Goal: Task Accomplishment & Management: Manage account settings

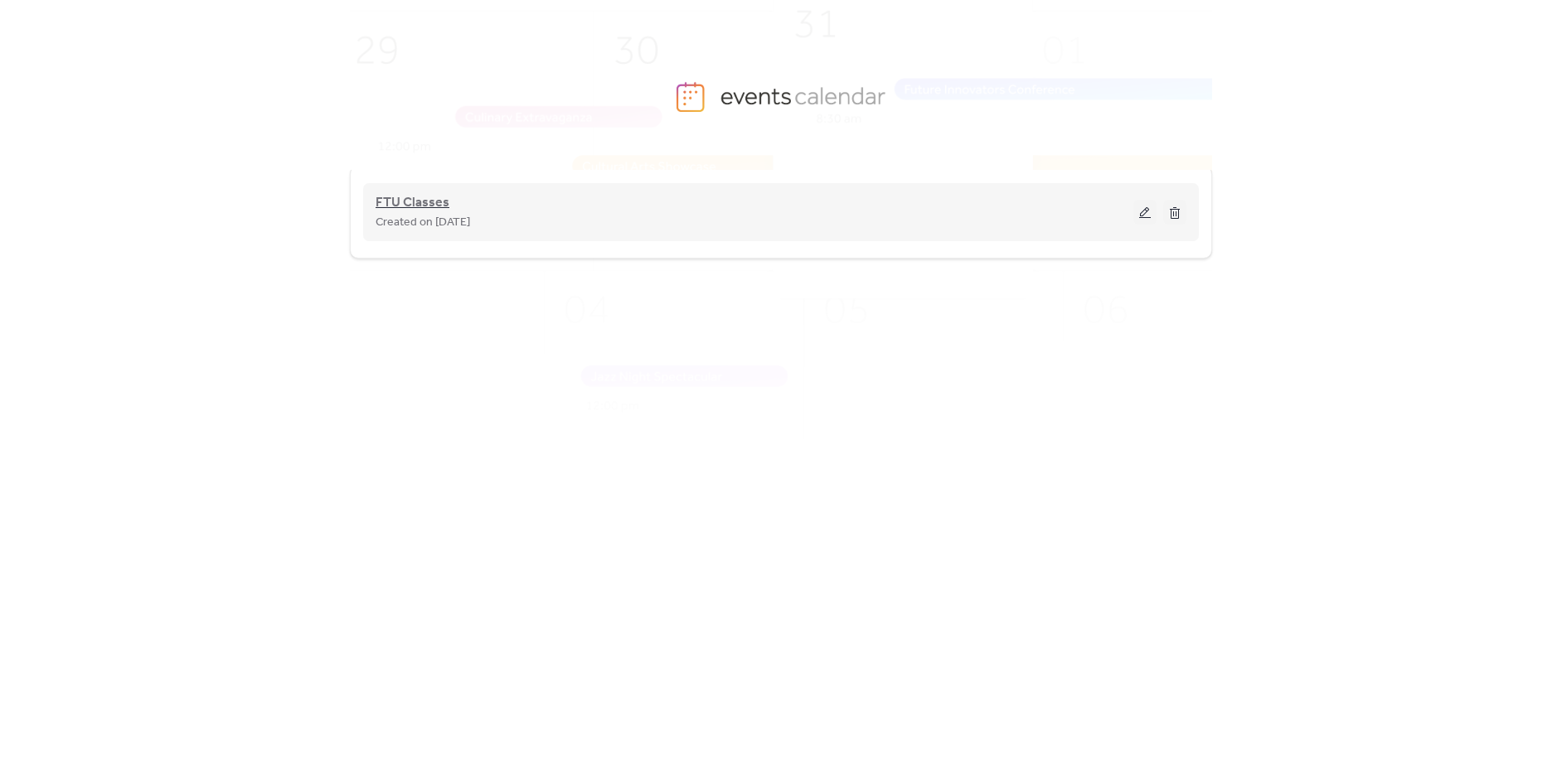
drag, startPoint x: 465, startPoint y: 193, endPoint x: 428, endPoint y: 195, distance: 37.1
click at [442, 195] on div "FTU Classes Created on 28-Aug-2025" at bounding box center [754, 212] width 758 height 40
click at [421, 195] on span "FTU Classes" at bounding box center [413, 203] width 74 height 20
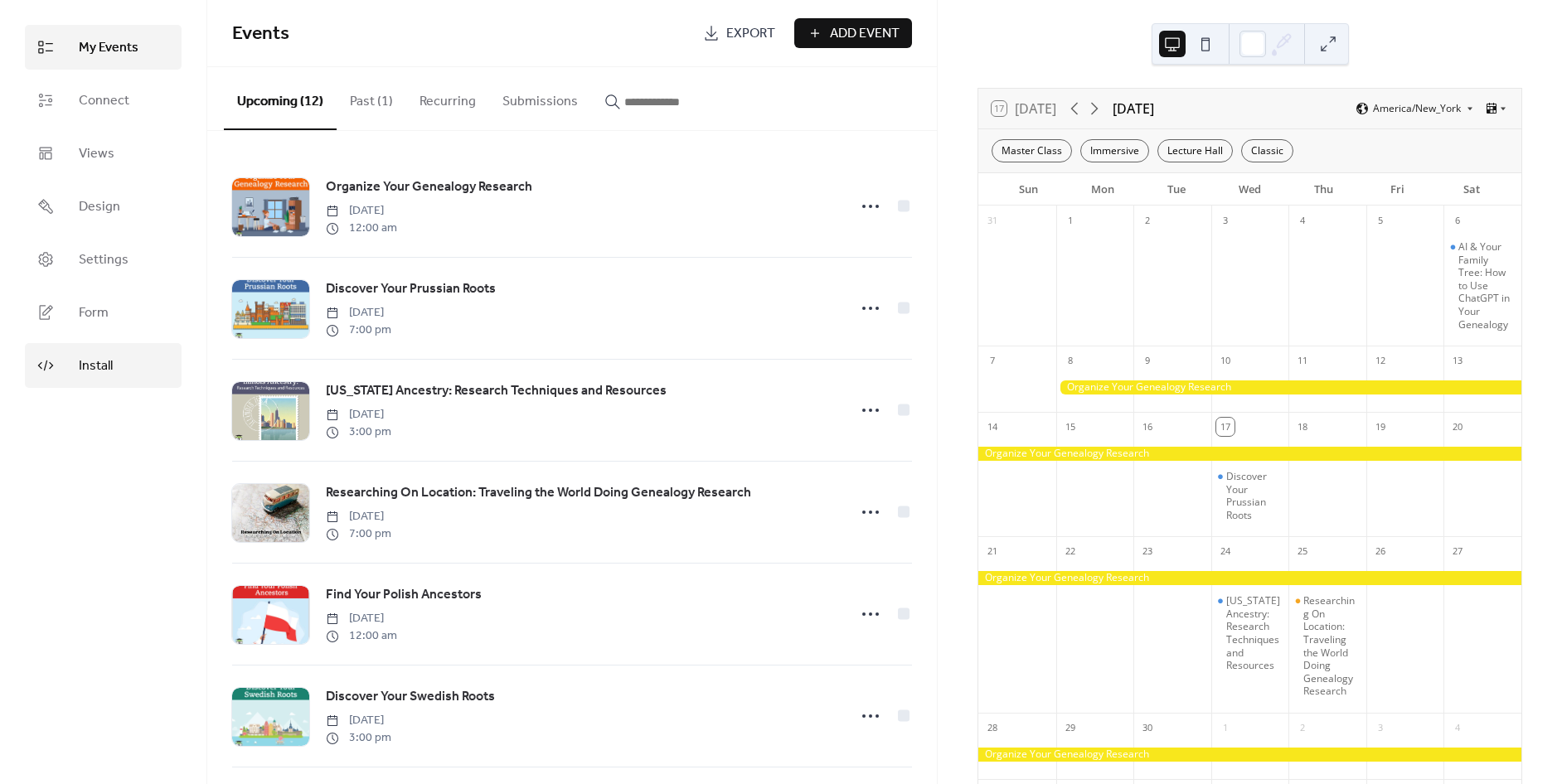
click at [47, 369] on icon at bounding box center [46, 366] width 17 height 17
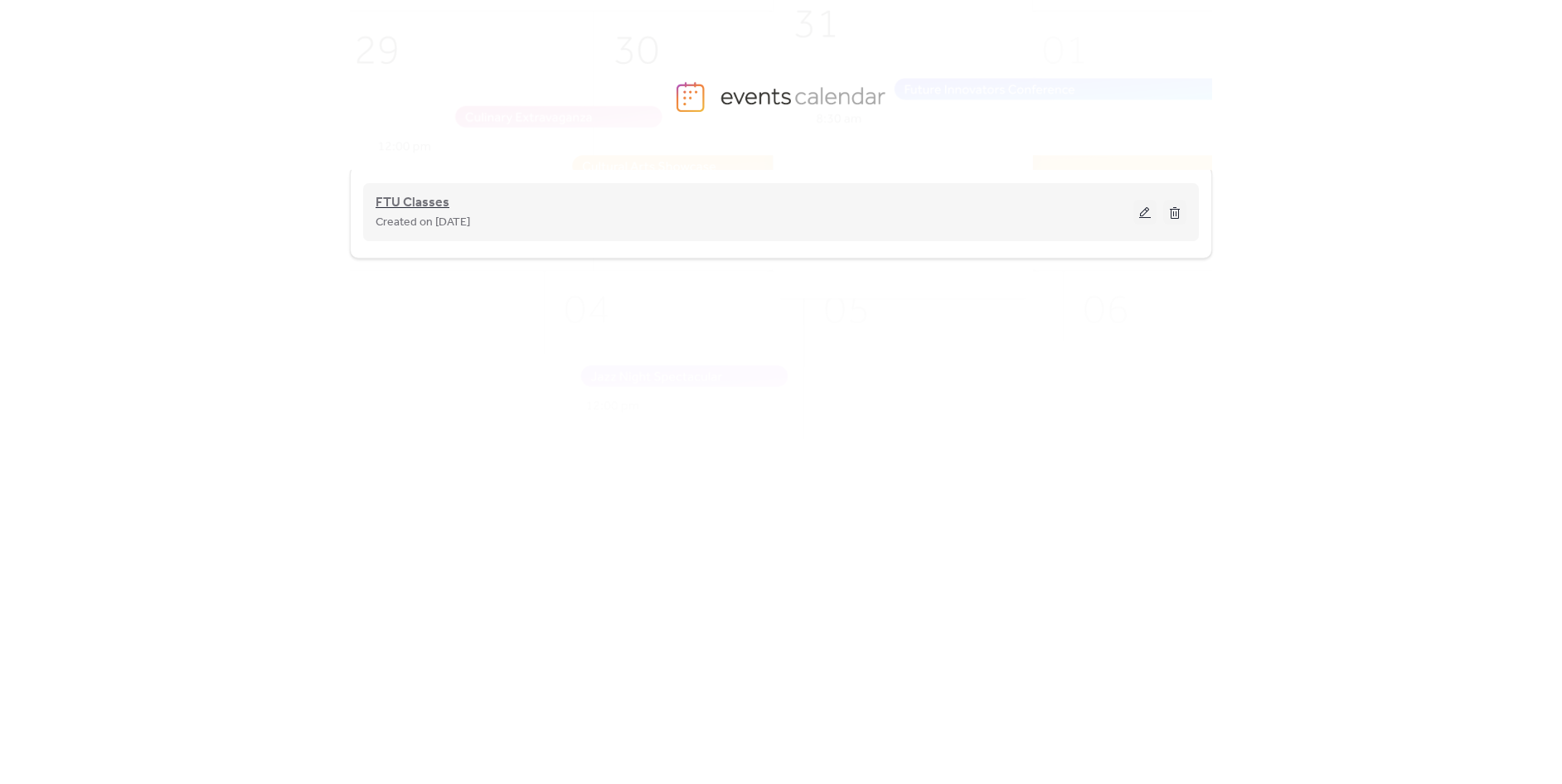
click at [398, 210] on span "FTU Classes" at bounding box center [413, 203] width 74 height 20
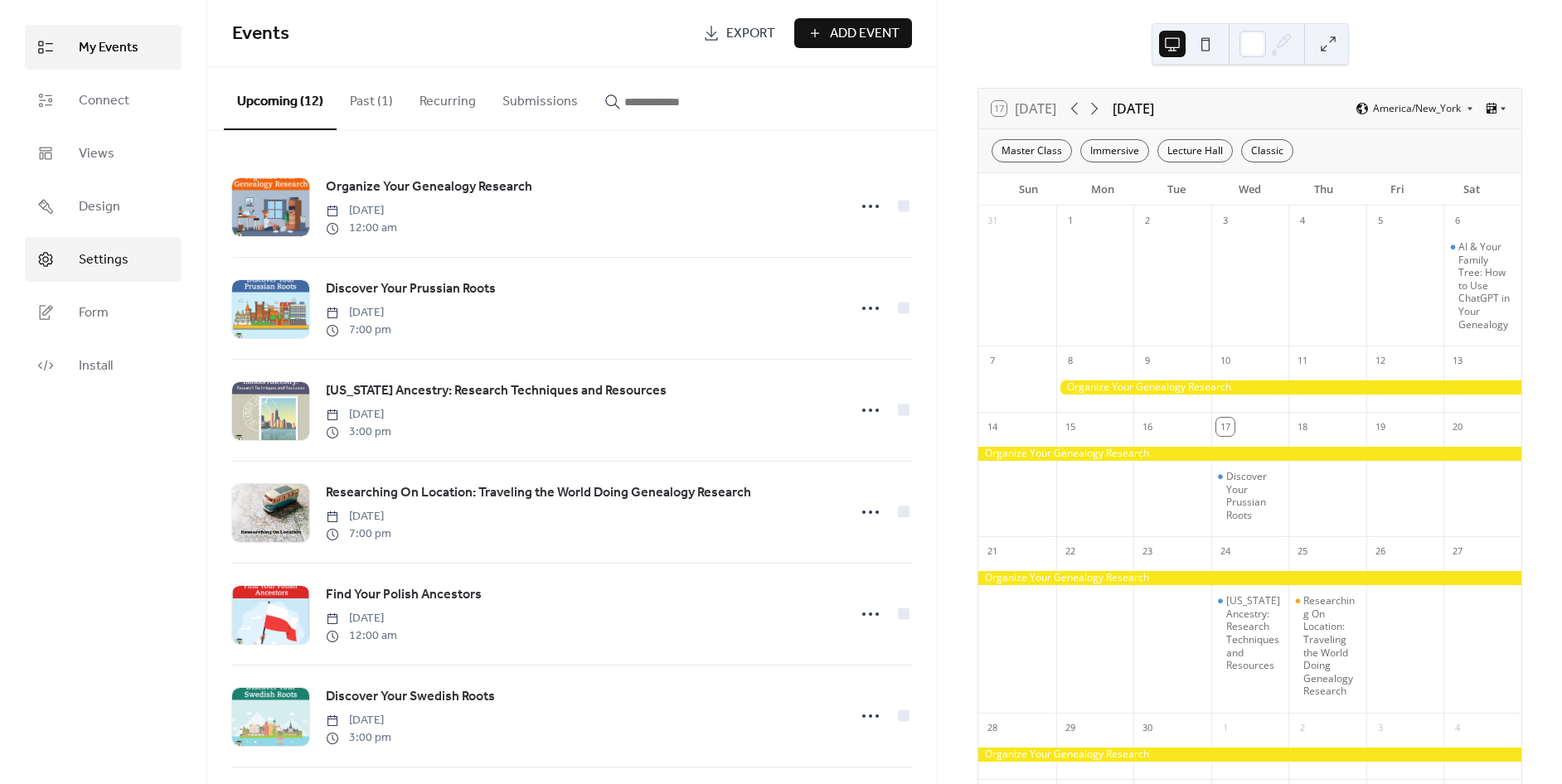
click at [84, 250] on span "Settings" at bounding box center [104, 260] width 50 height 20
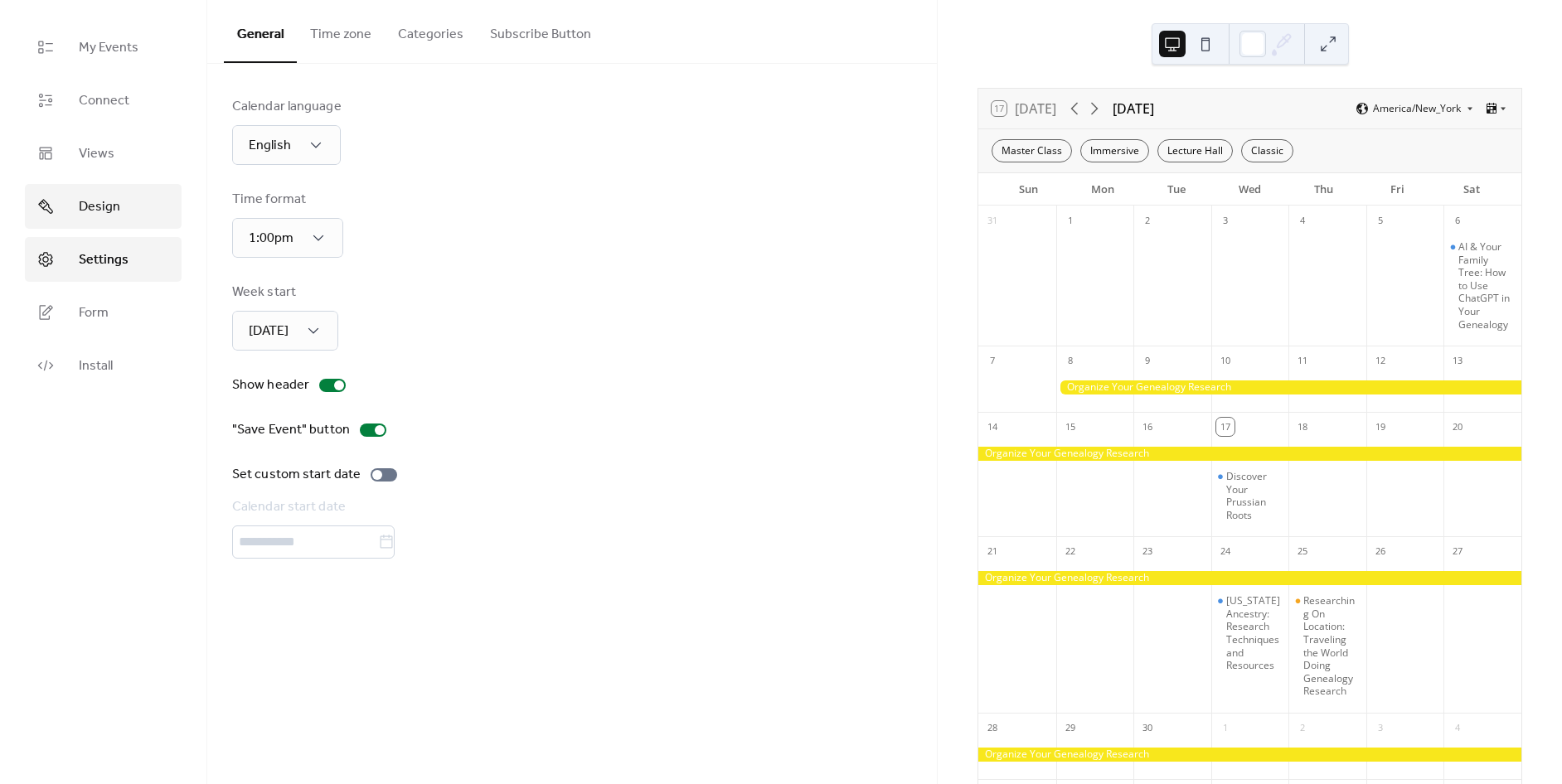
click at [104, 210] on span "Design" at bounding box center [100, 207] width 42 height 20
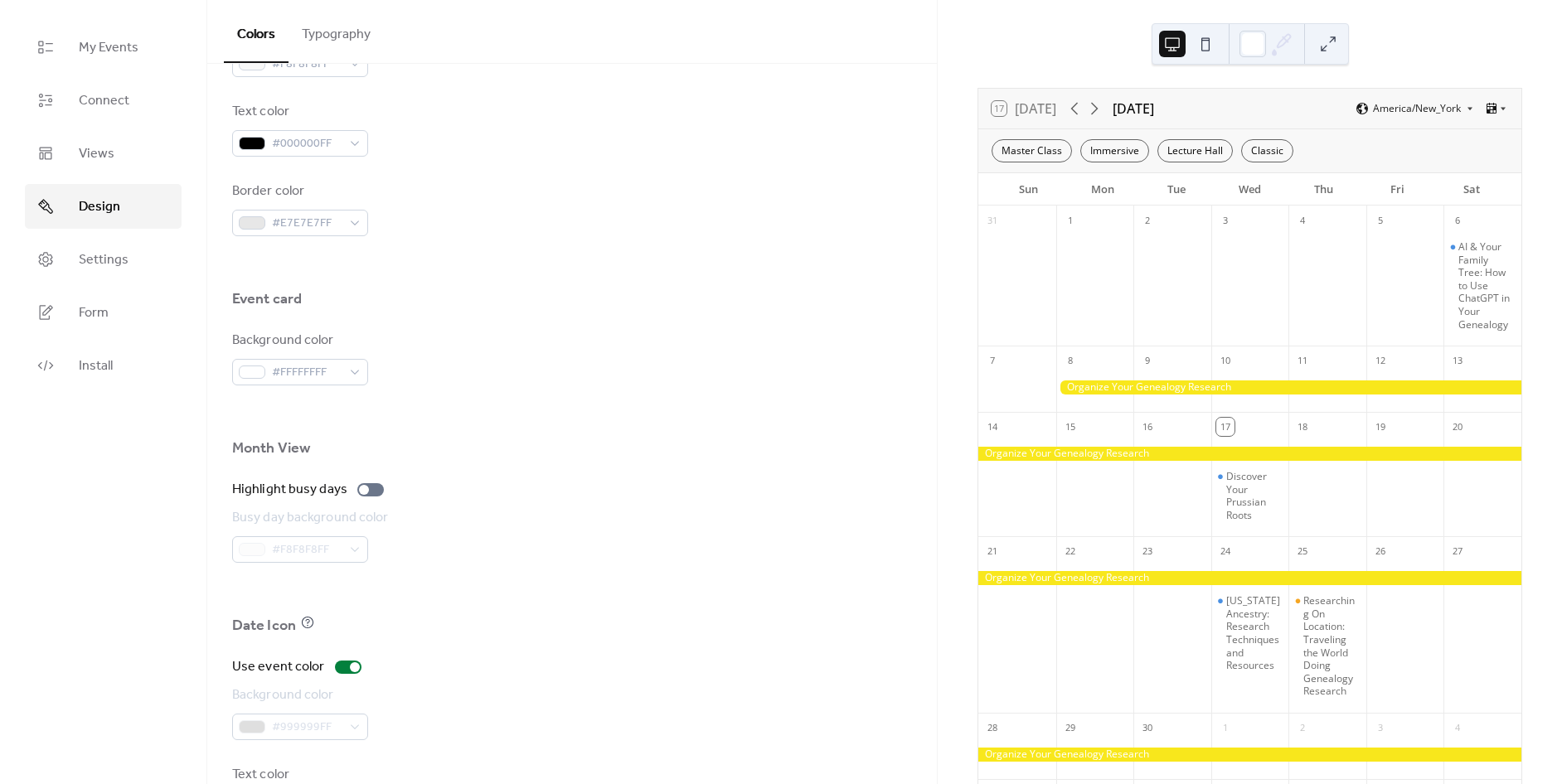
scroll to position [884, 0]
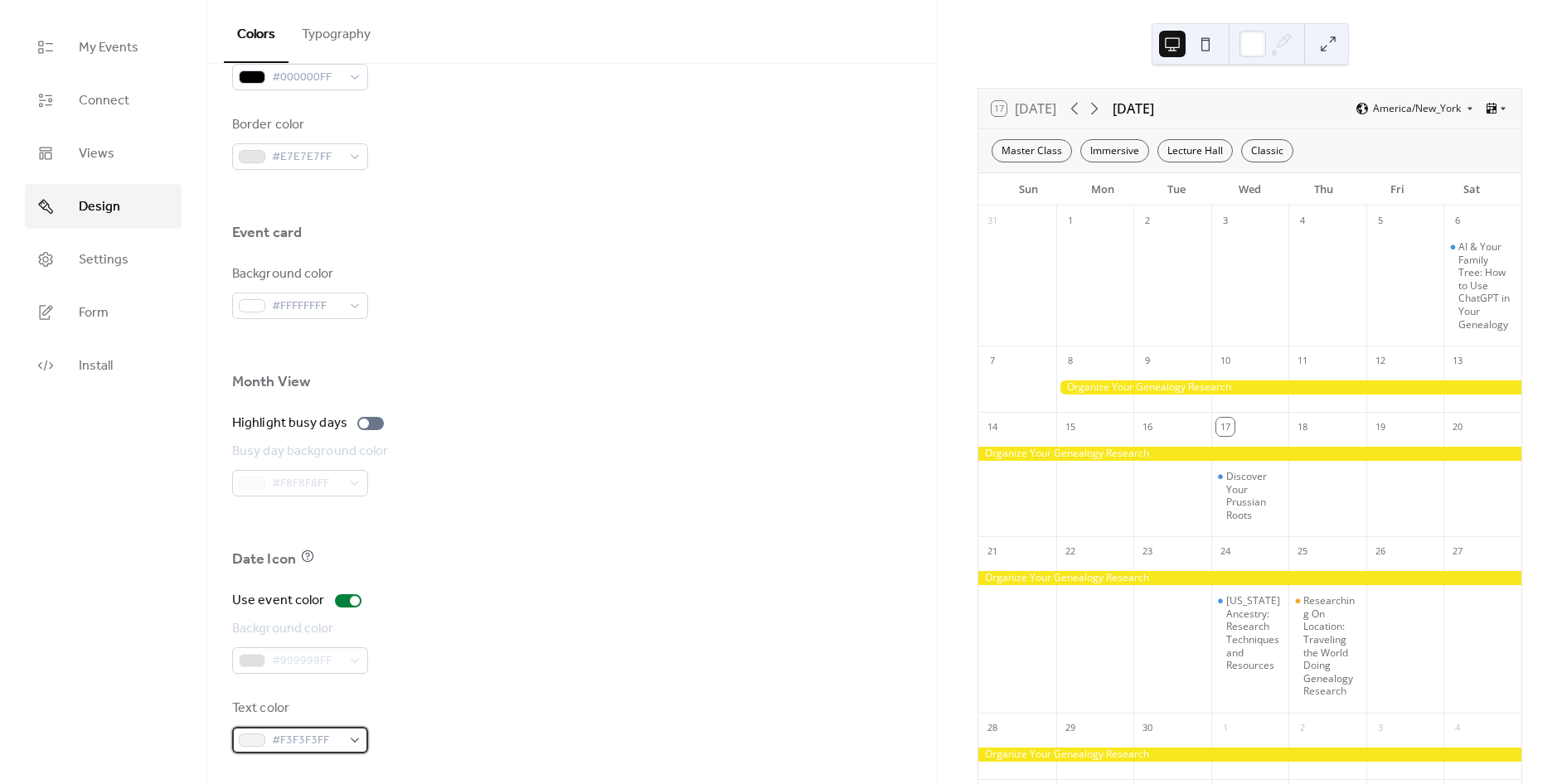
drag, startPoint x: 299, startPoint y: 746, endPoint x: 329, endPoint y: 746, distance: 30.0
click at [302, 747] on span "#F3F3F3FF" at bounding box center [307, 741] width 70 height 20
click at [581, 707] on div "Text color #F3F3F3FF" at bounding box center [571, 726] width 680 height 55
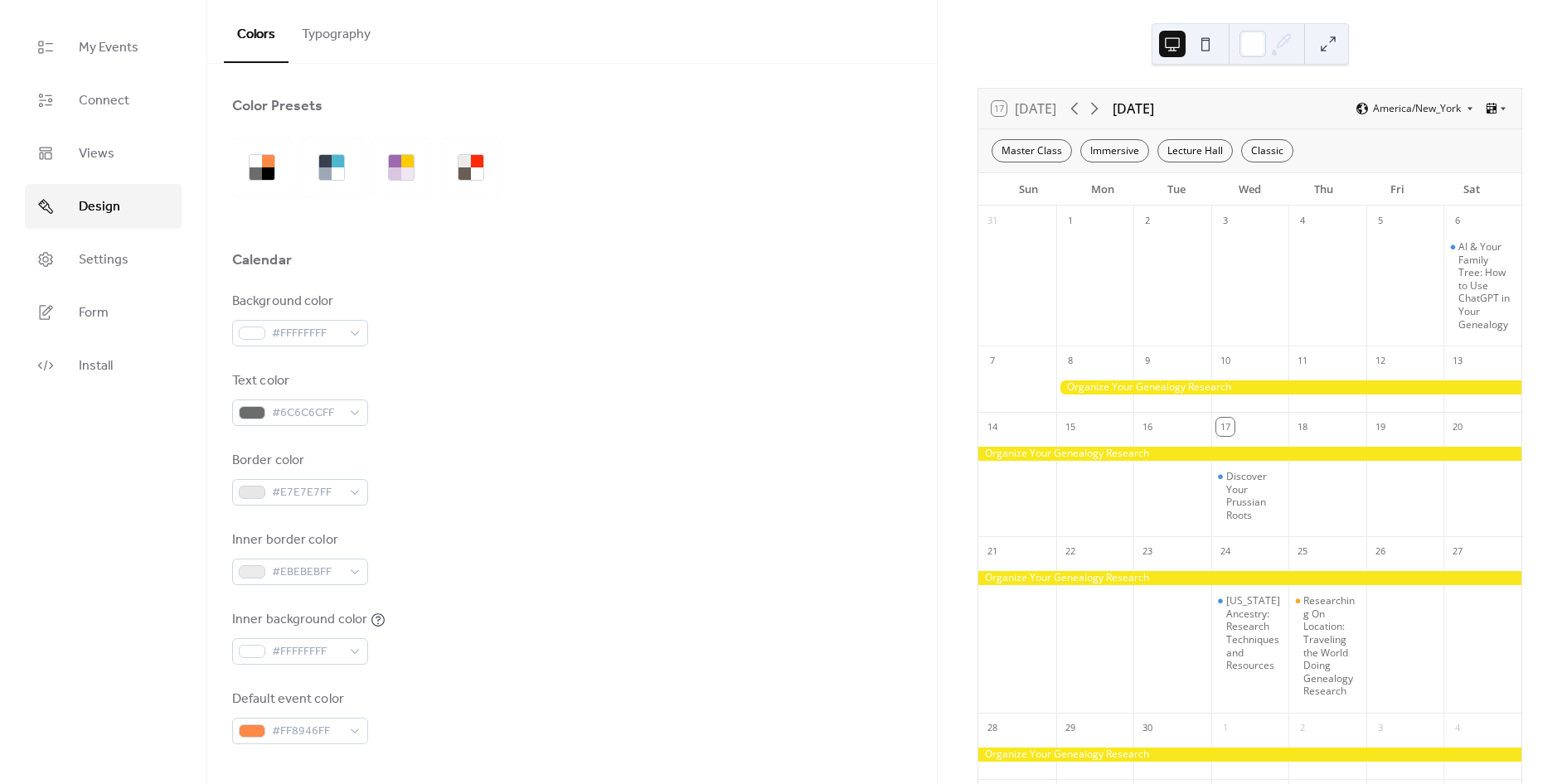
scroll to position [0, 0]
click at [332, 180] on div at bounding box center [332, 168] width 27 height 27
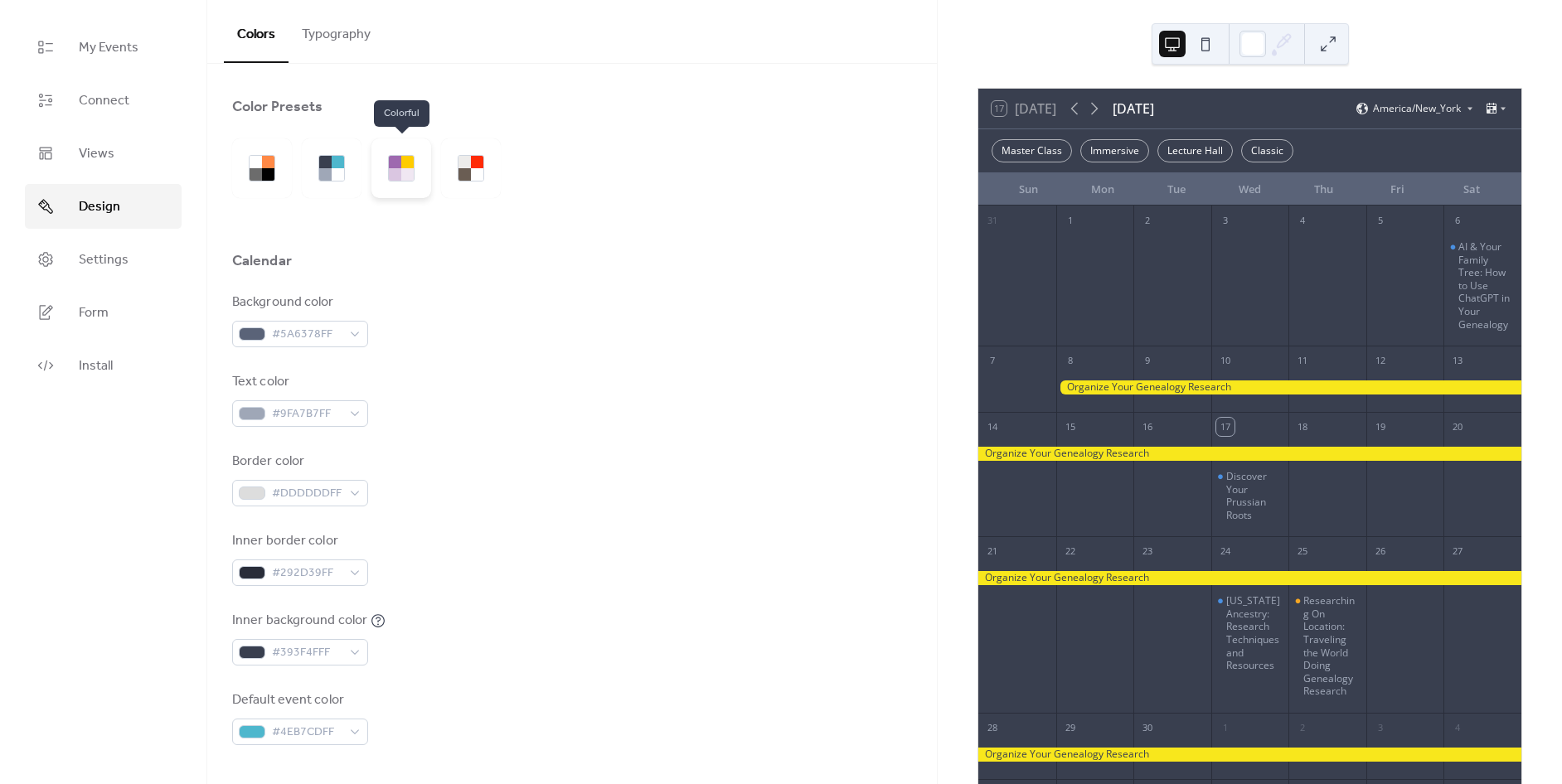
click at [412, 168] on div at bounding box center [407, 174] width 12 height 12
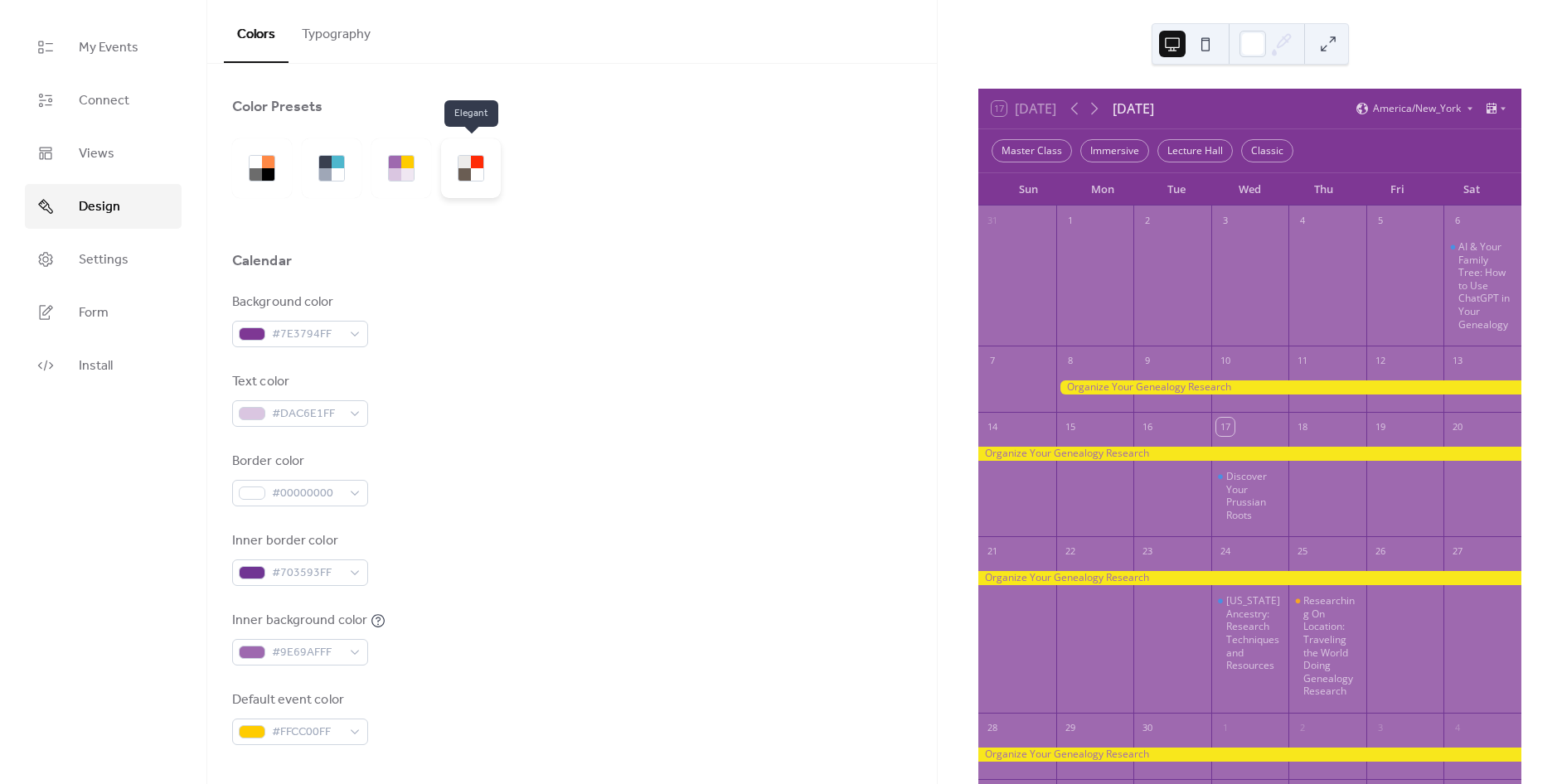
click at [478, 165] on div at bounding box center [477, 161] width 12 height 12
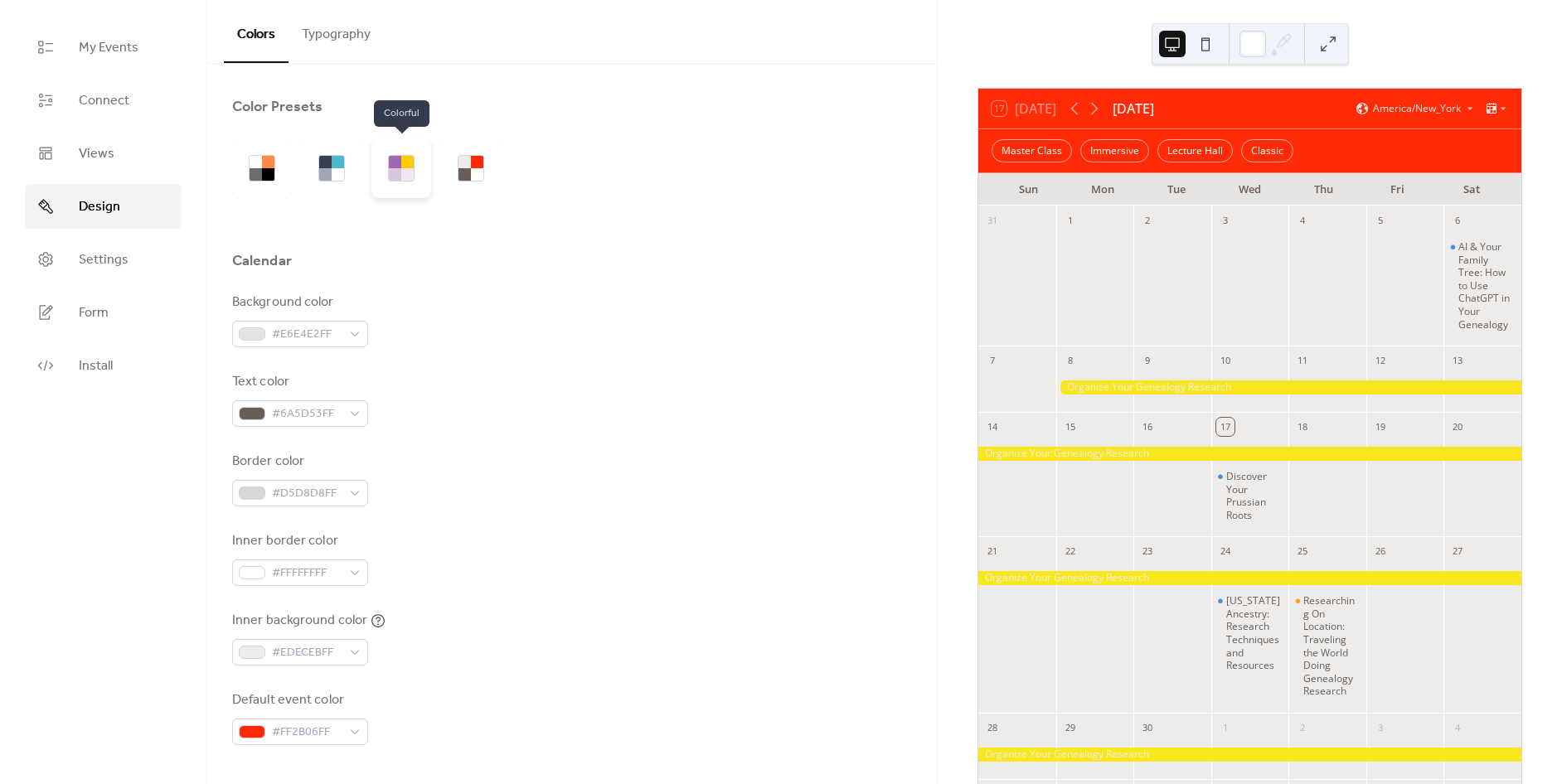
click at [428, 165] on div at bounding box center [402, 168] width 60 height 60
click at [378, 172] on div at bounding box center [402, 168] width 60 height 60
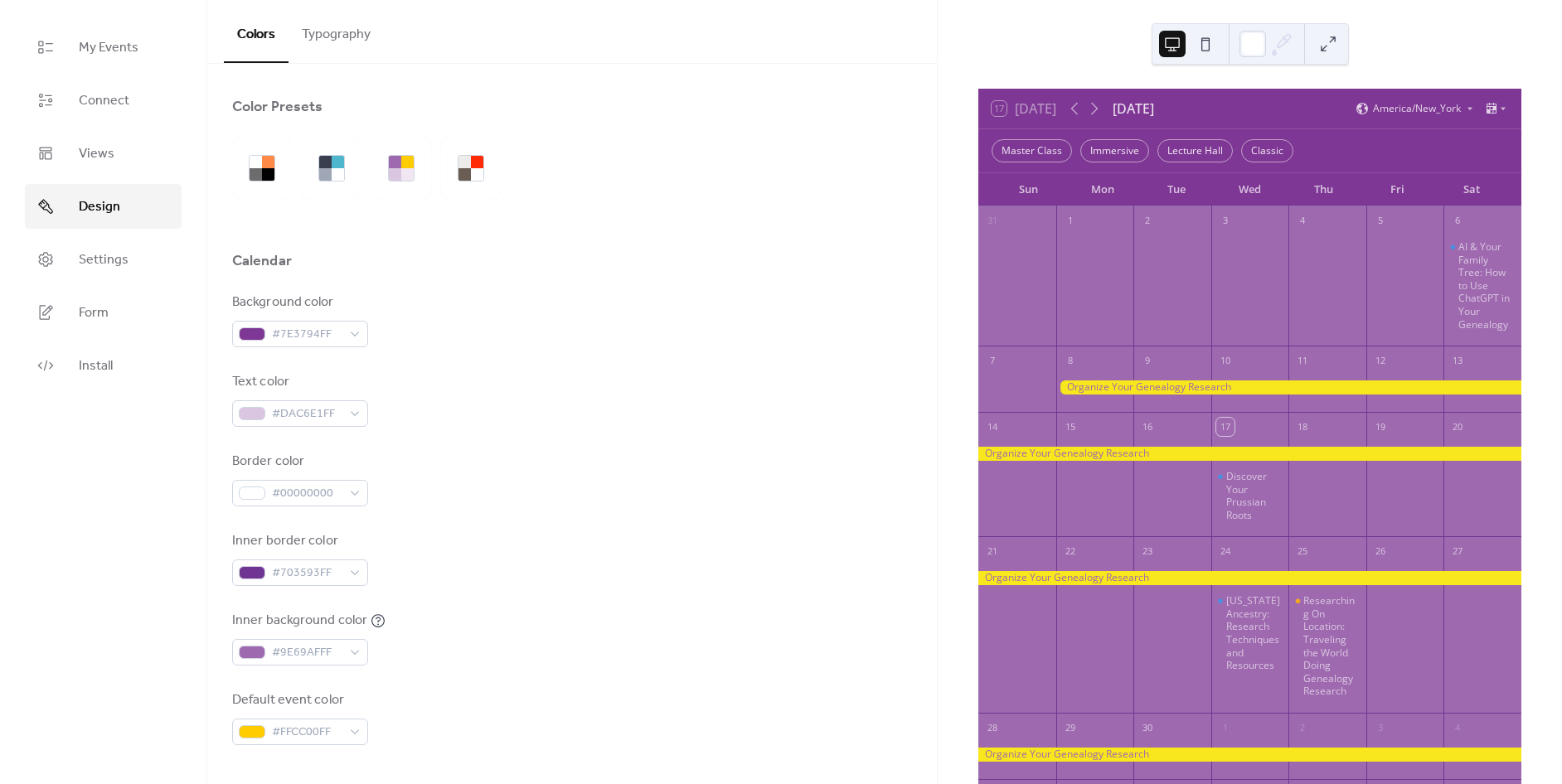
click at [299, 175] on div at bounding box center [371, 168] width 279 height 60
click at [246, 175] on div at bounding box center [262, 168] width 60 height 60
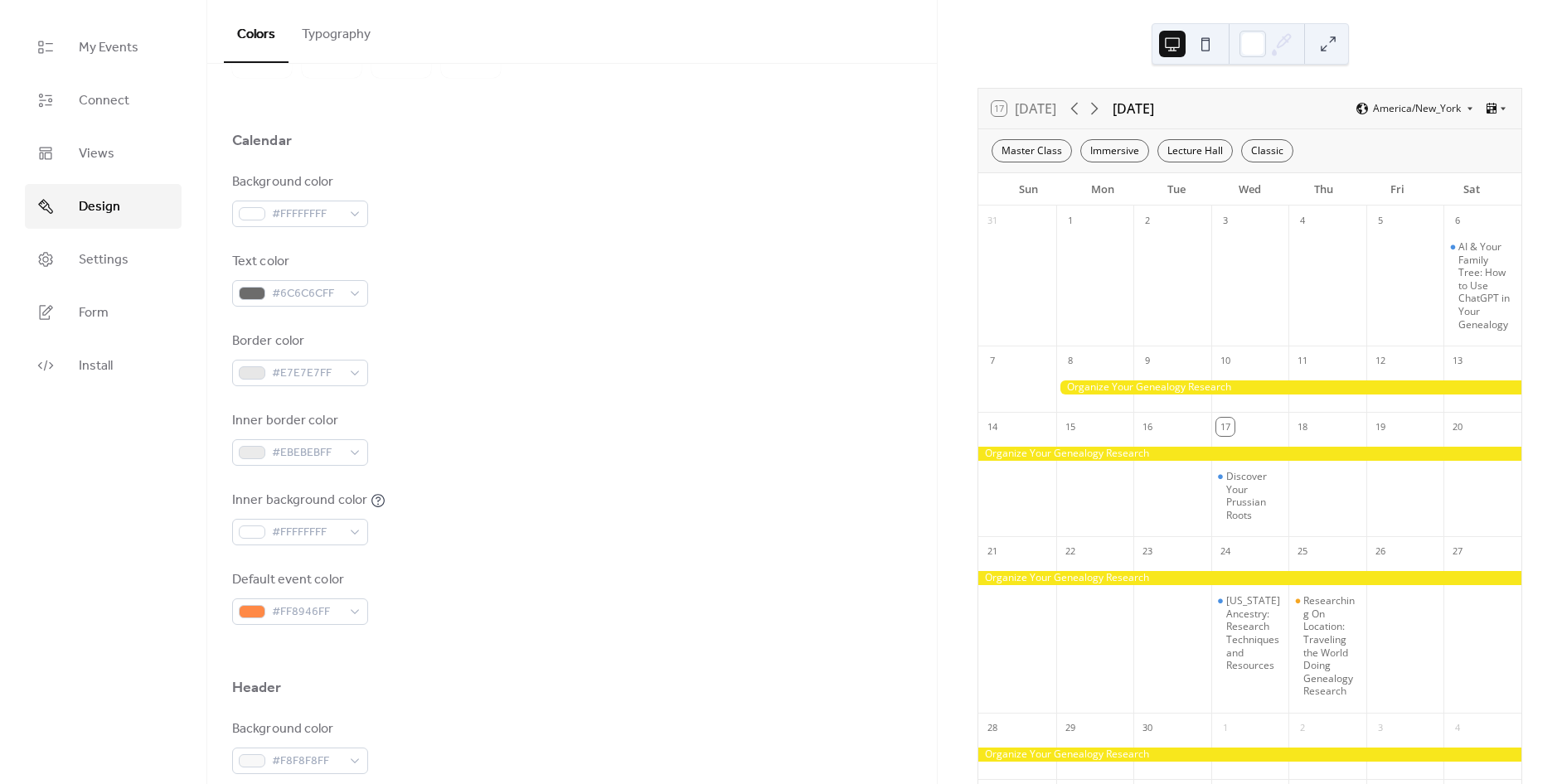
scroll to position [368, 0]
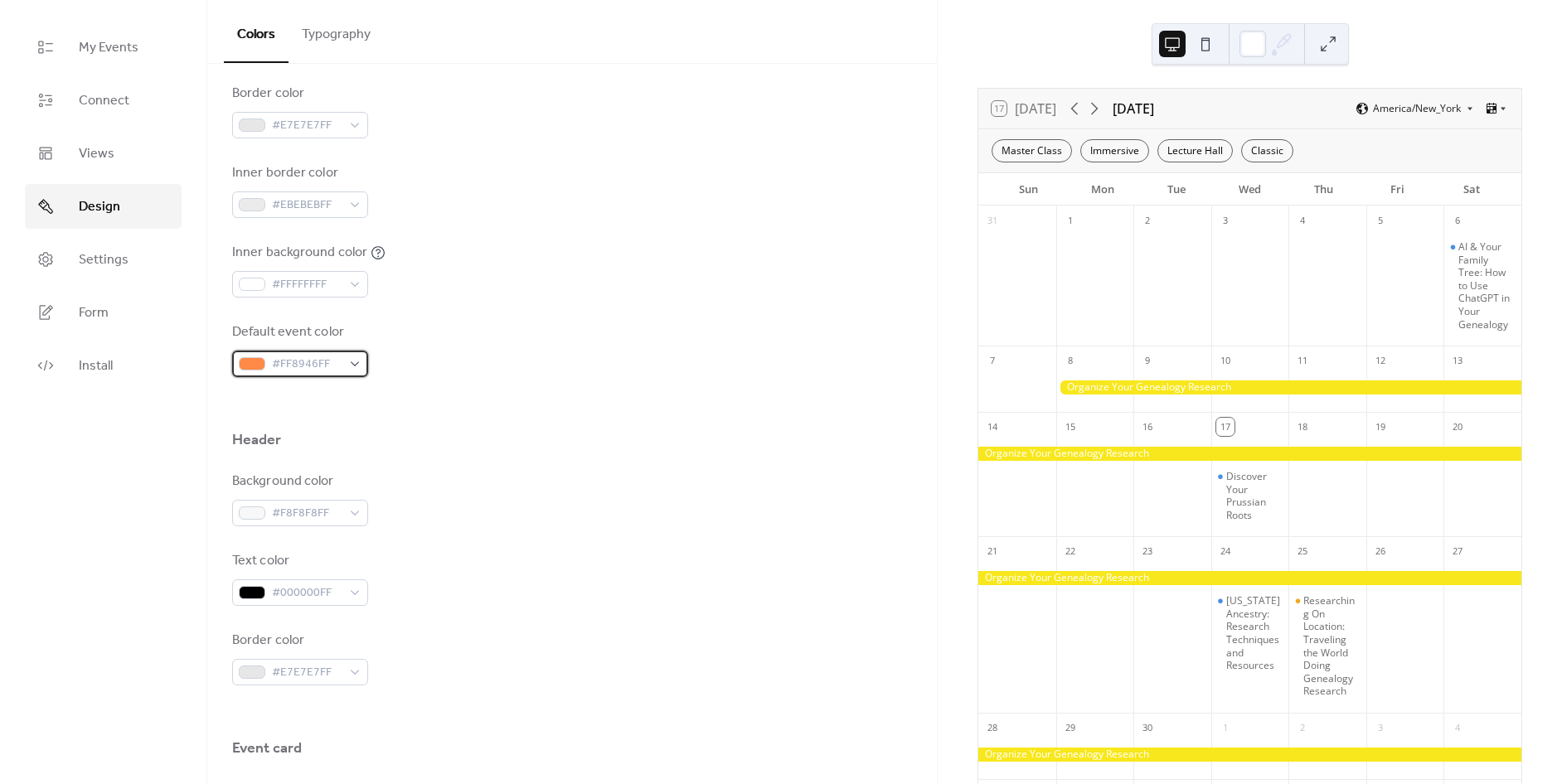
click at [274, 365] on span "#FF8946FF" at bounding box center [307, 365] width 70 height 20
click at [610, 466] on div at bounding box center [571, 465] width 680 height 13
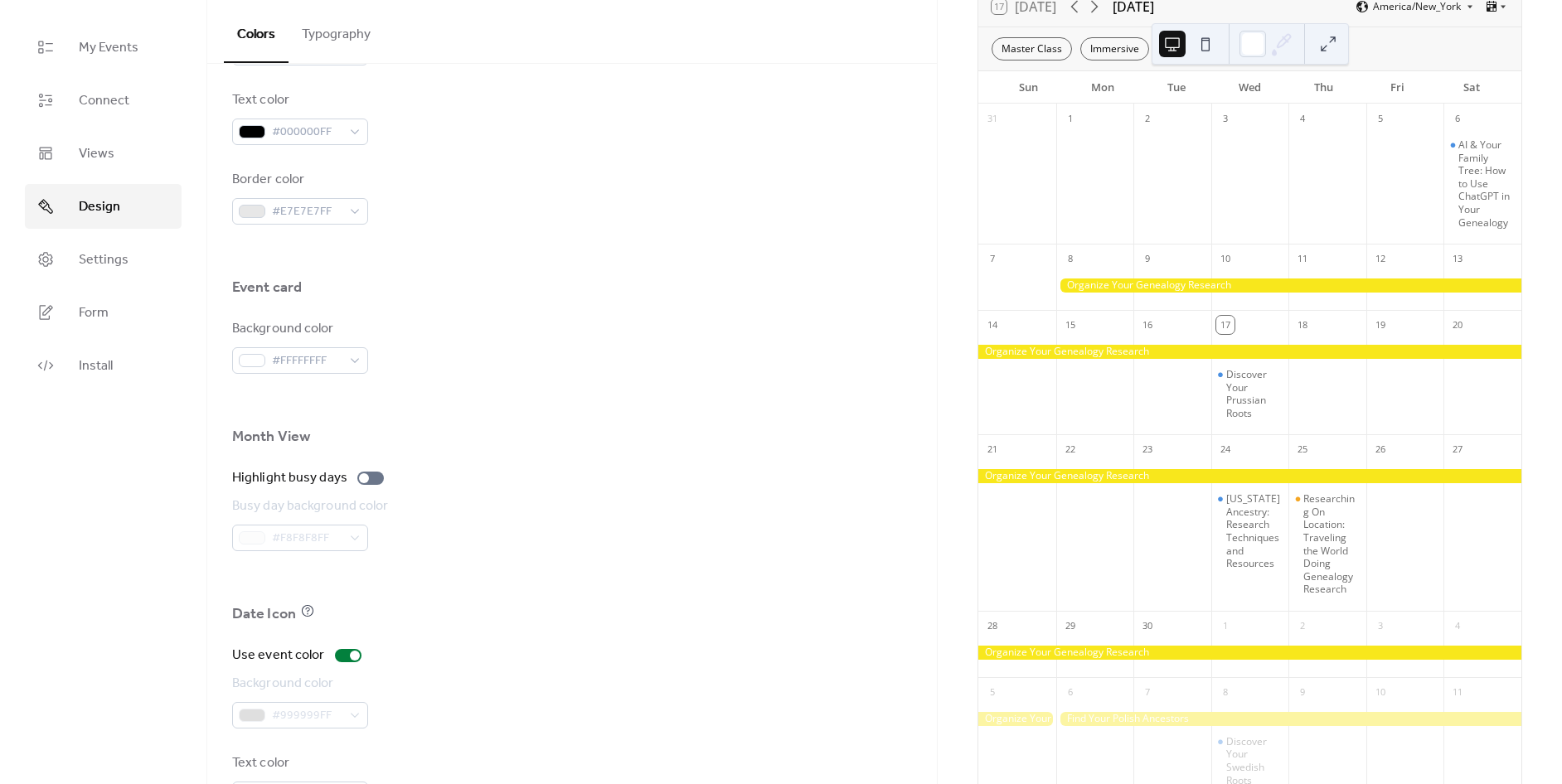
scroll to position [0, 0]
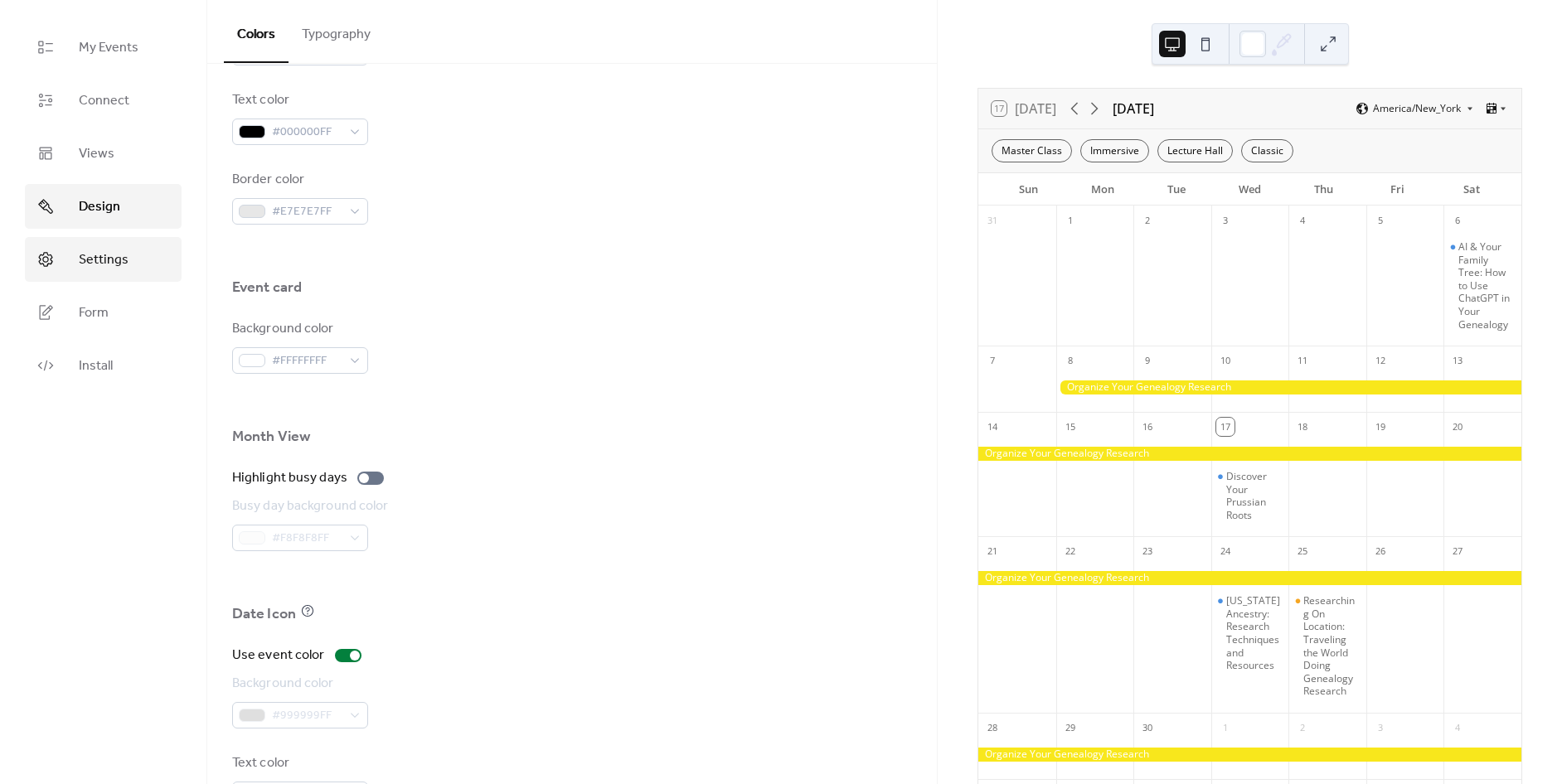
click at [104, 268] on span "Settings" at bounding box center [104, 260] width 50 height 20
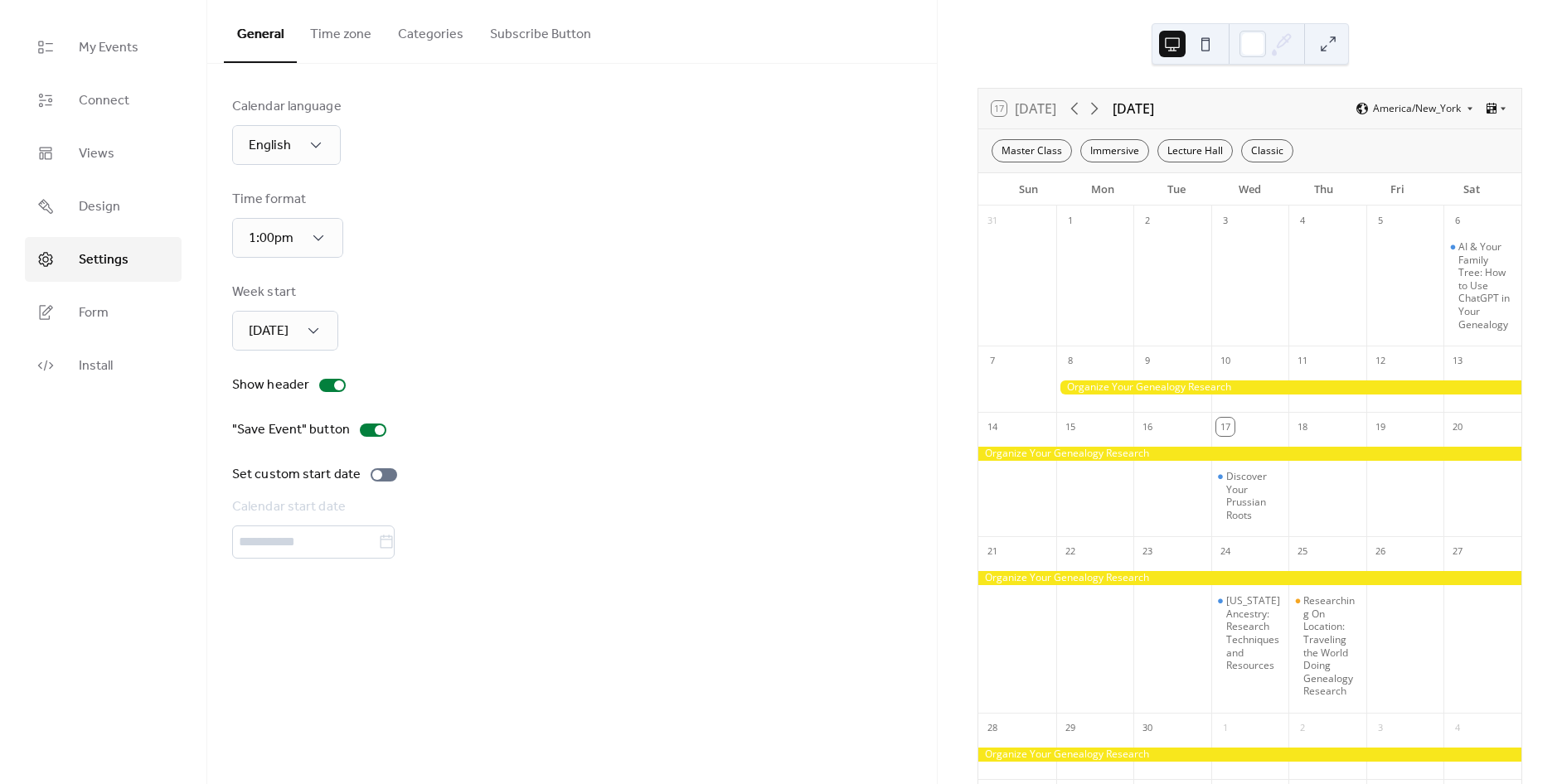
click at [492, 41] on button "Subscribe Button" at bounding box center [541, 31] width 128 height 62
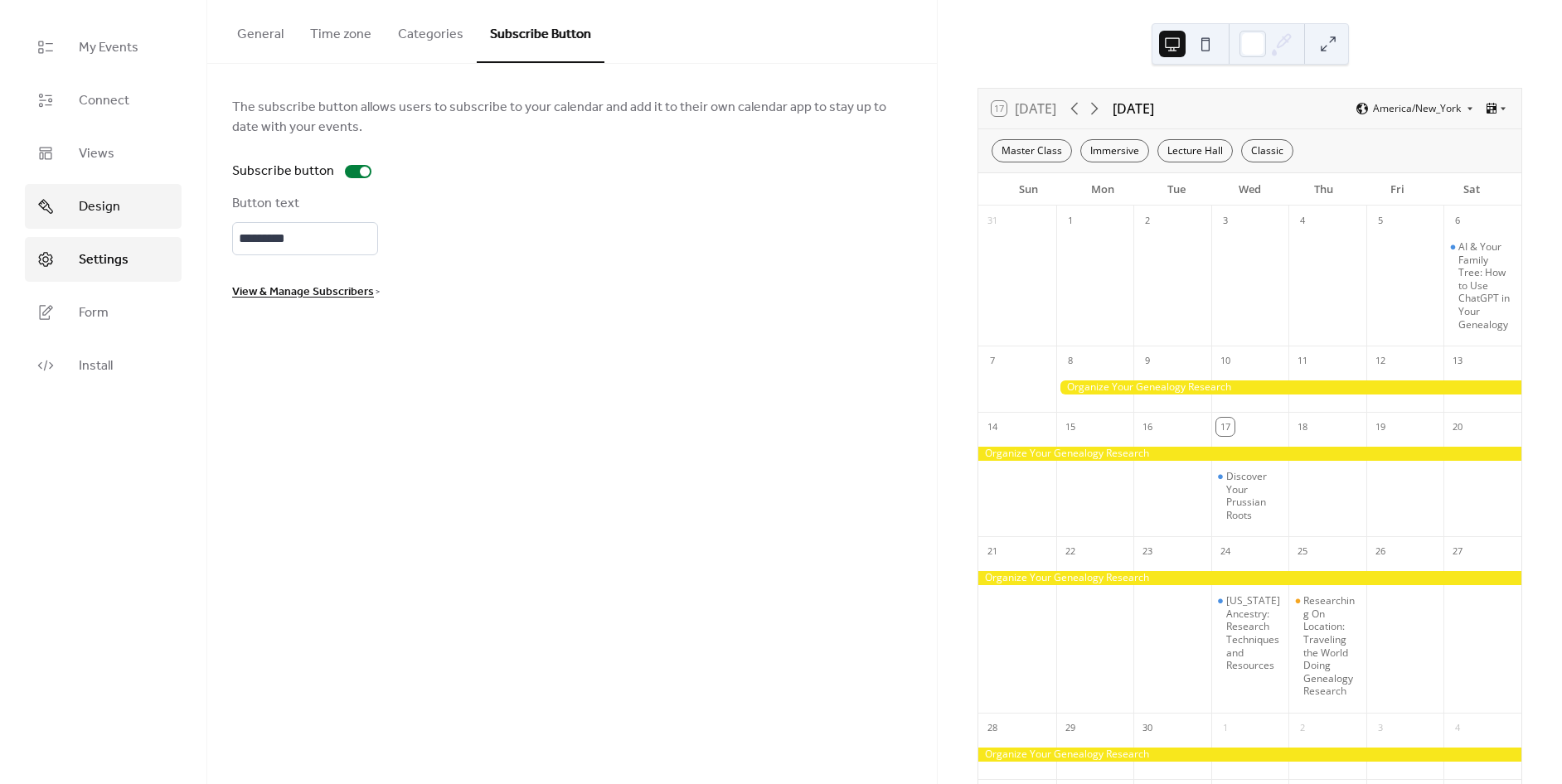
click at [90, 197] on span "Design" at bounding box center [100, 207] width 42 height 20
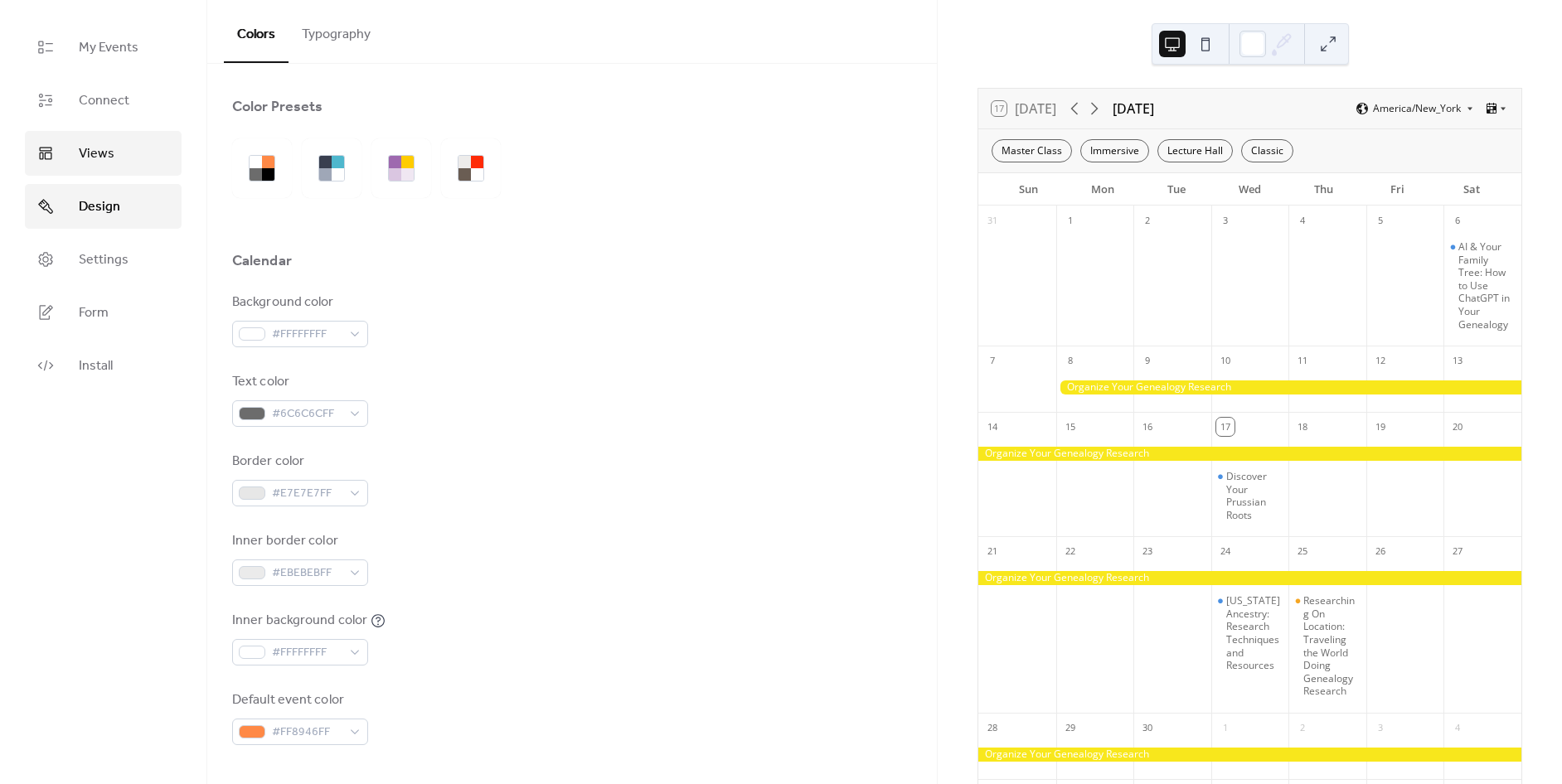
click at [110, 144] on span "Views" at bounding box center [96, 154] width 36 height 20
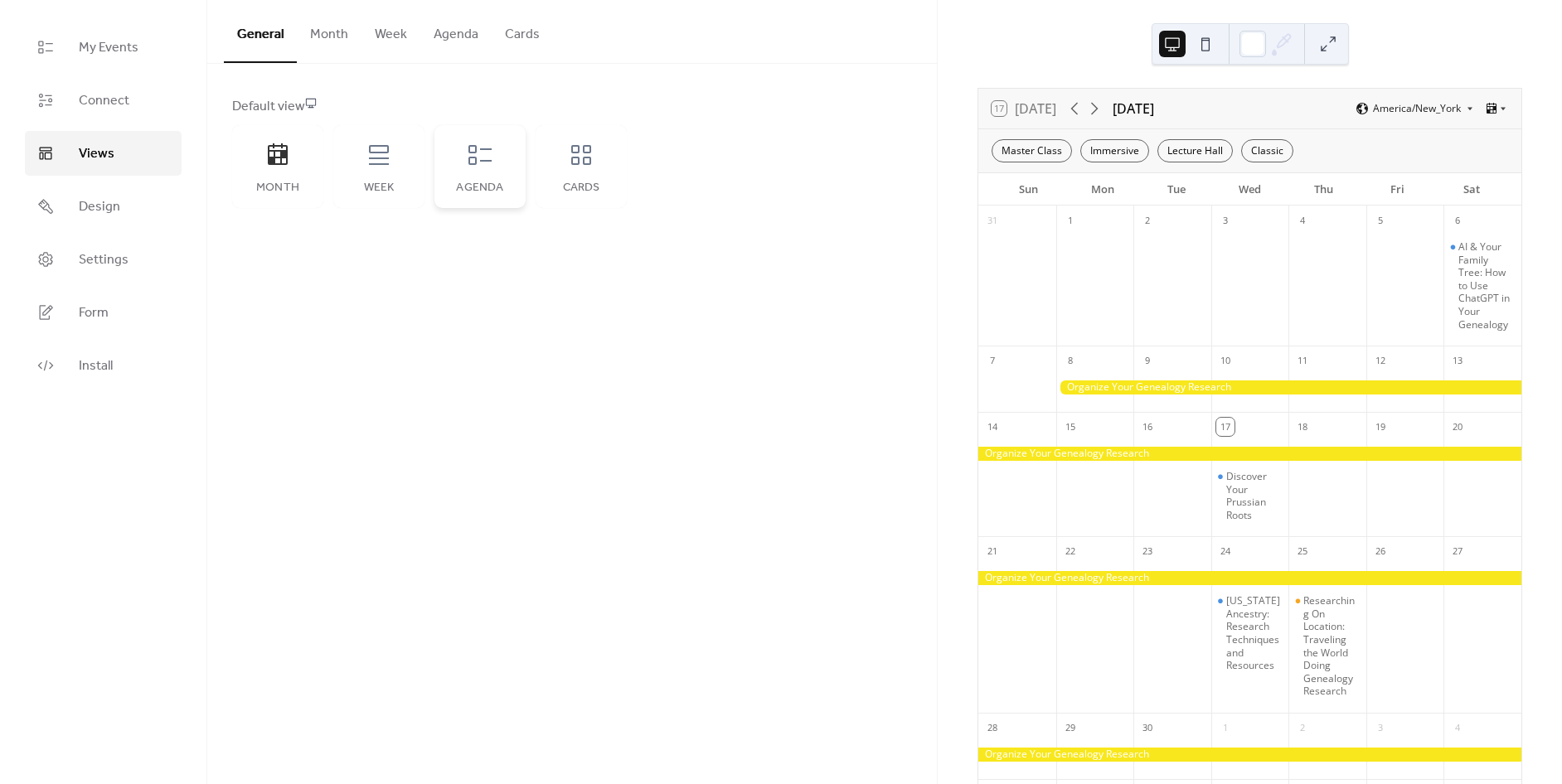
click at [464, 182] on div "Agenda" at bounding box center [480, 188] width 58 height 13
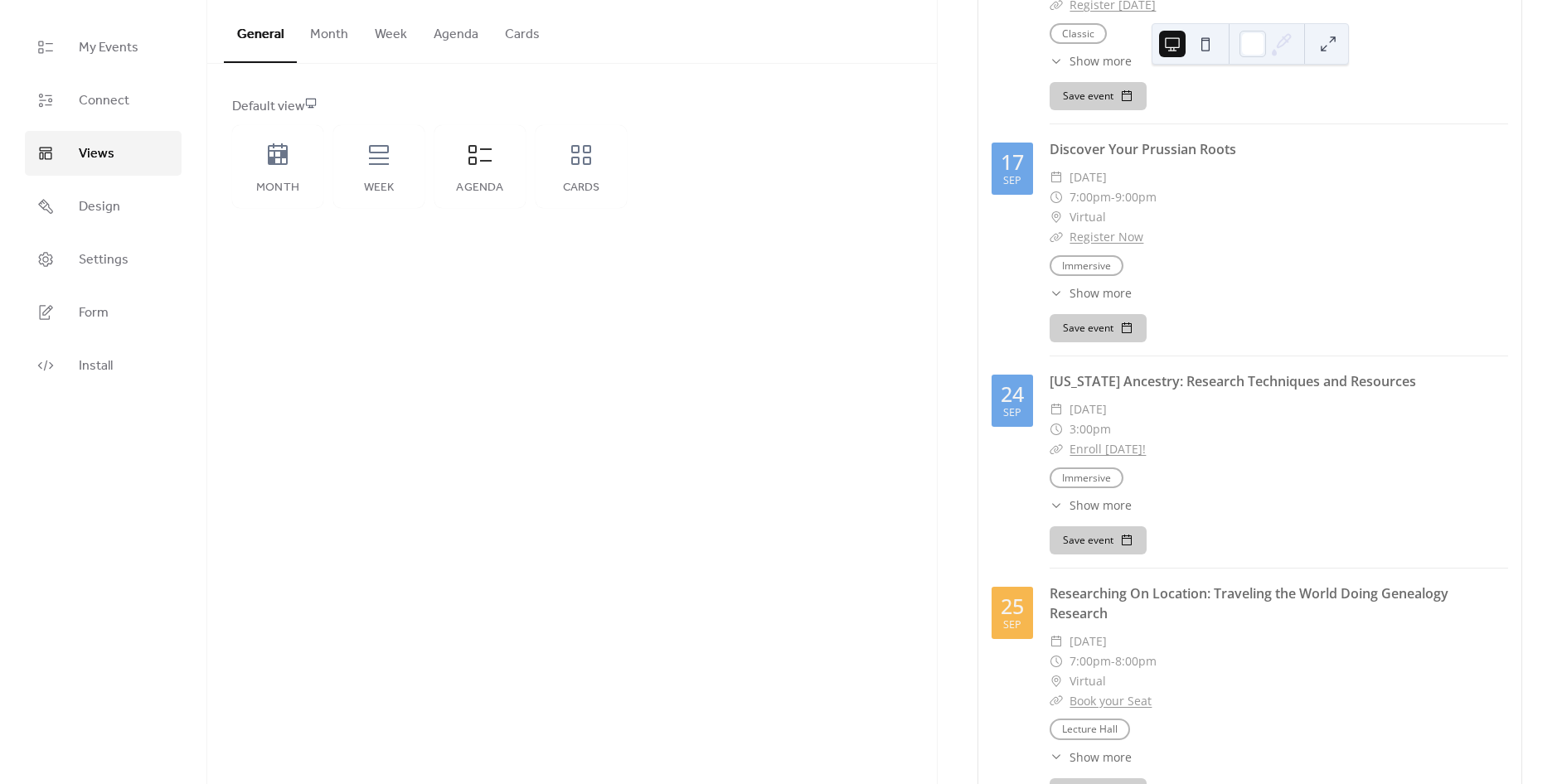
scroll to position [276, 0]
click at [581, 143] on icon at bounding box center [581, 155] width 27 height 27
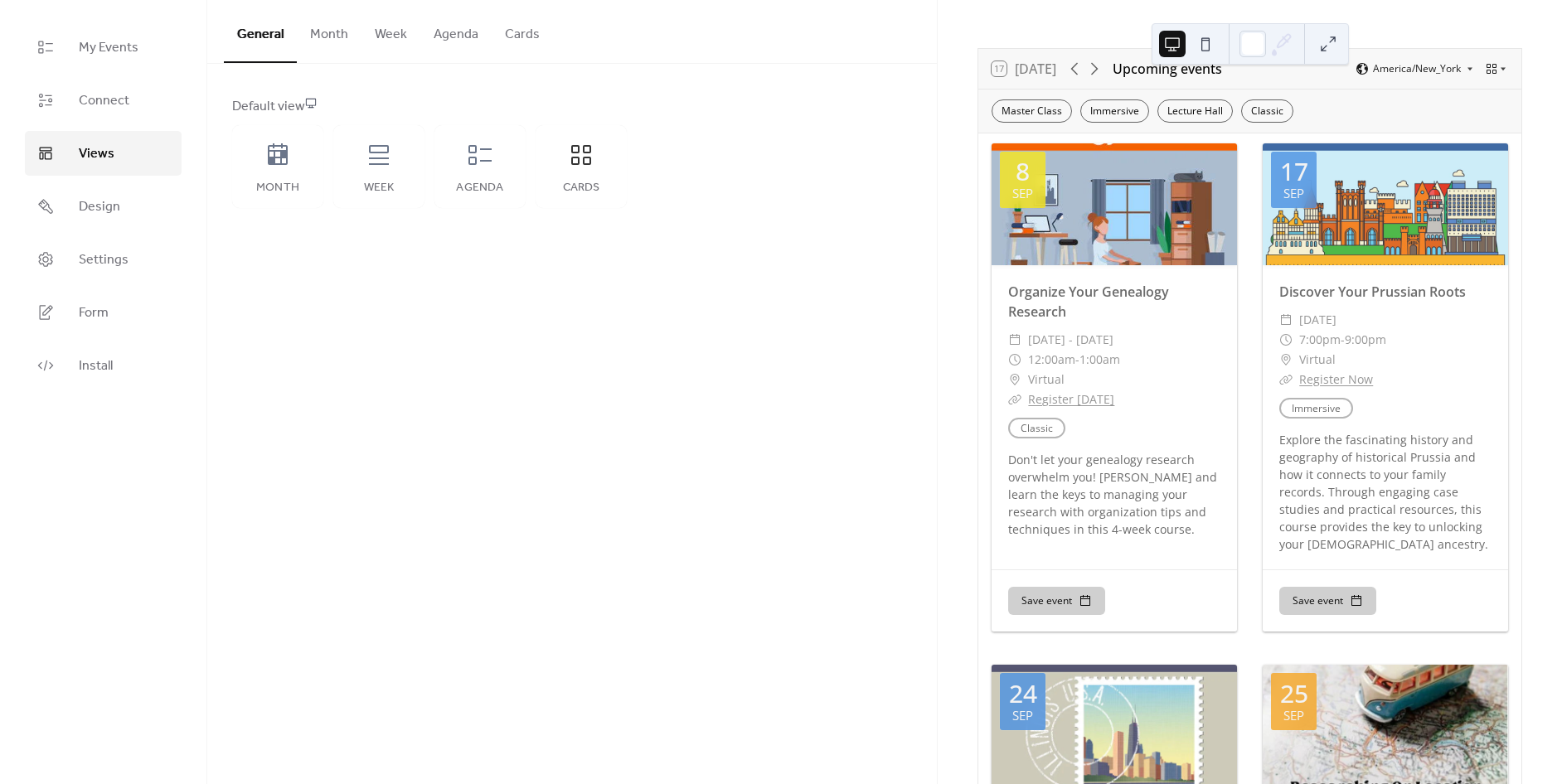
scroll to position [0, 0]
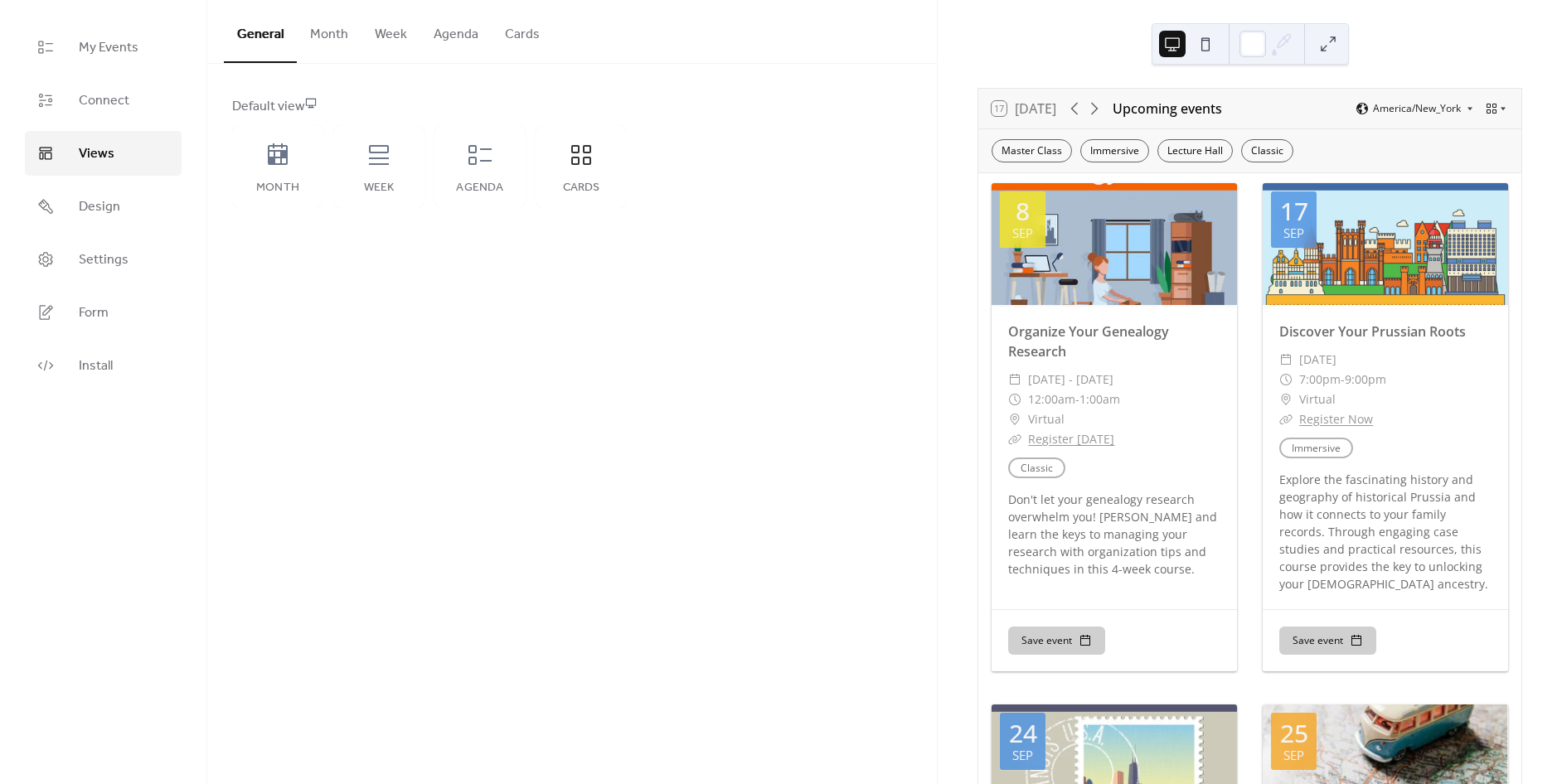
click at [1197, 42] on button at bounding box center [1205, 44] width 27 height 27
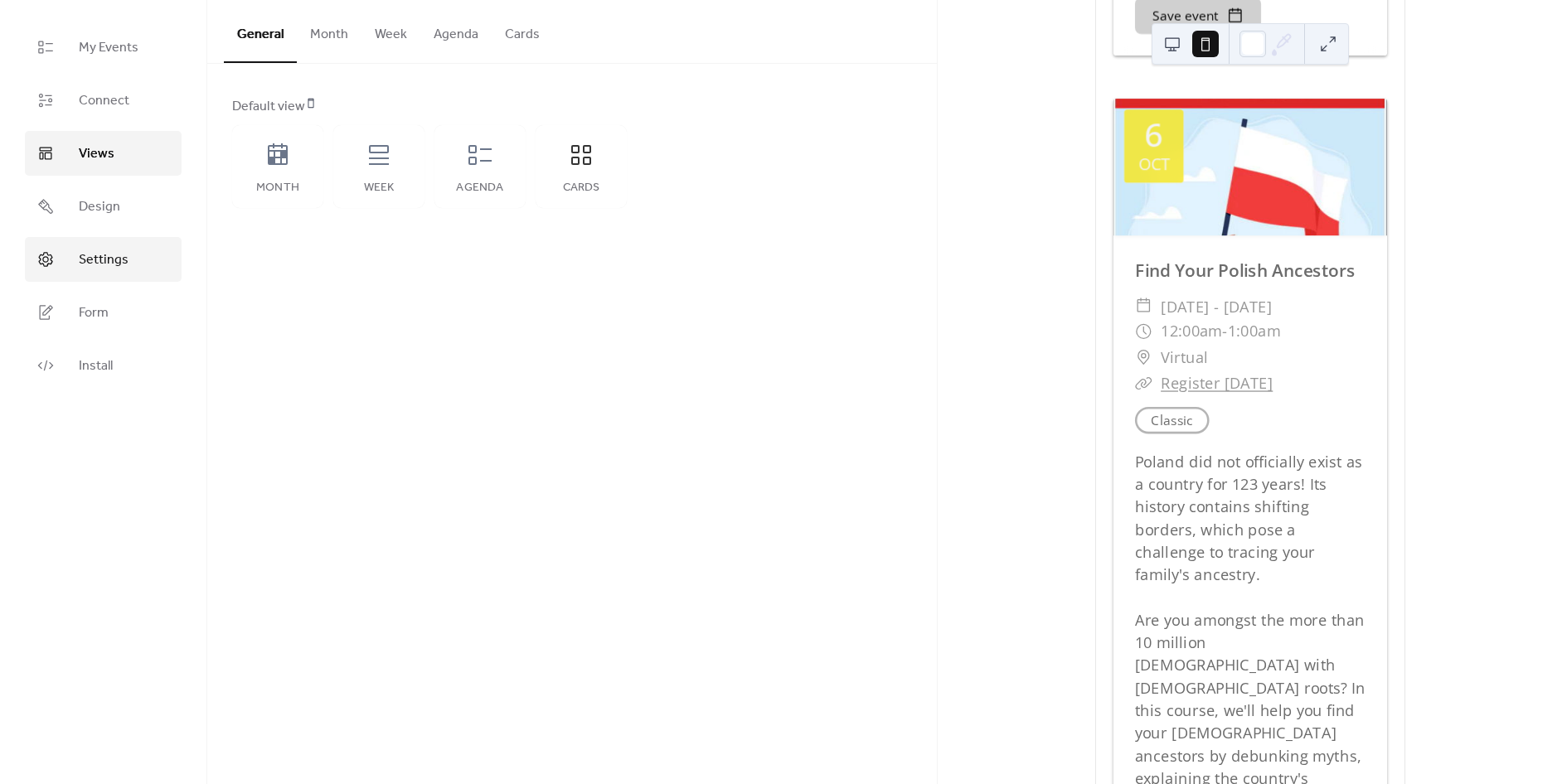
scroll to position [3499, 0]
click at [86, 311] on span "Form" at bounding box center [94, 313] width 30 height 20
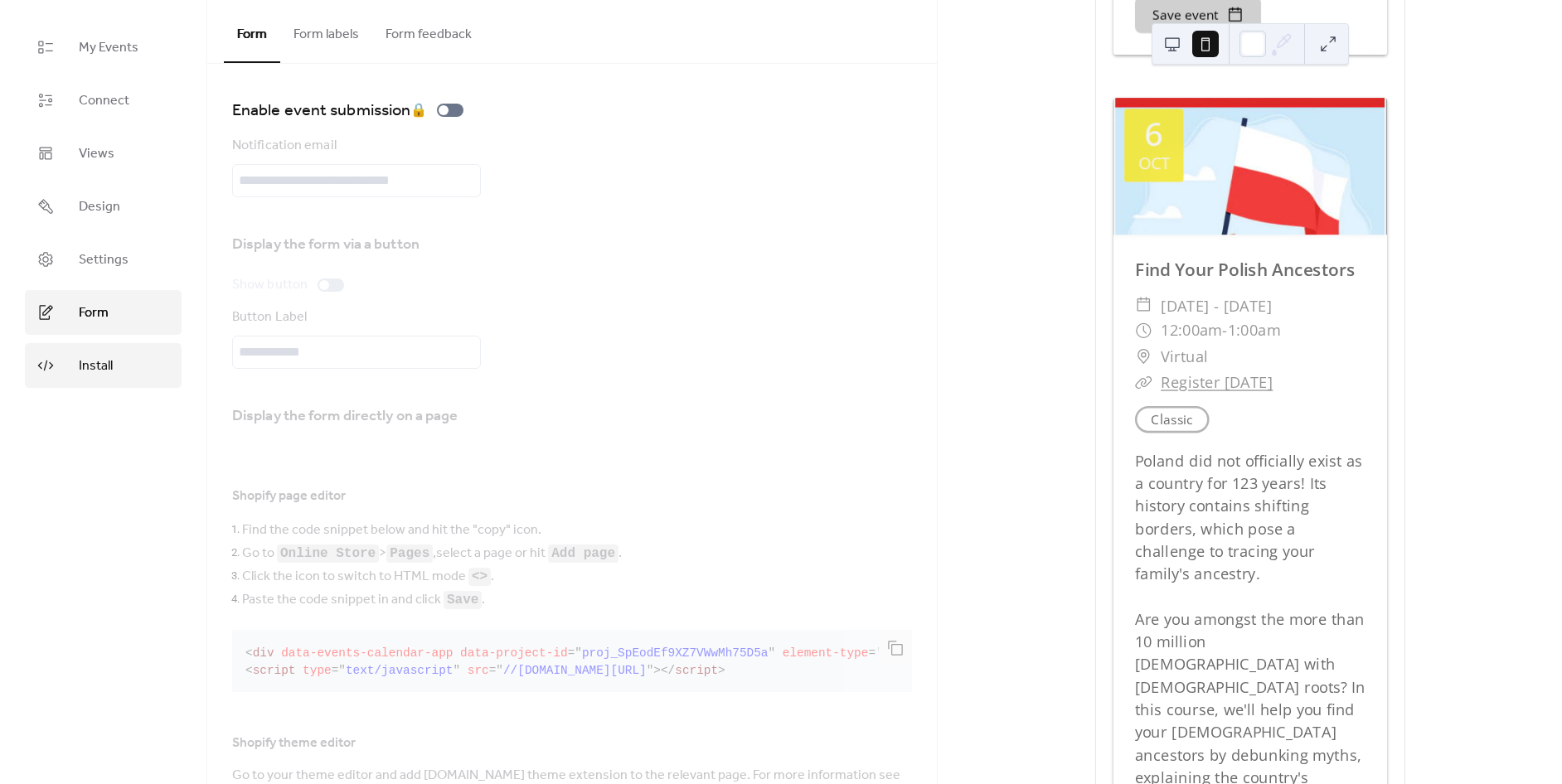
click at [98, 377] on span "Install" at bounding box center [96, 367] width 34 height 20
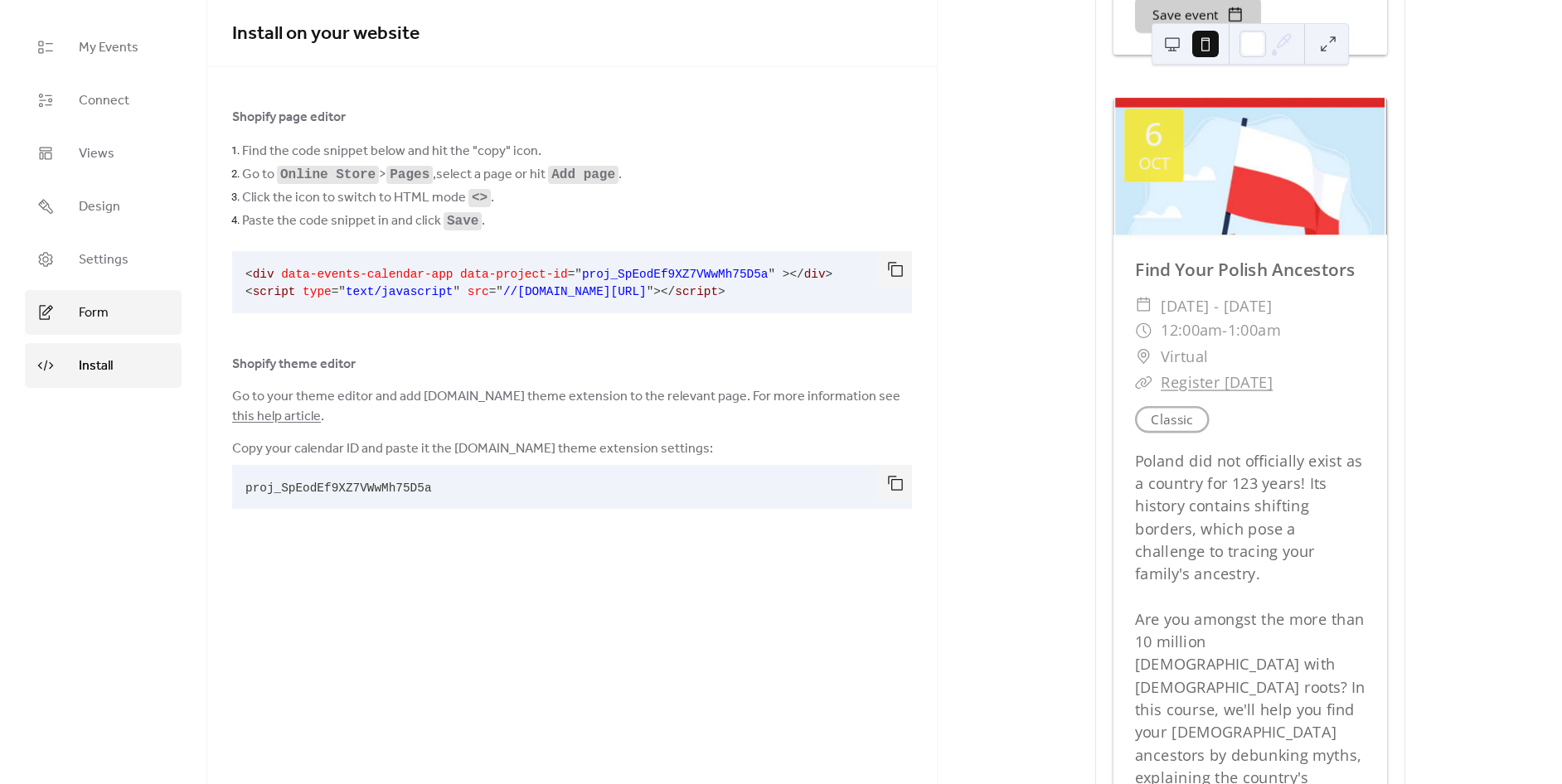
click at [97, 328] on link "Form" at bounding box center [103, 313] width 156 height 45
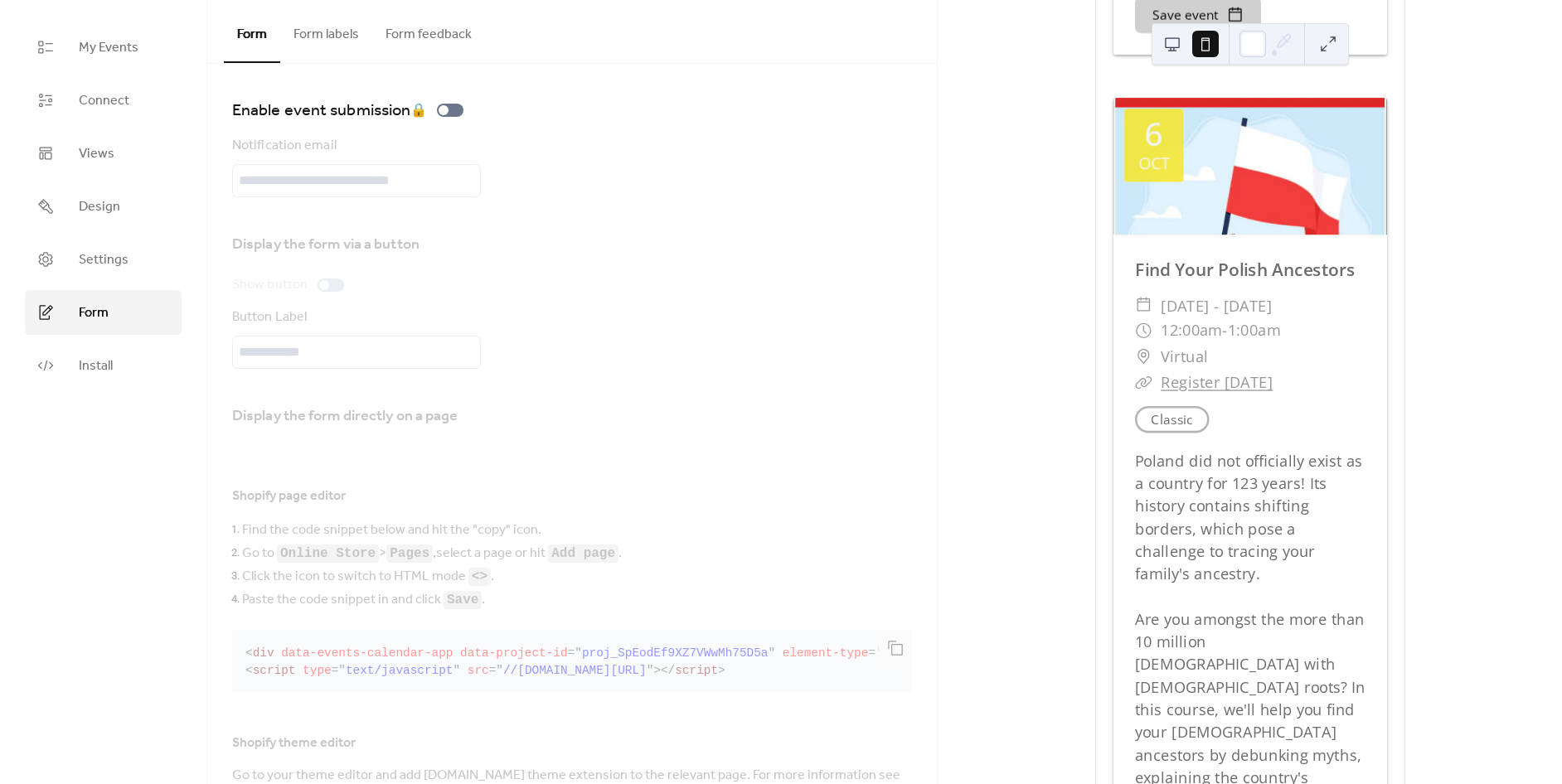
click at [325, 23] on button "Form labels" at bounding box center [326, 31] width 92 height 62
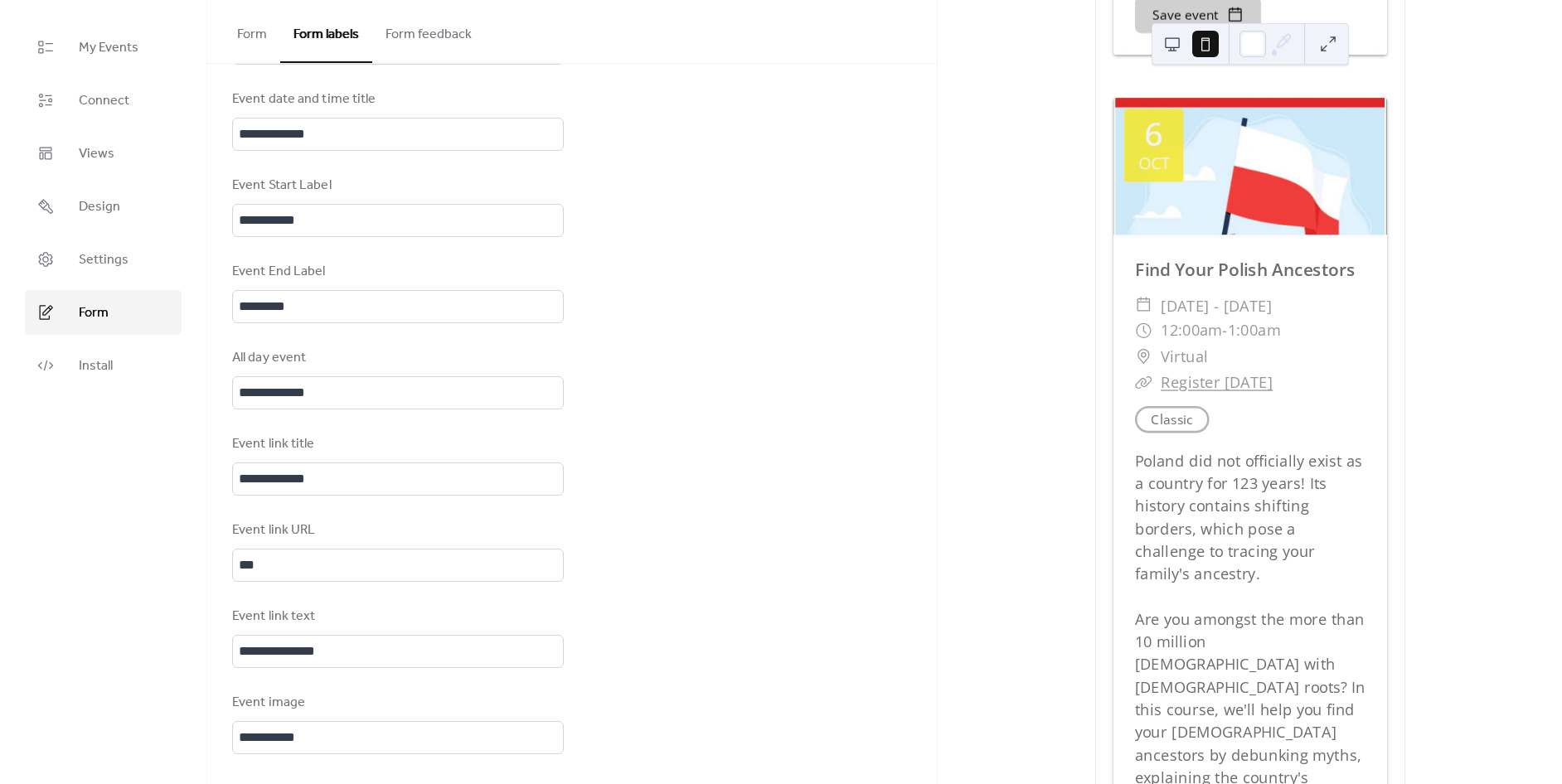
scroll to position [784, 0]
click at [426, 34] on button "Form feedback" at bounding box center [429, 31] width 113 height 62
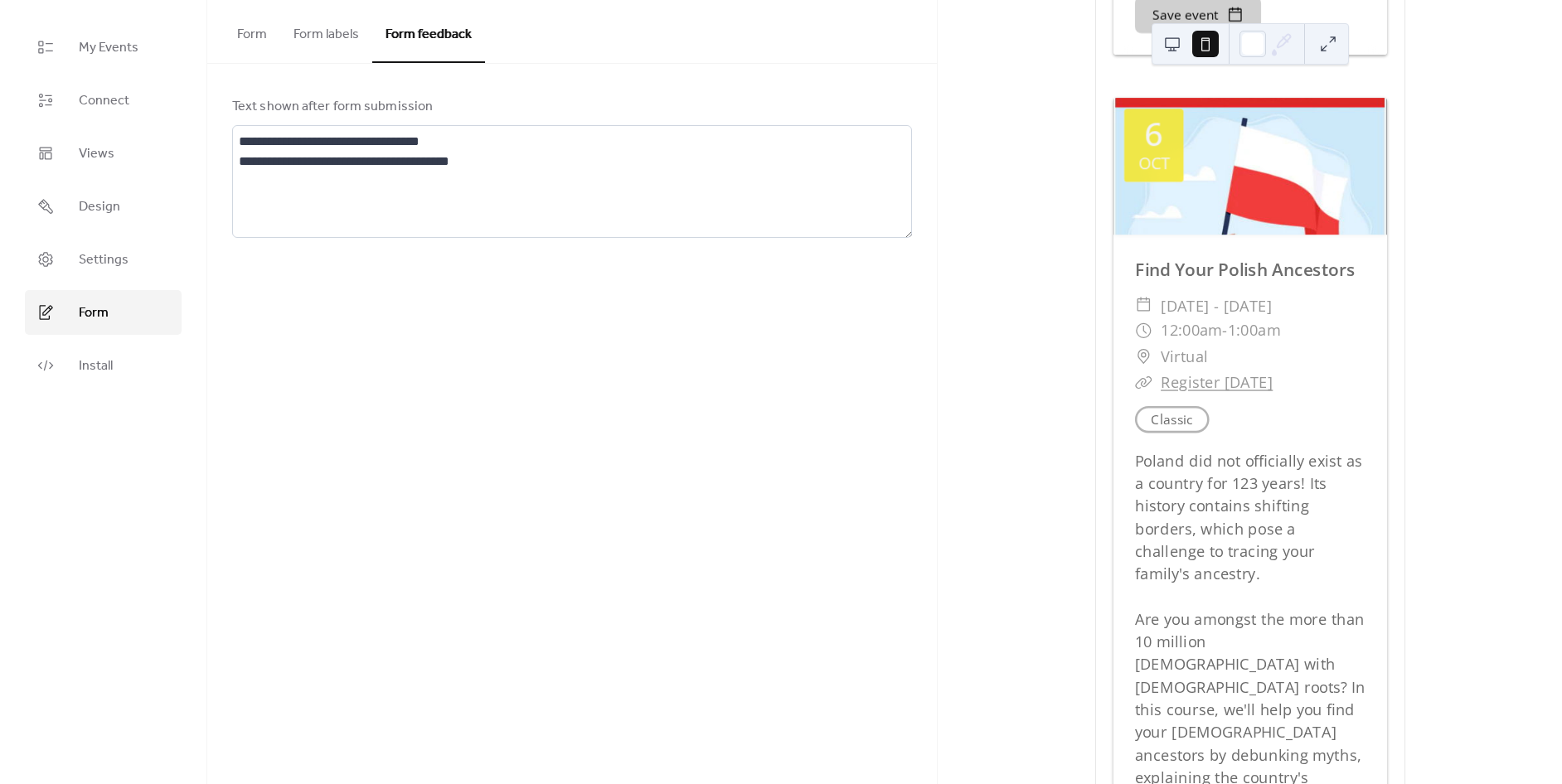
click at [343, 22] on button "Form labels" at bounding box center [326, 31] width 92 height 62
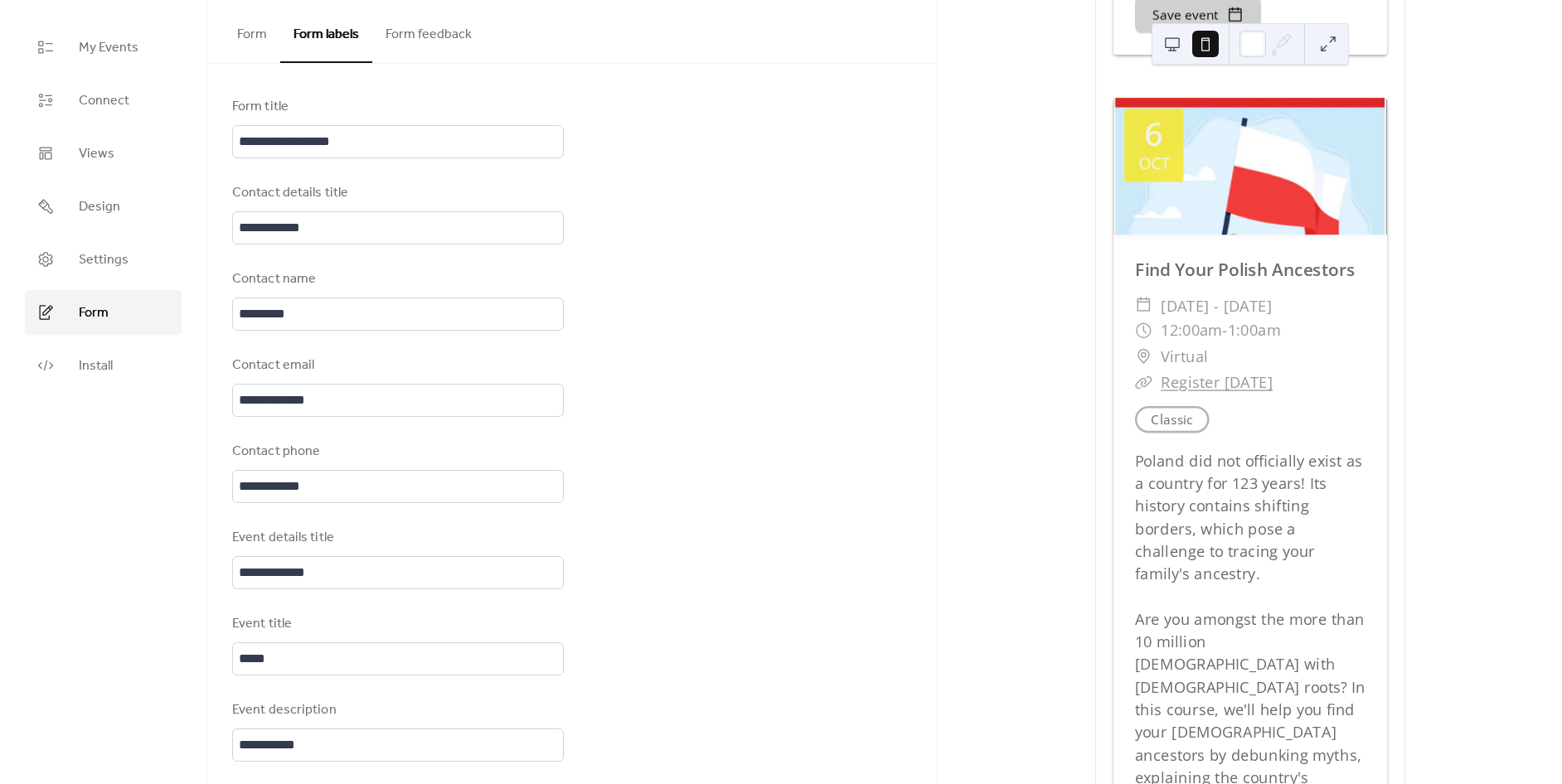
click at [263, 29] on button "Form" at bounding box center [252, 31] width 57 height 62
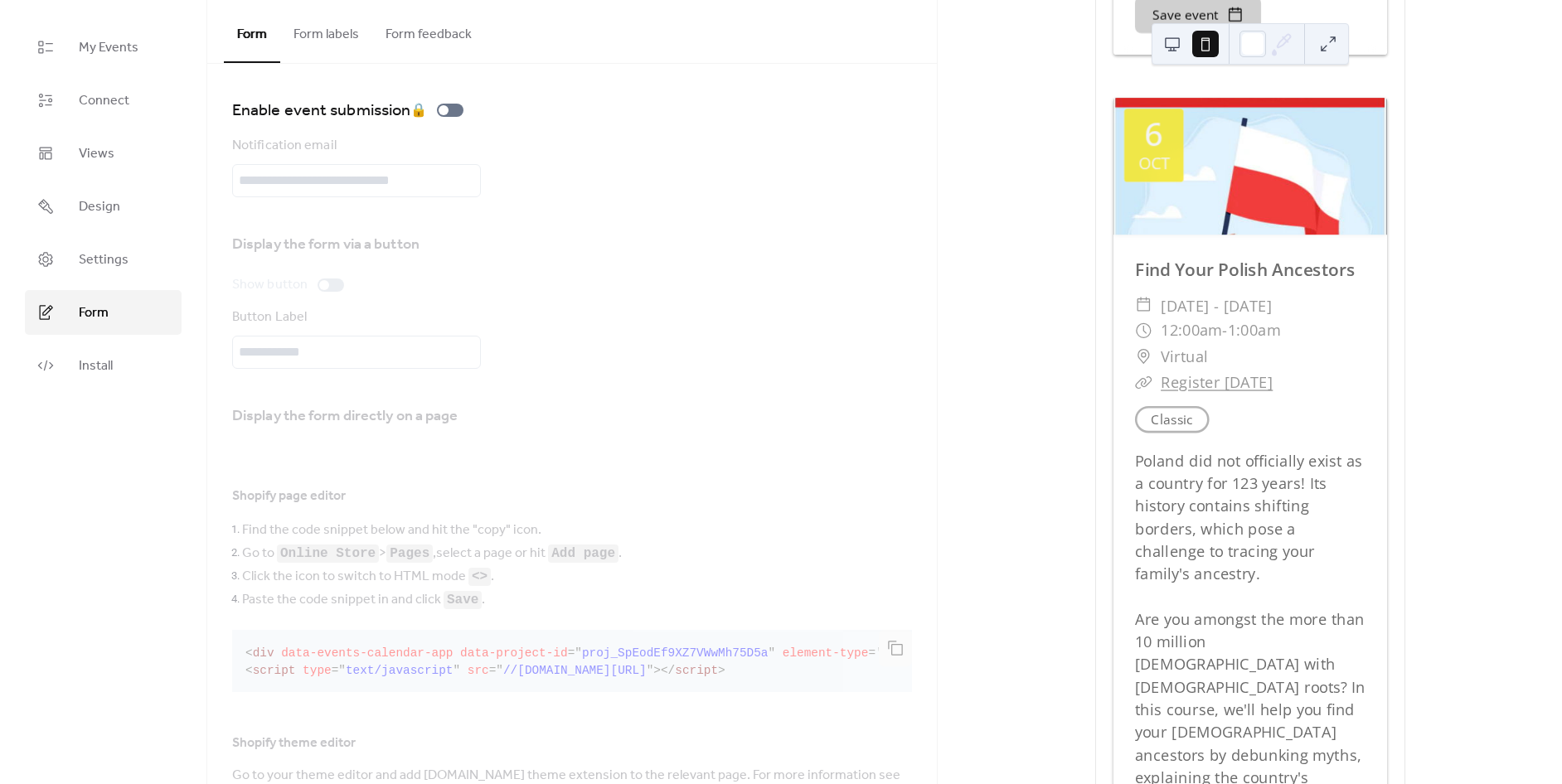
scroll to position [142, 0]
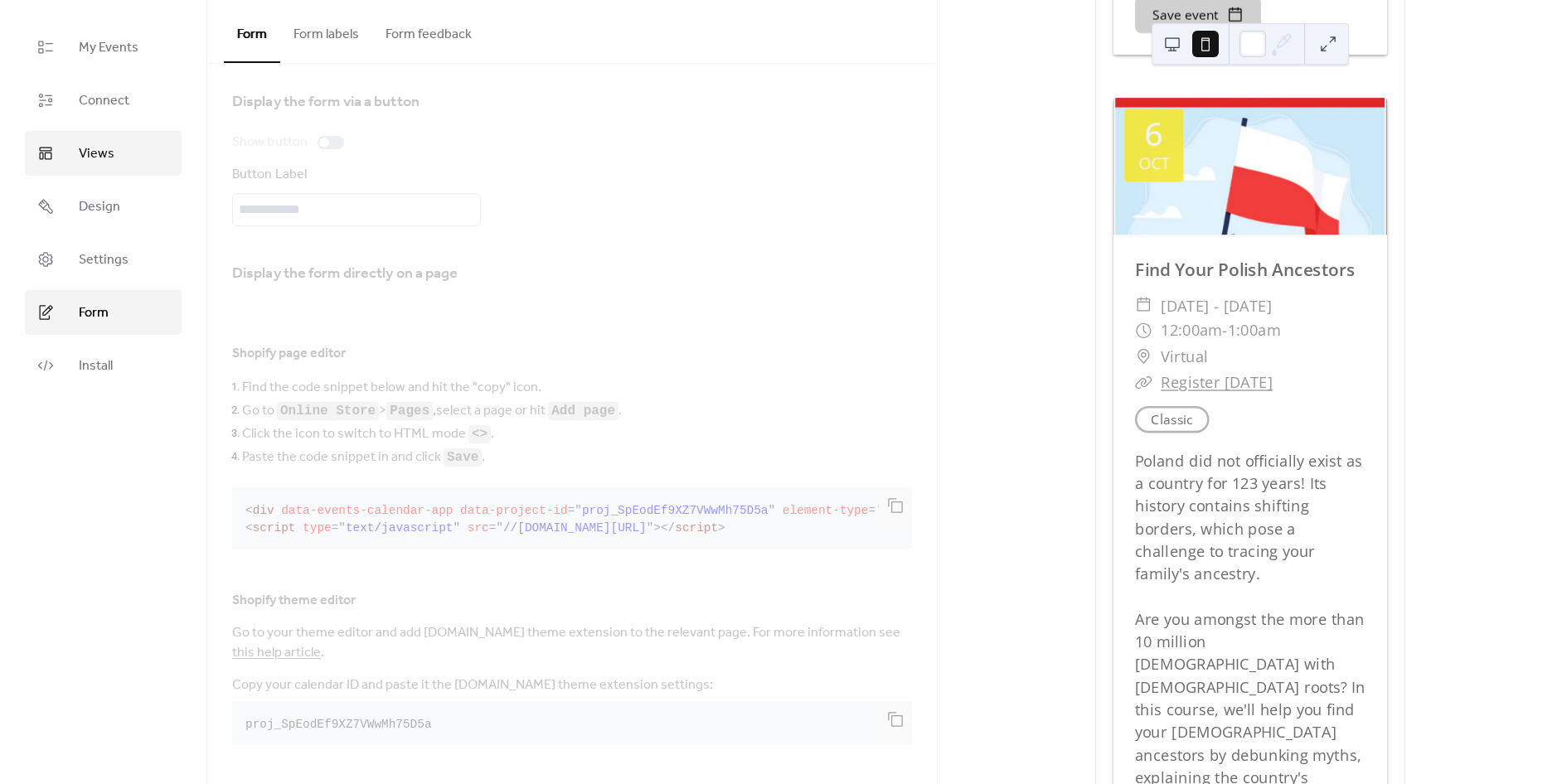
click at [119, 161] on link "Views" at bounding box center [103, 153] width 156 height 45
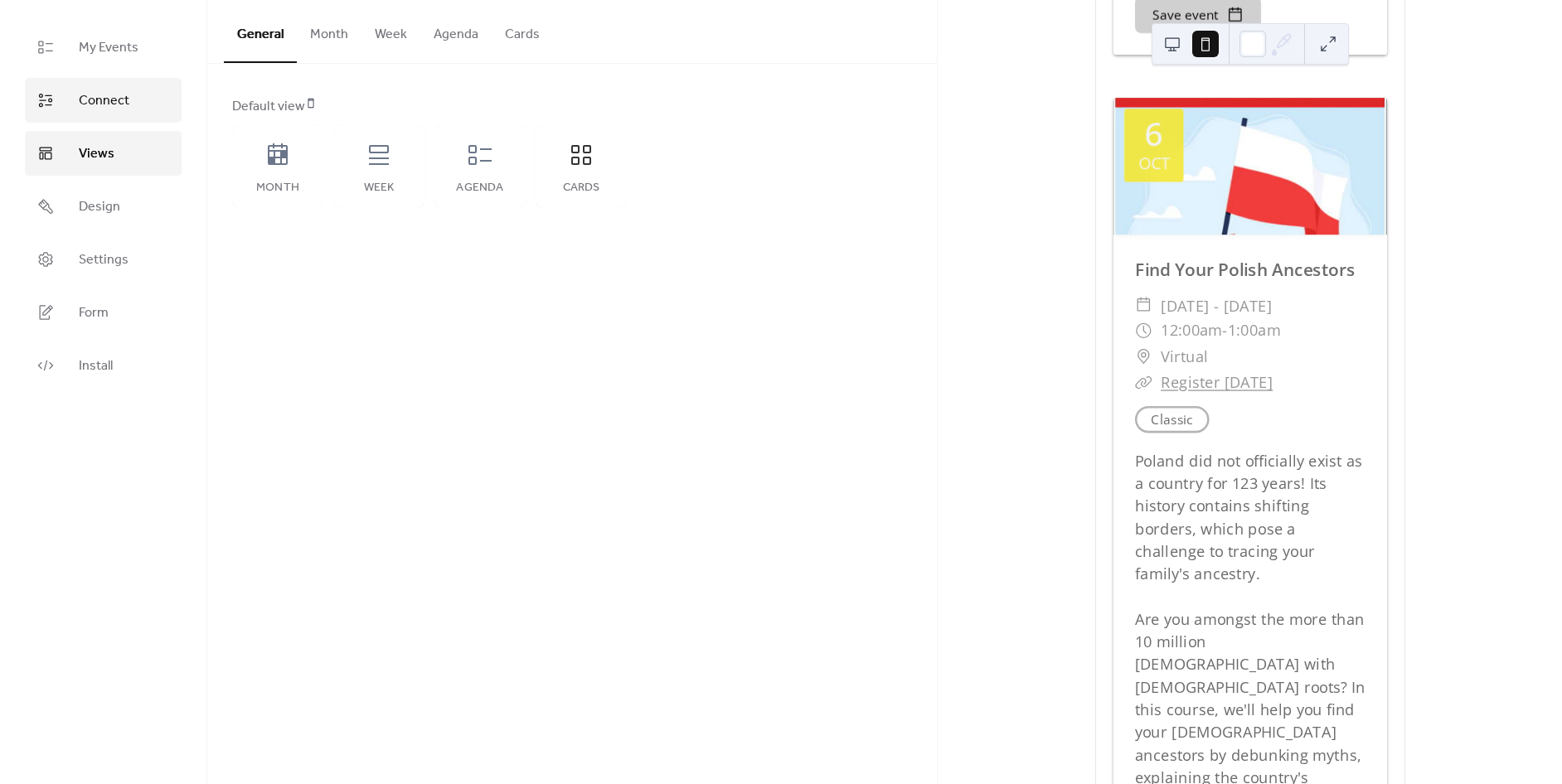
click at [132, 104] on link "Connect" at bounding box center [103, 101] width 156 height 45
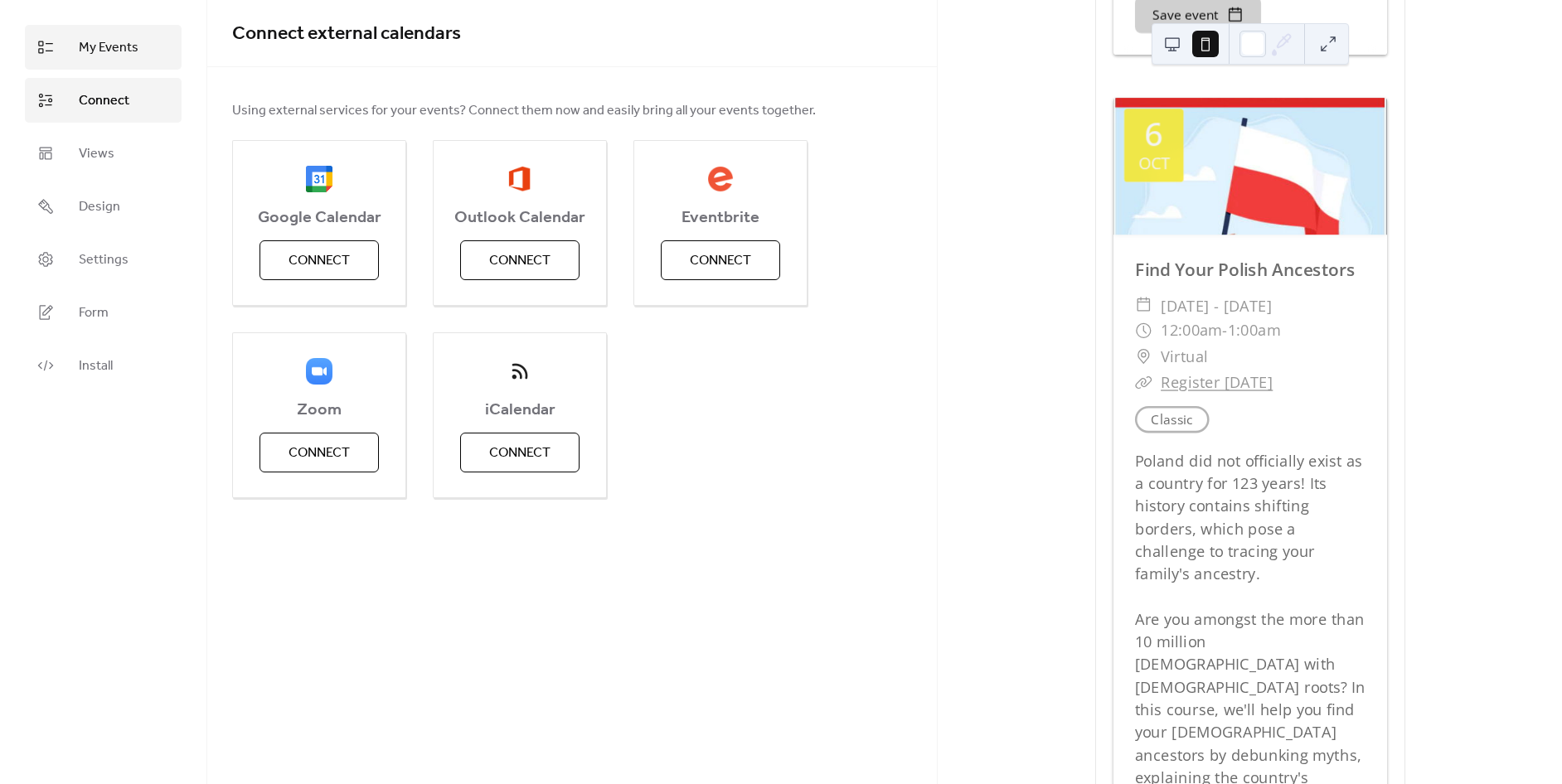
click at [128, 58] on span "My Events" at bounding box center [109, 48] width 60 height 20
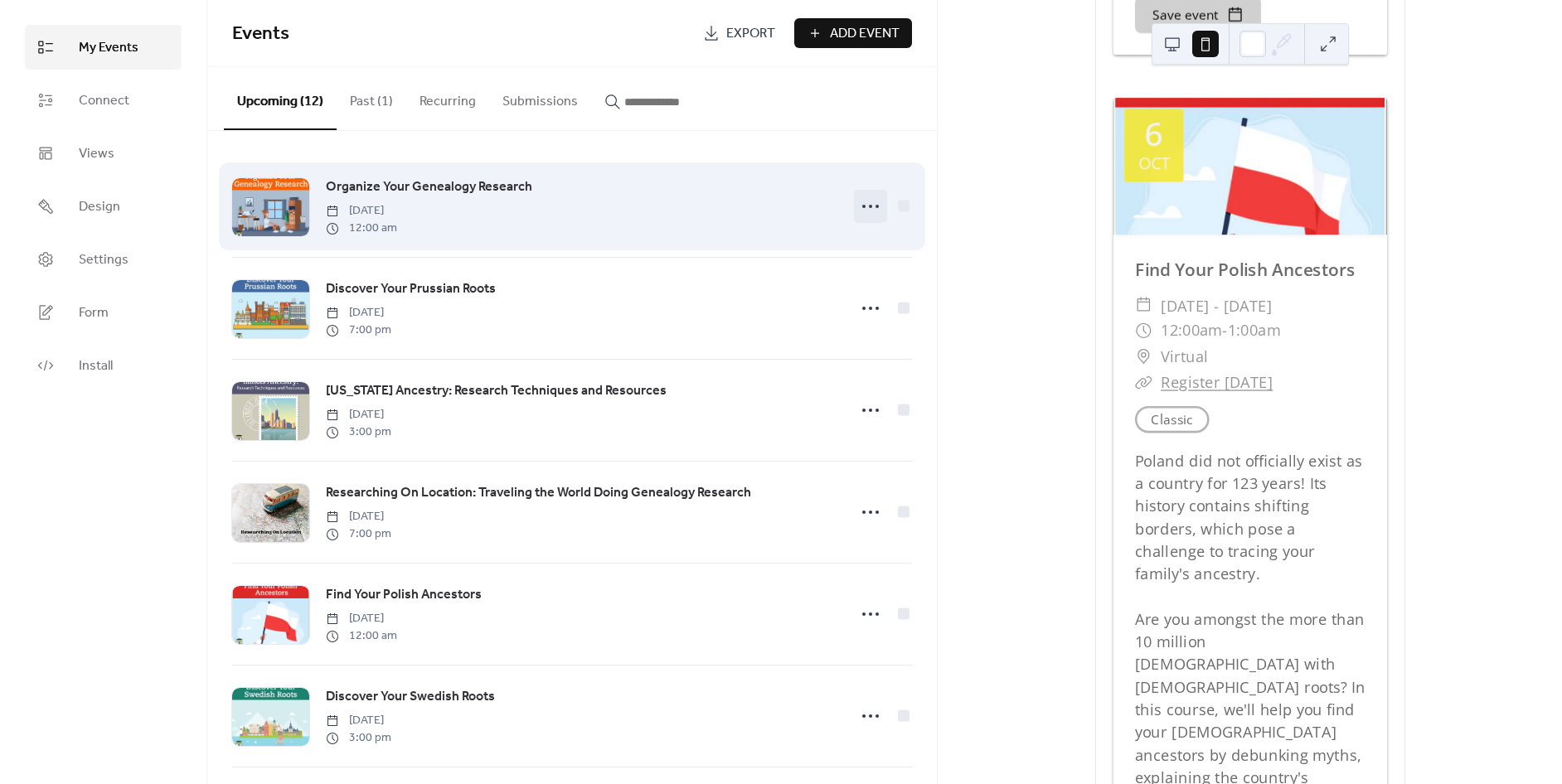
click at [858, 206] on icon at bounding box center [871, 206] width 27 height 27
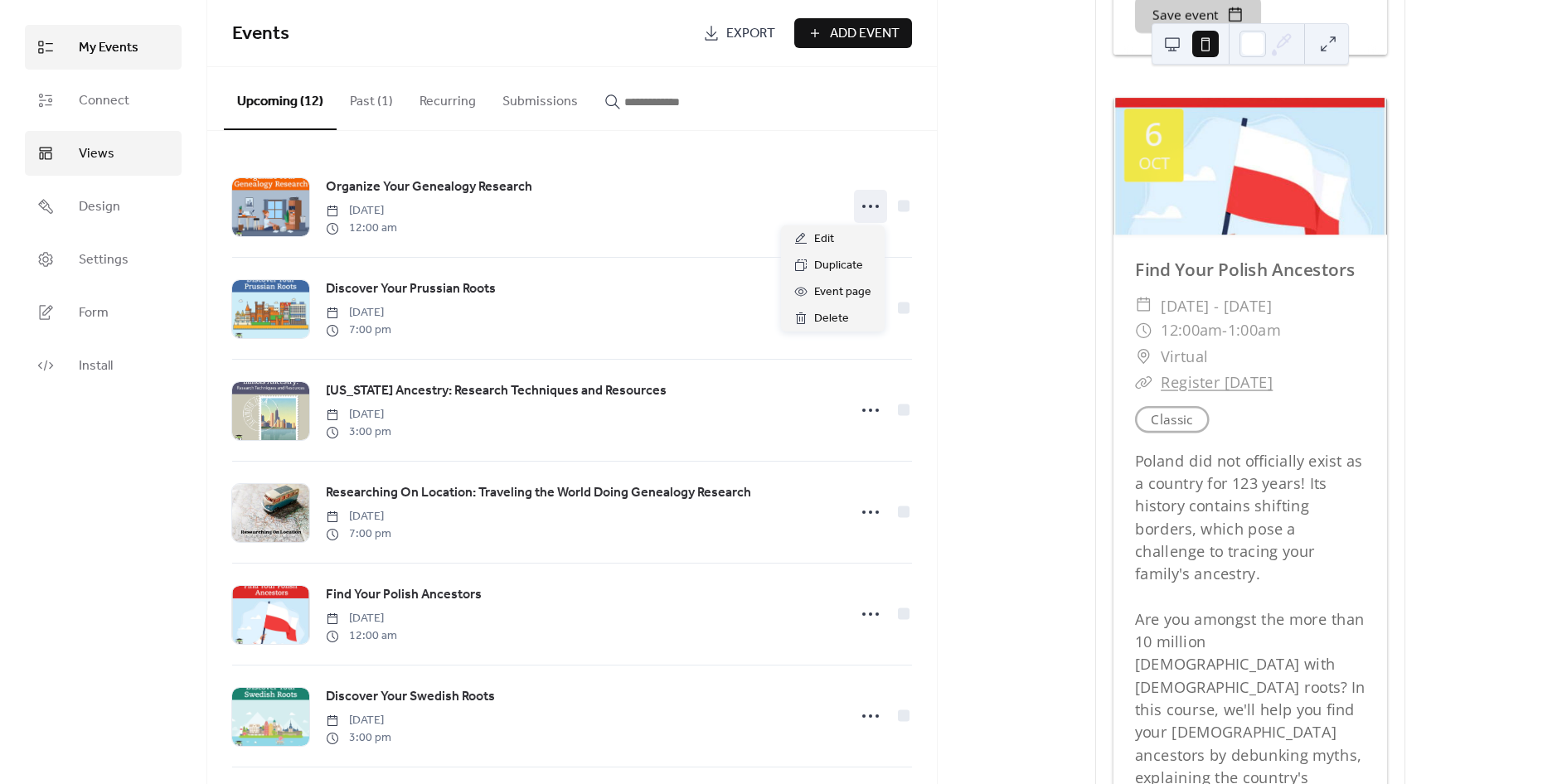
click at [55, 145] on link "Views" at bounding box center [103, 153] width 156 height 45
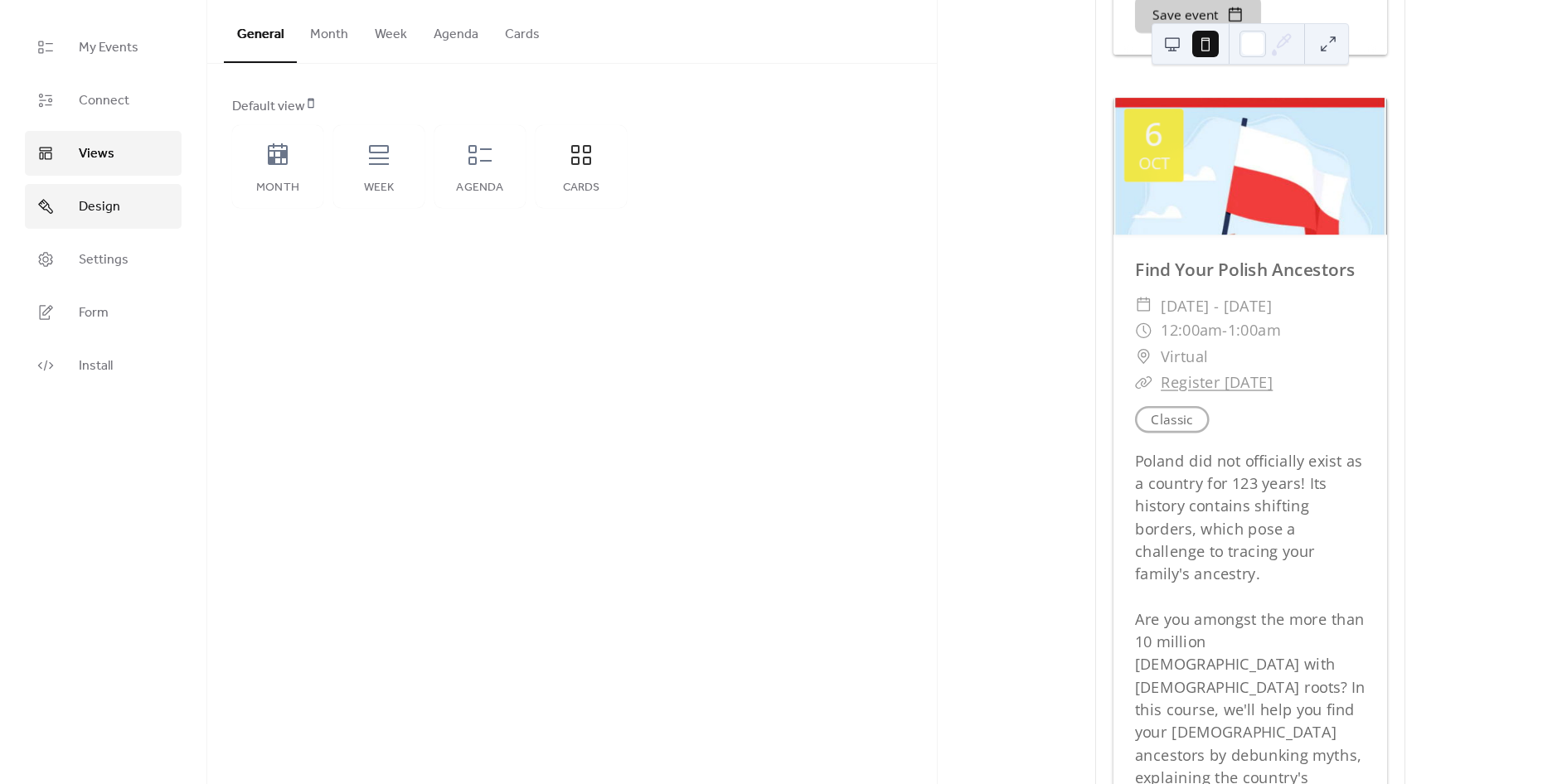
click at [87, 197] on span "Design" at bounding box center [100, 207] width 42 height 20
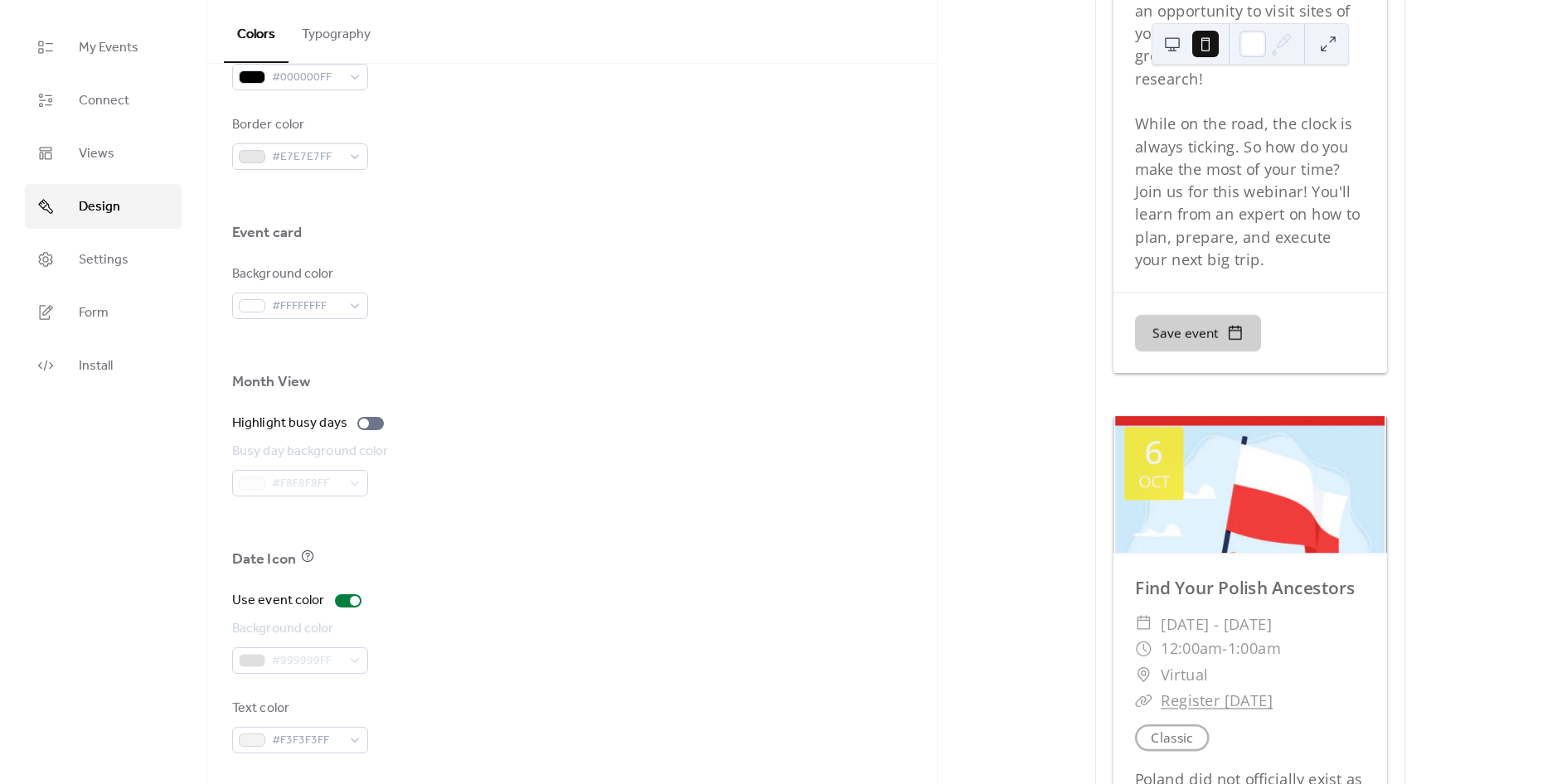
scroll to position [3130, 0]
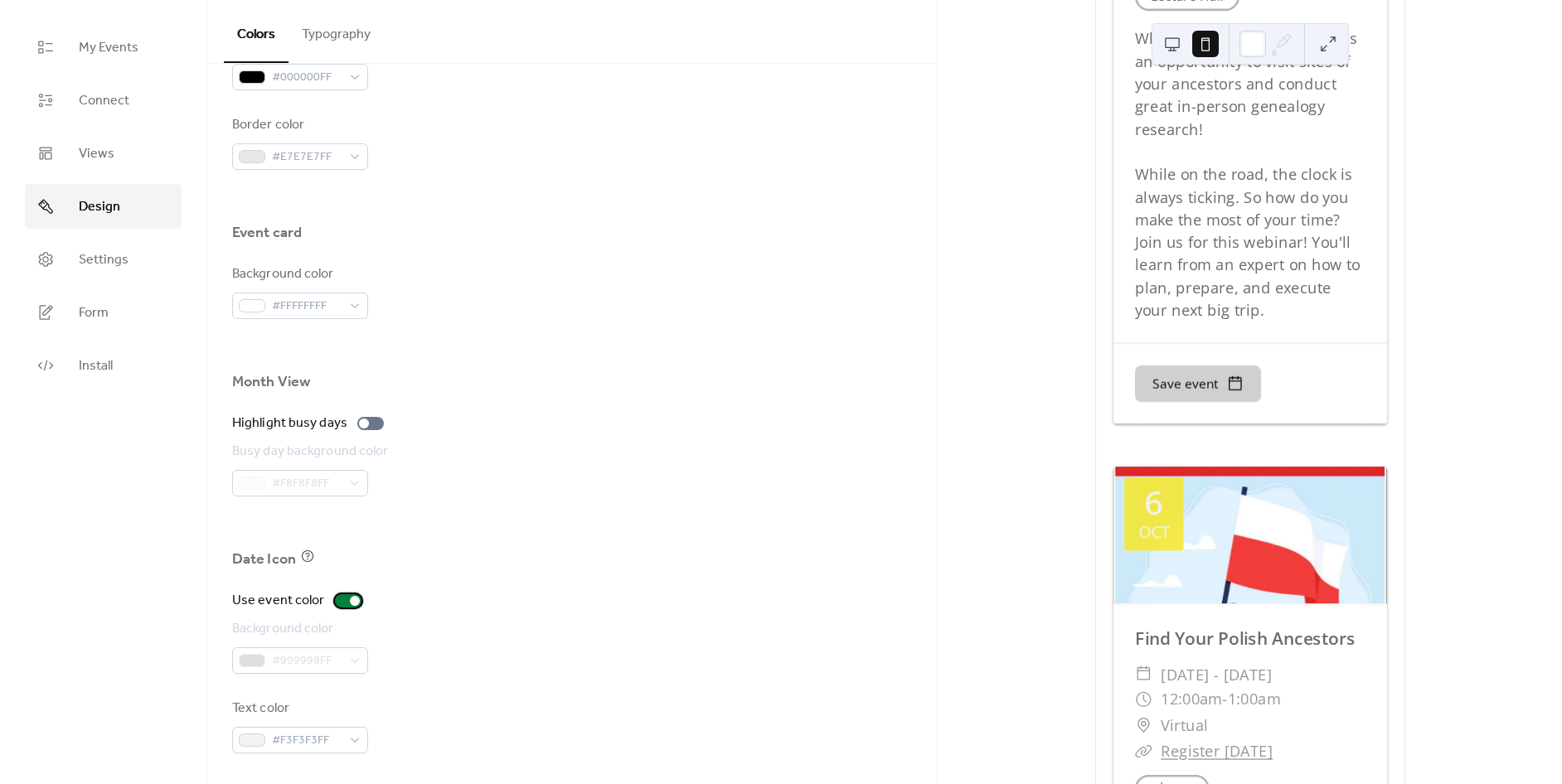
click at [336, 602] on div at bounding box center [348, 601] width 27 height 13
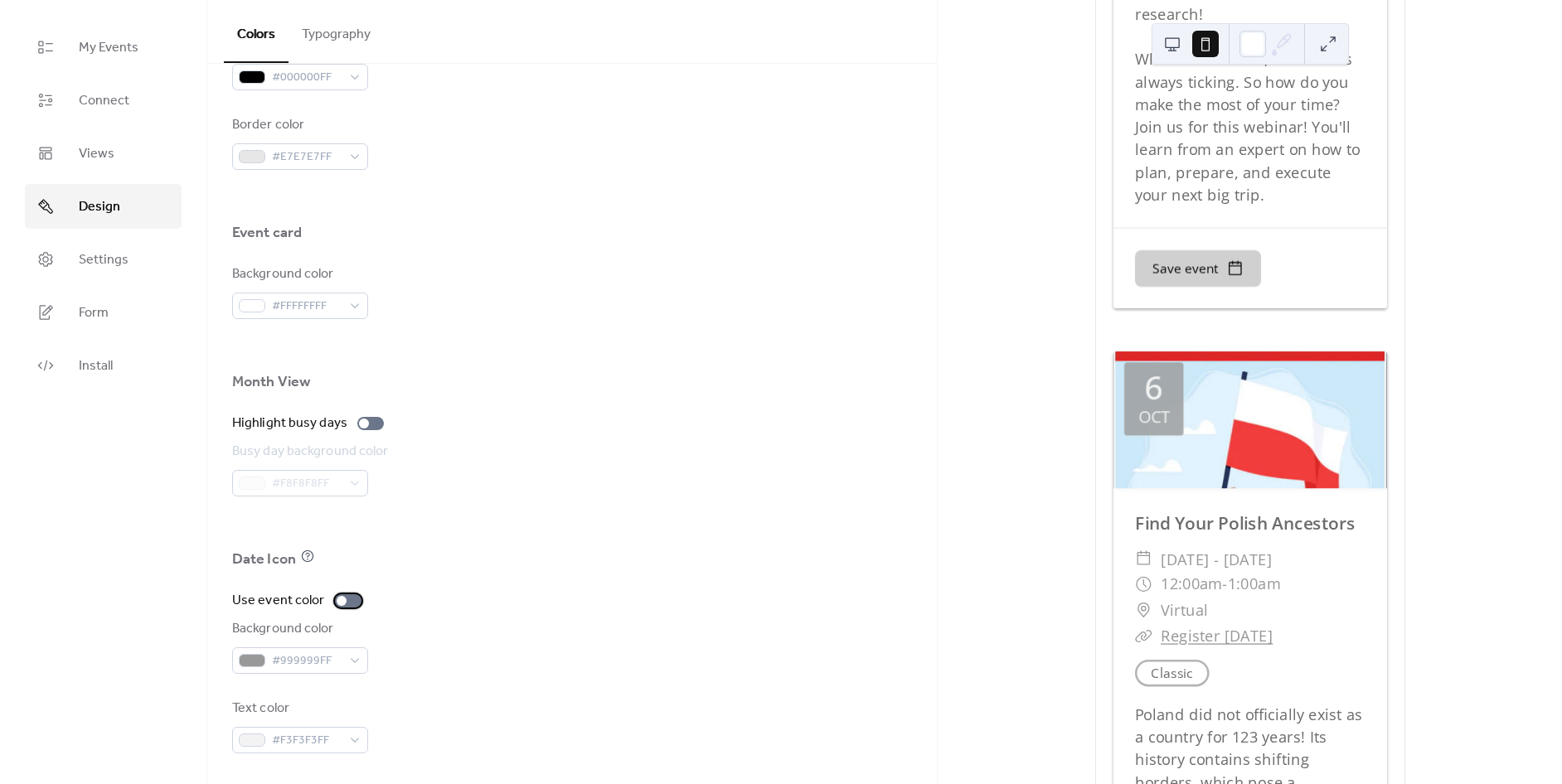
scroll to position [3407, 0]
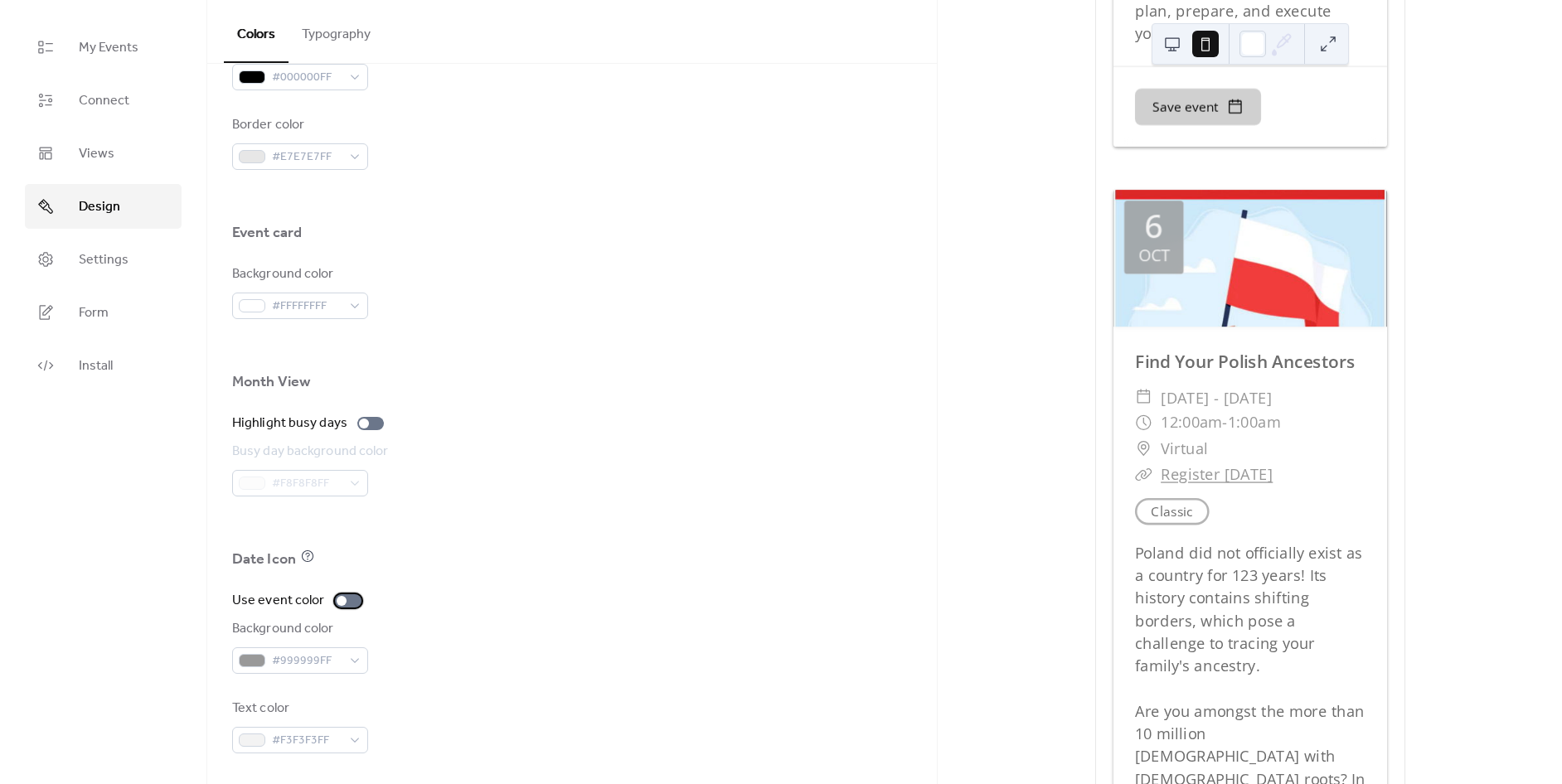
click at [352, 601] on div at bounding box center [348, 601] width 27 height 13
click at [348, 737] on div "#F3F3F3FF" at bounding box center [299, 740] width 136 height 27
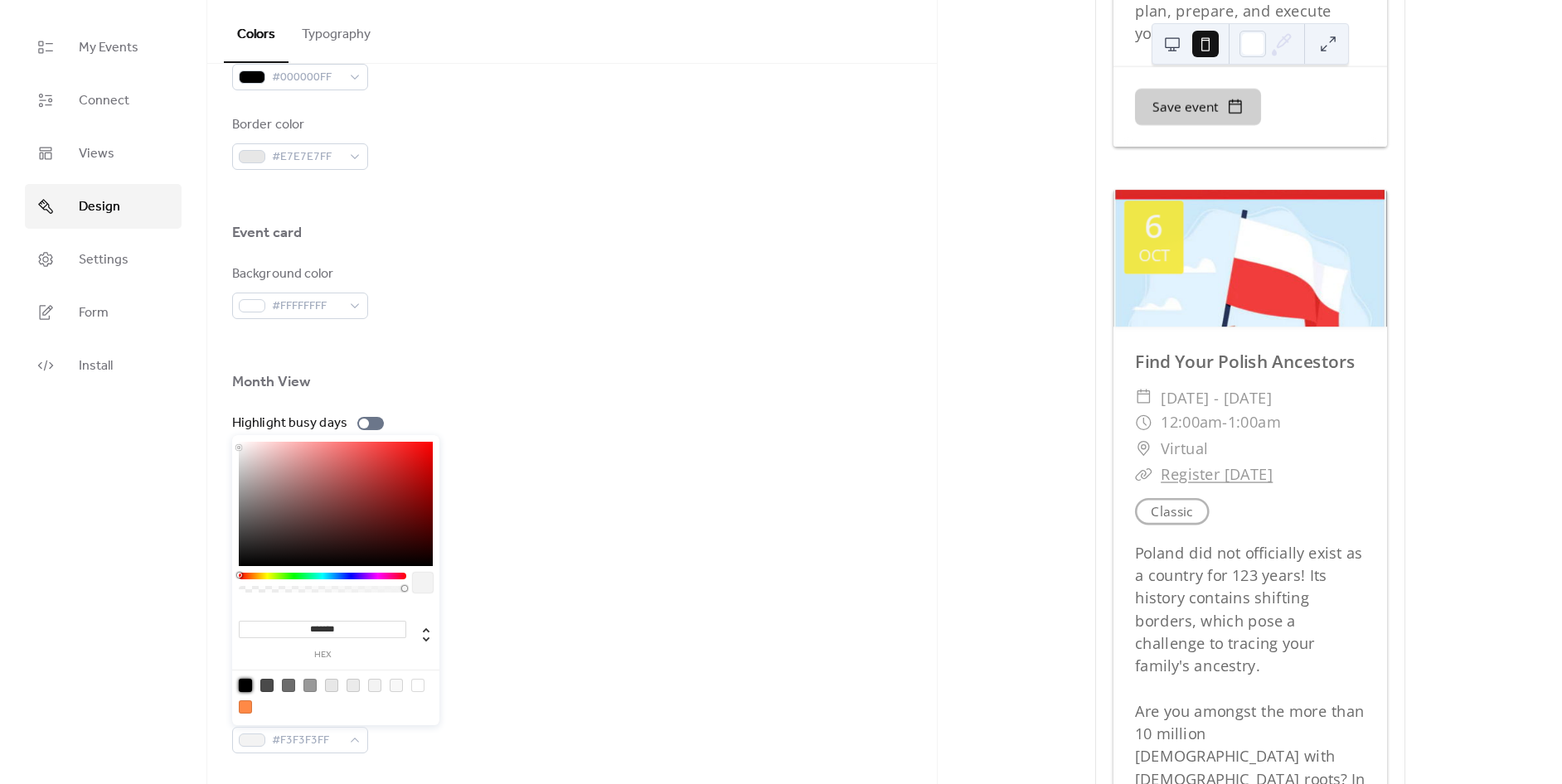
click at [249, 684] on div at bounding box center [245, 685] width 13 height 13
type input "*******"
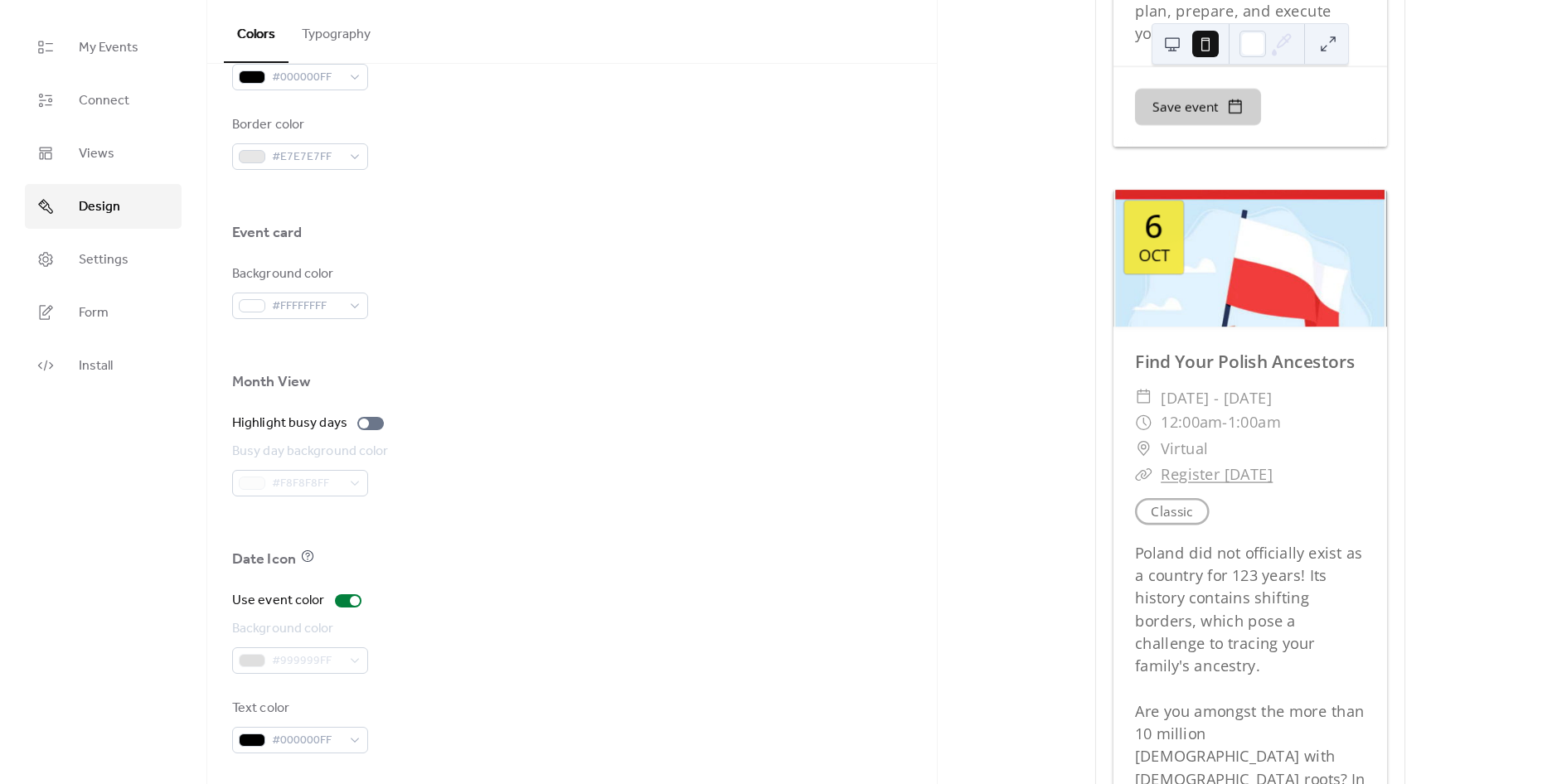
click at [721, 504] on div at bounding box center [571, 523] width 680 height 53
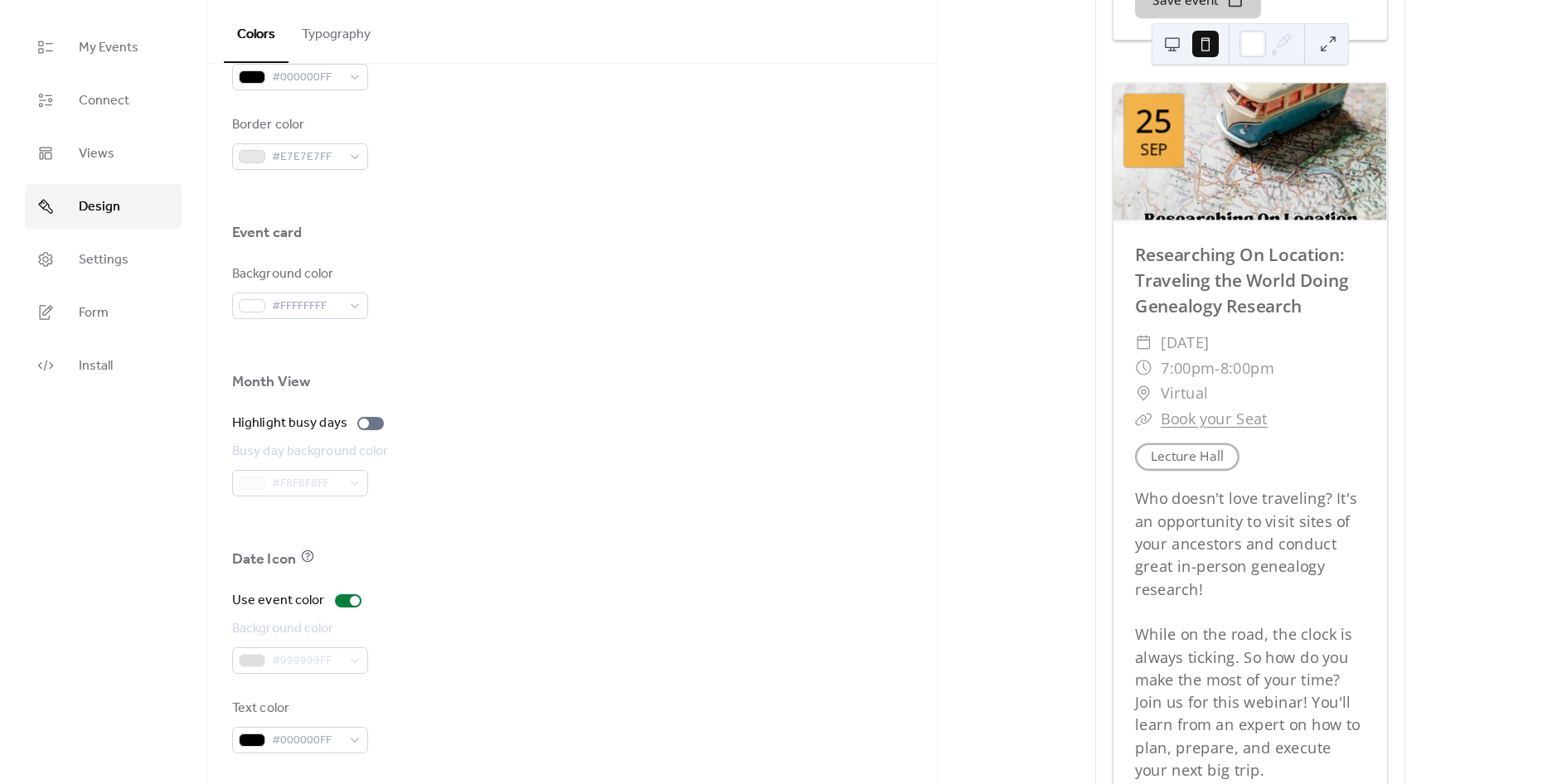
scroll to position [3315, 0]
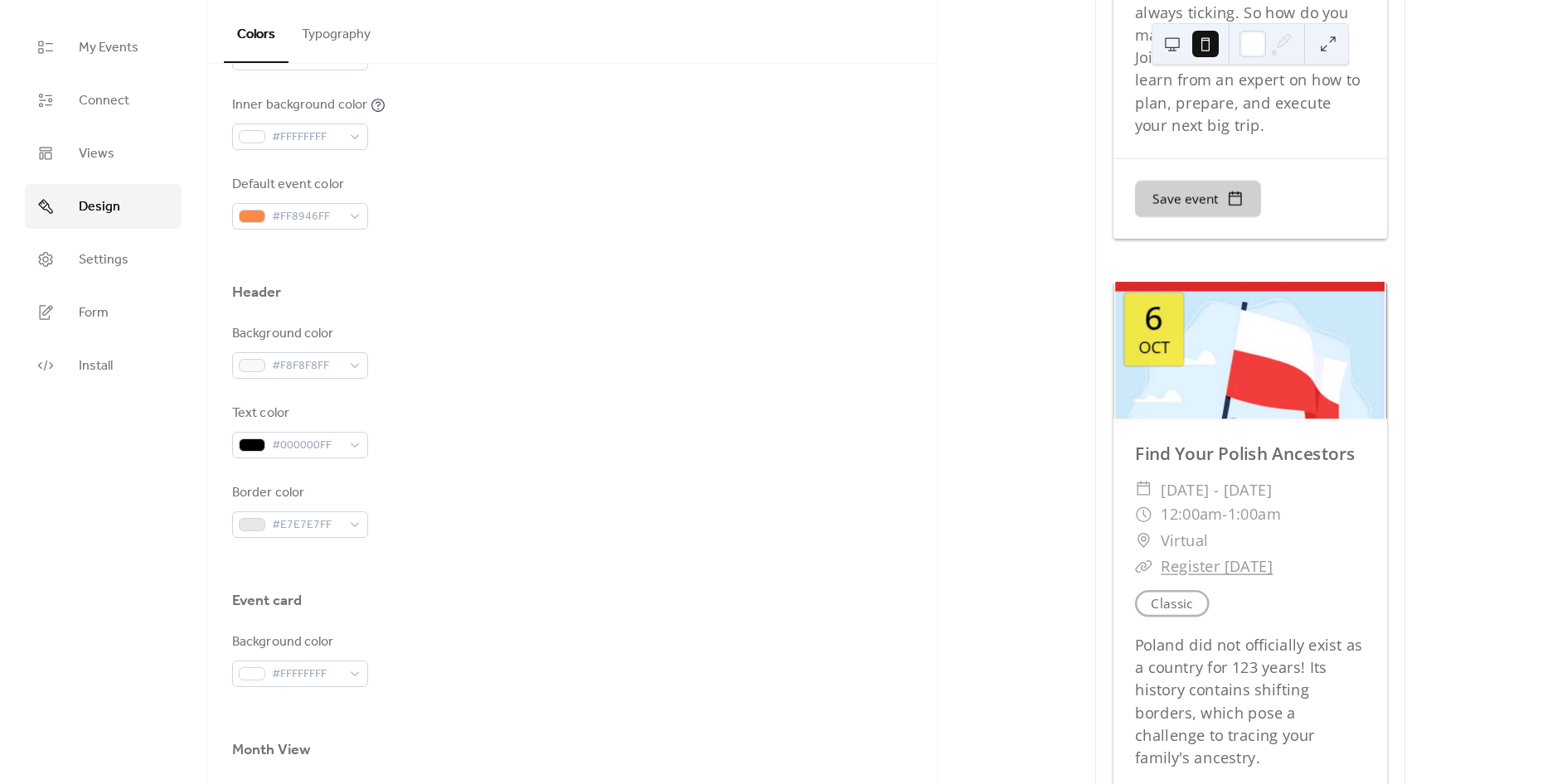
click at [350, 40] on button "Typography" at bounding box center [336, 31] width 96 height 62
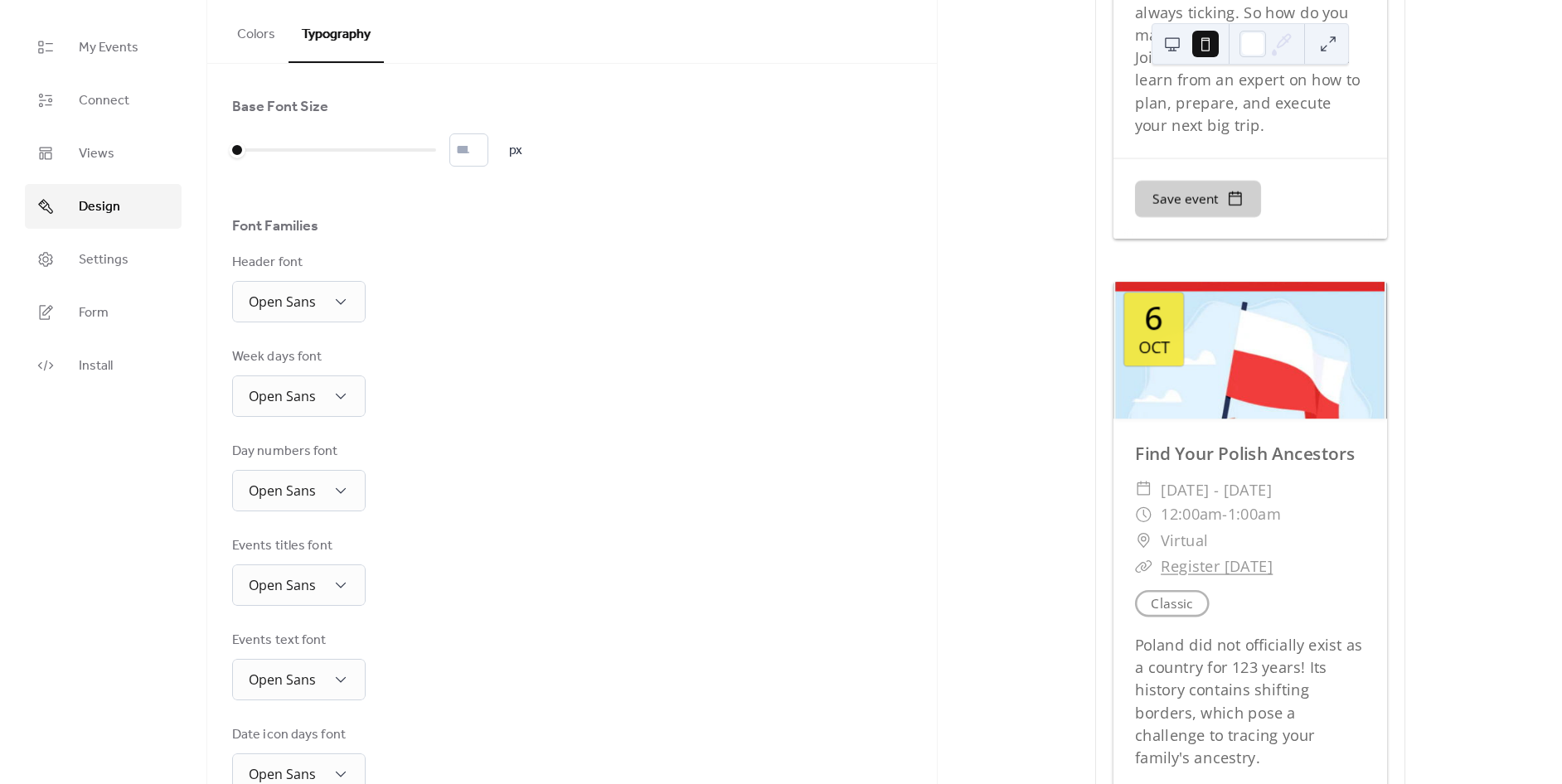
click at [336, 325] on div "Base Font Size * px Font Families Header font Open Sans Week days font Open San…" at bounding box center [571, 493] width 680 height 792
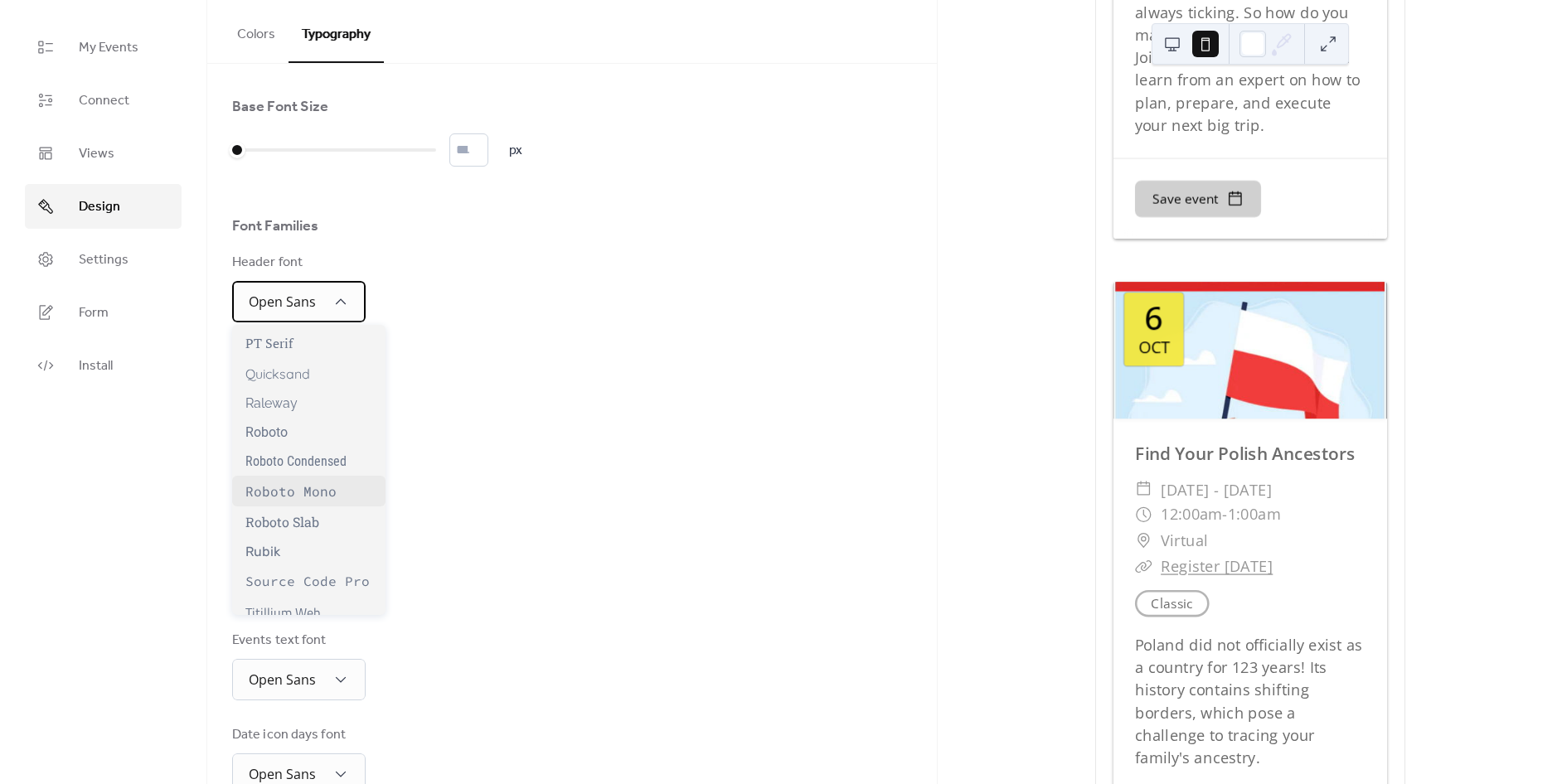
scroll to position [1329, 0]
click at [593, 422] on div "Base Font Size * px Font Families Header font Open Sans Week days font Open San…" at bounding box center [571, 493] width 680 height 792
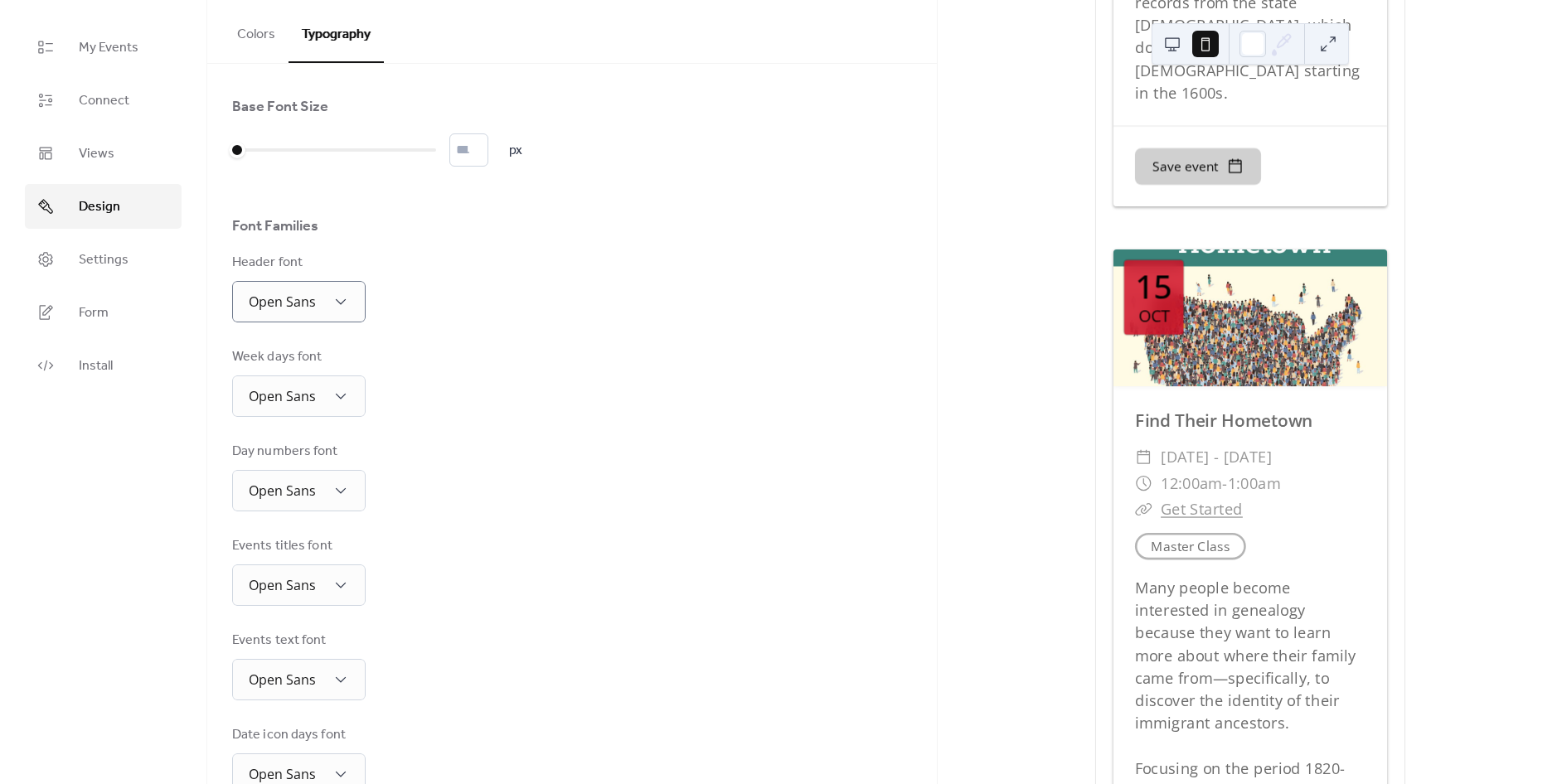
scroll to position [5249, 0]
click at [154, 48] on link "My Events" at bounding box center [103, 47] width 156 height 45
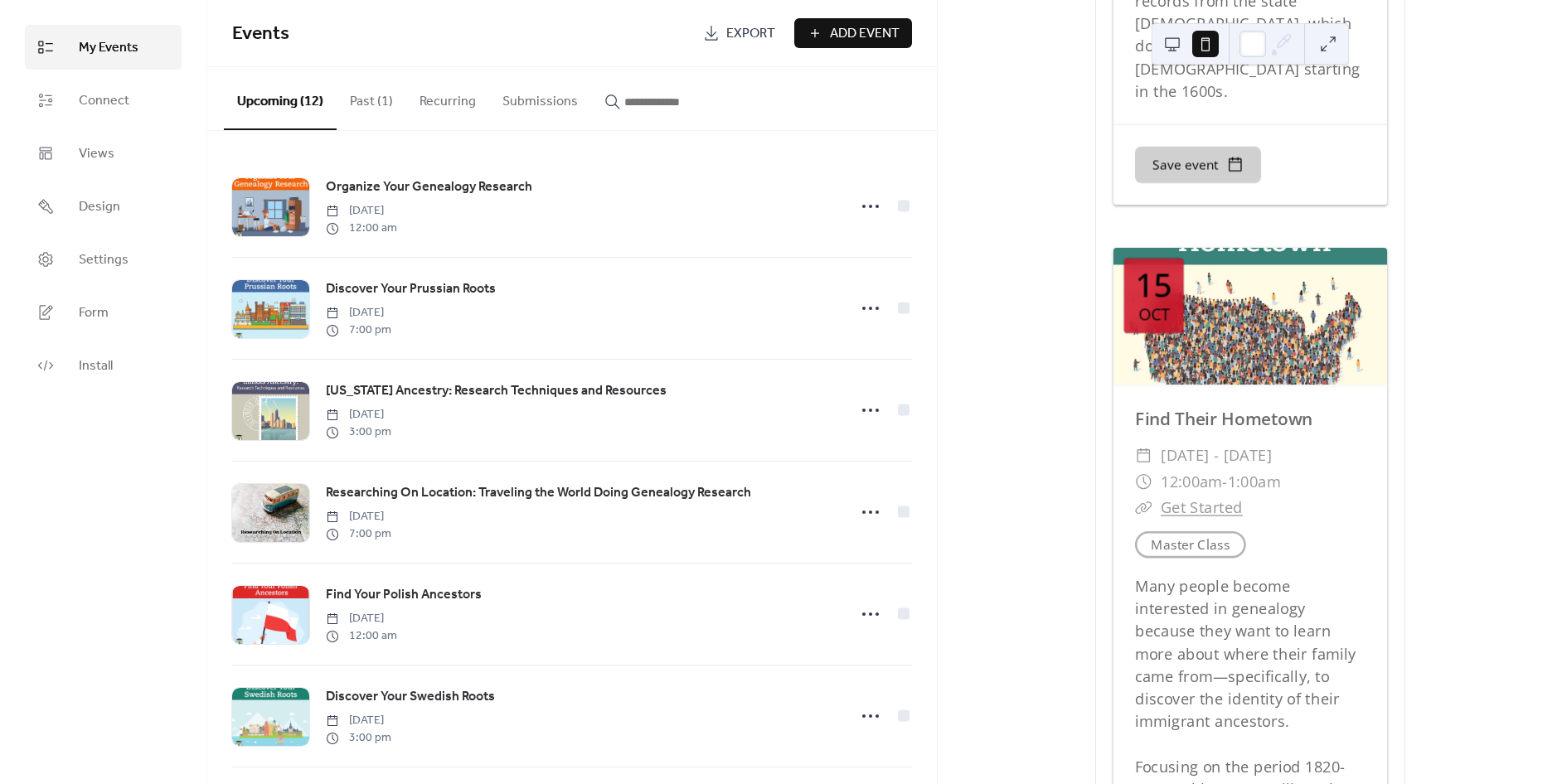
click at [448, 96] on button "Recurring" at bounding box center [447, 98] width 83 height 62
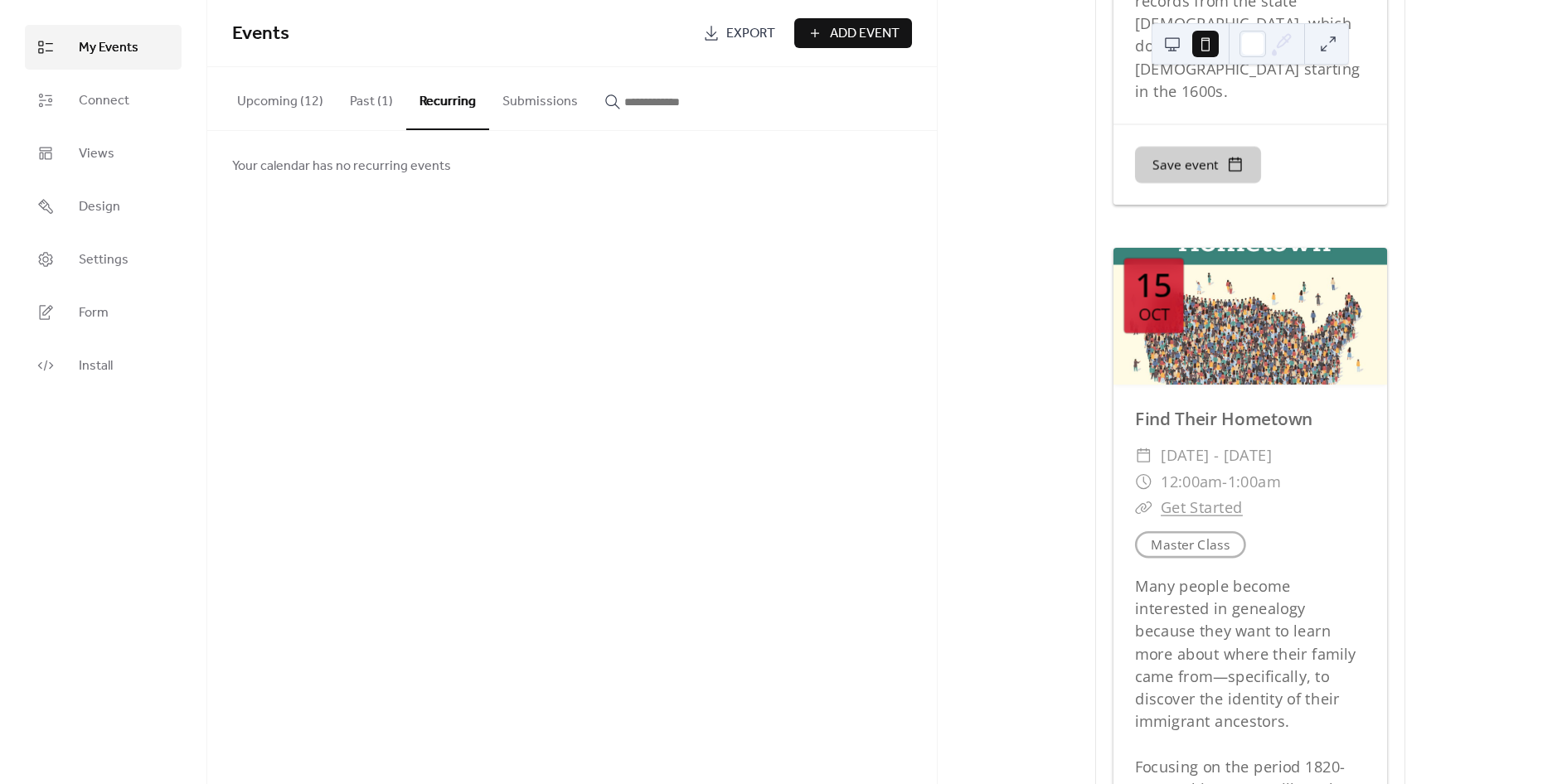
click at [863, 35] on span "Add Event" at bounding box center [865, 34] width 70 height 20
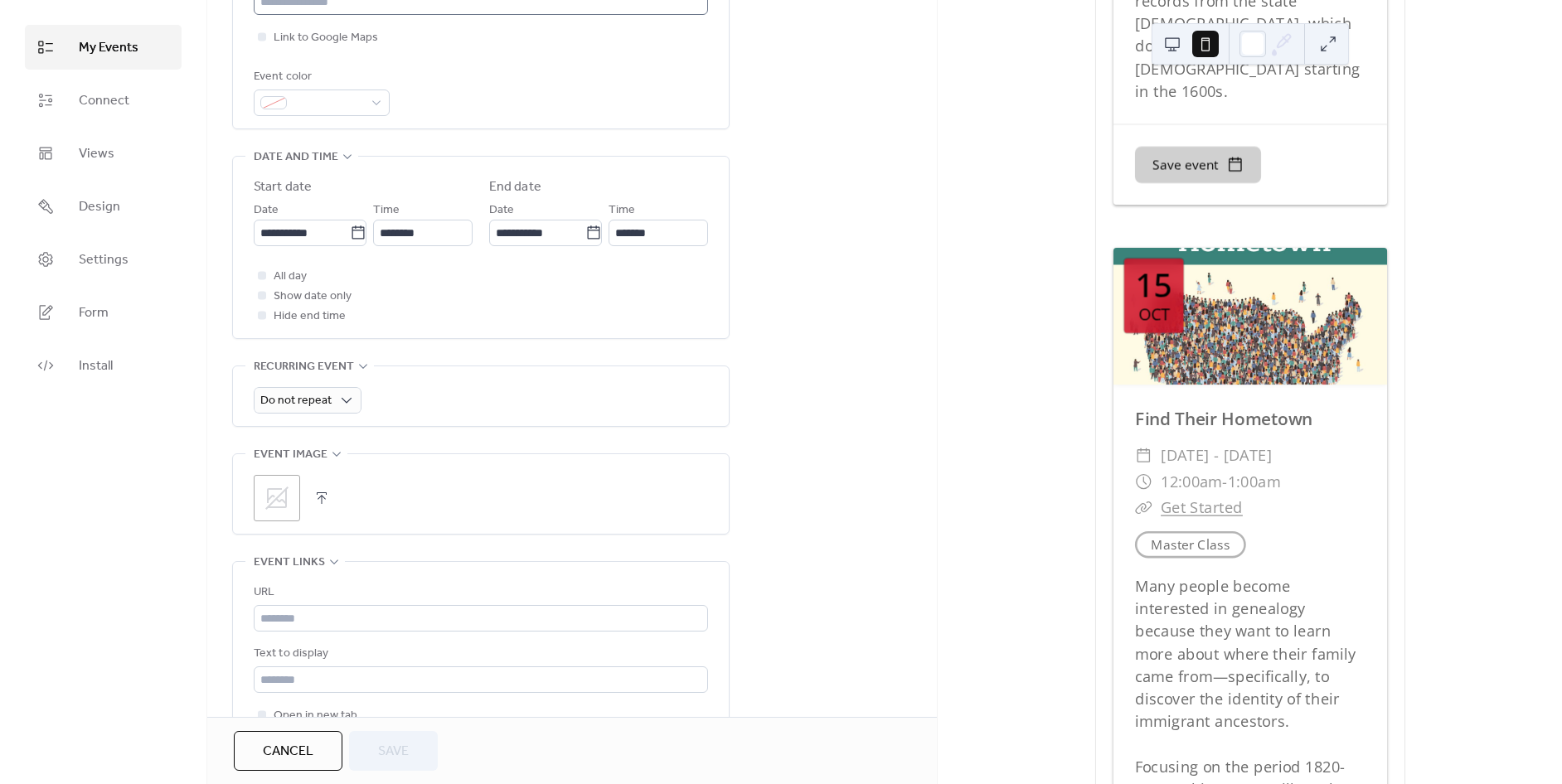
scroll to position [460, 0]
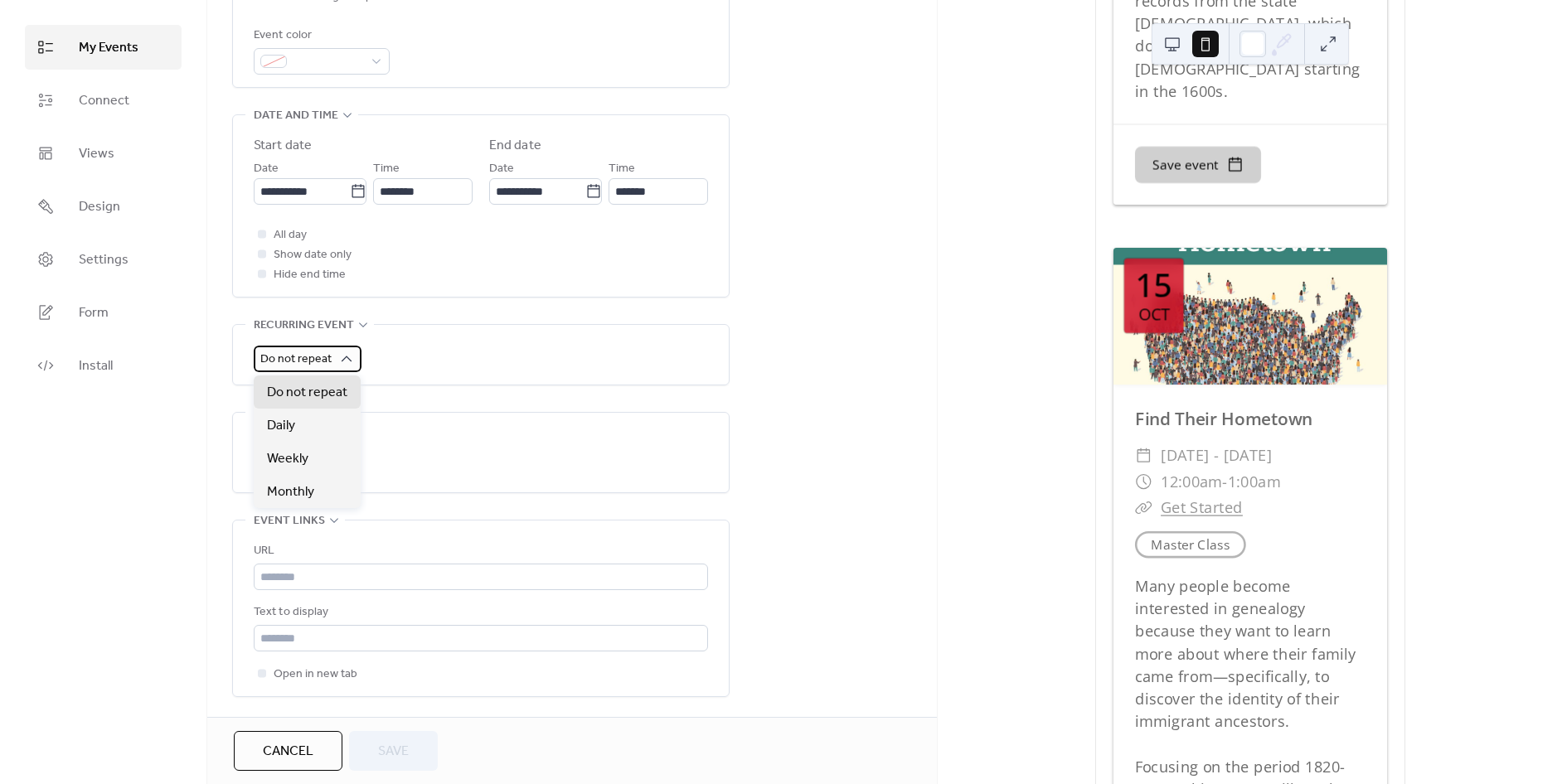
click at [319, 352] on span "Do not repeat" at bounding box center [296, 359] width 72 height 22
click at [288, 423] on span "Daily" at bounding box center [281, 426] width 28 height 20
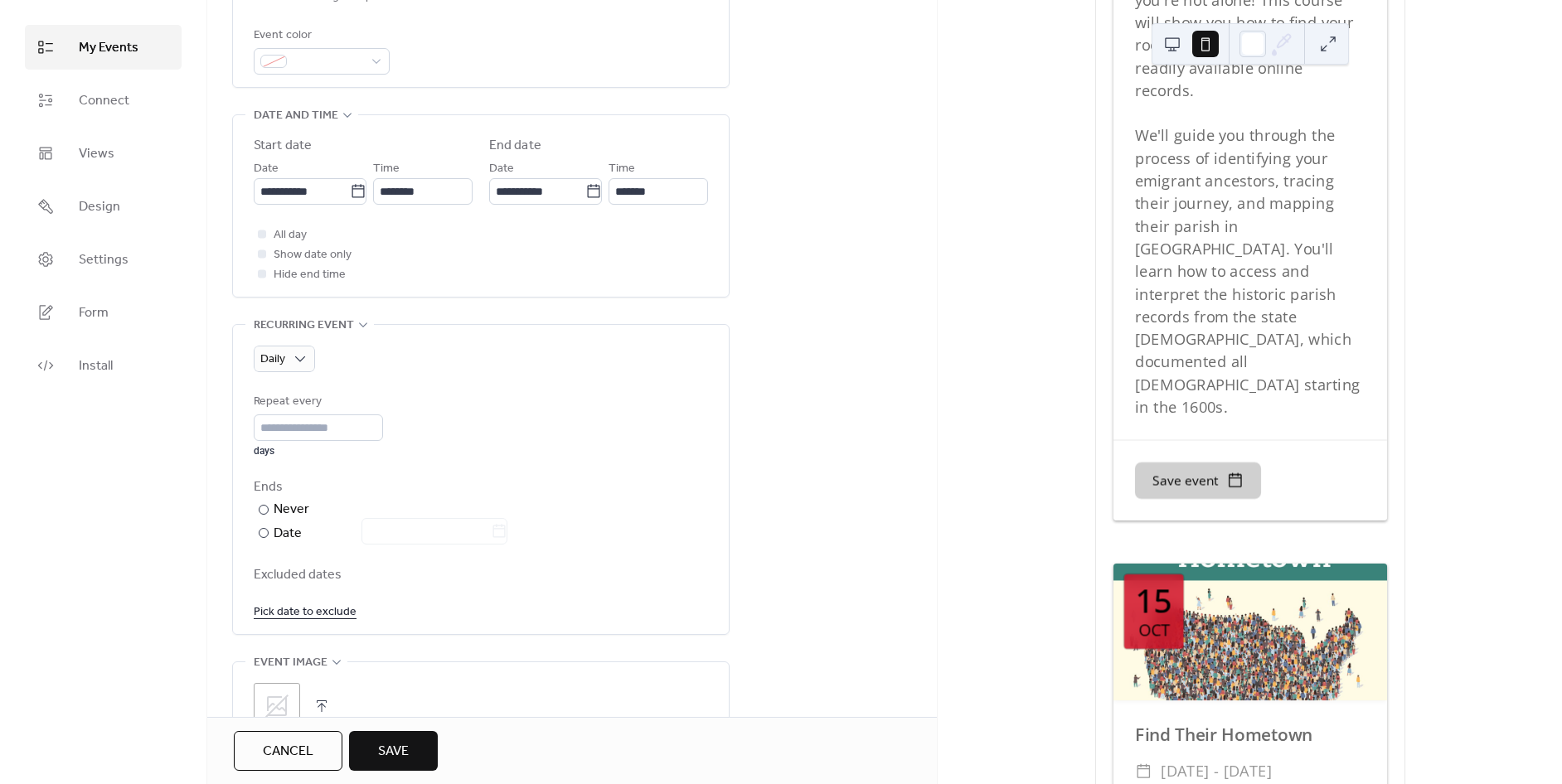
scroll to position [4879, 0]
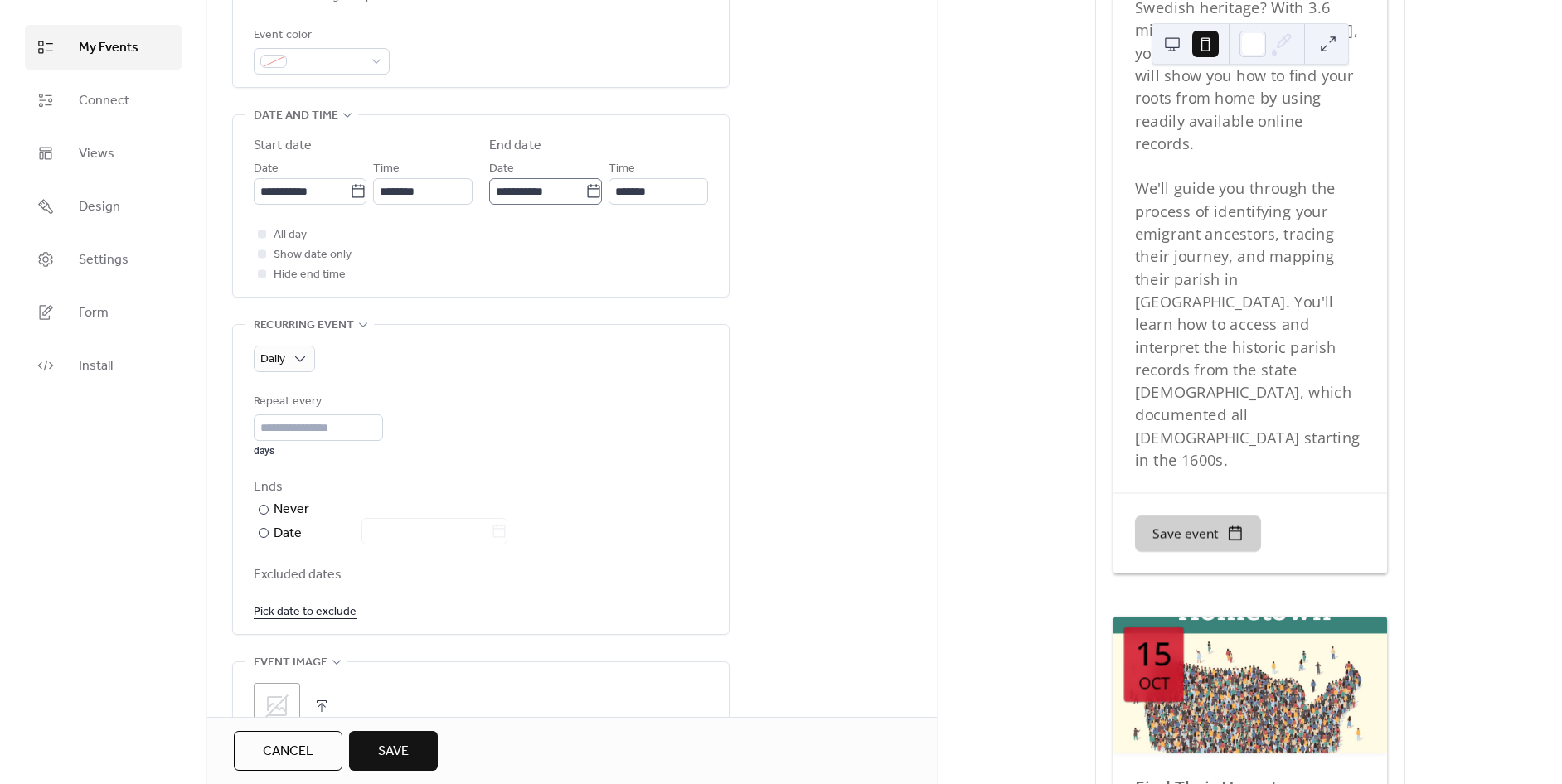
click at [587, 190] on icon at bounding box center [594, 191] width 17 height 17
click at [586, 190] on input "**********" at bounding box center [537, 191] width 96 height 27
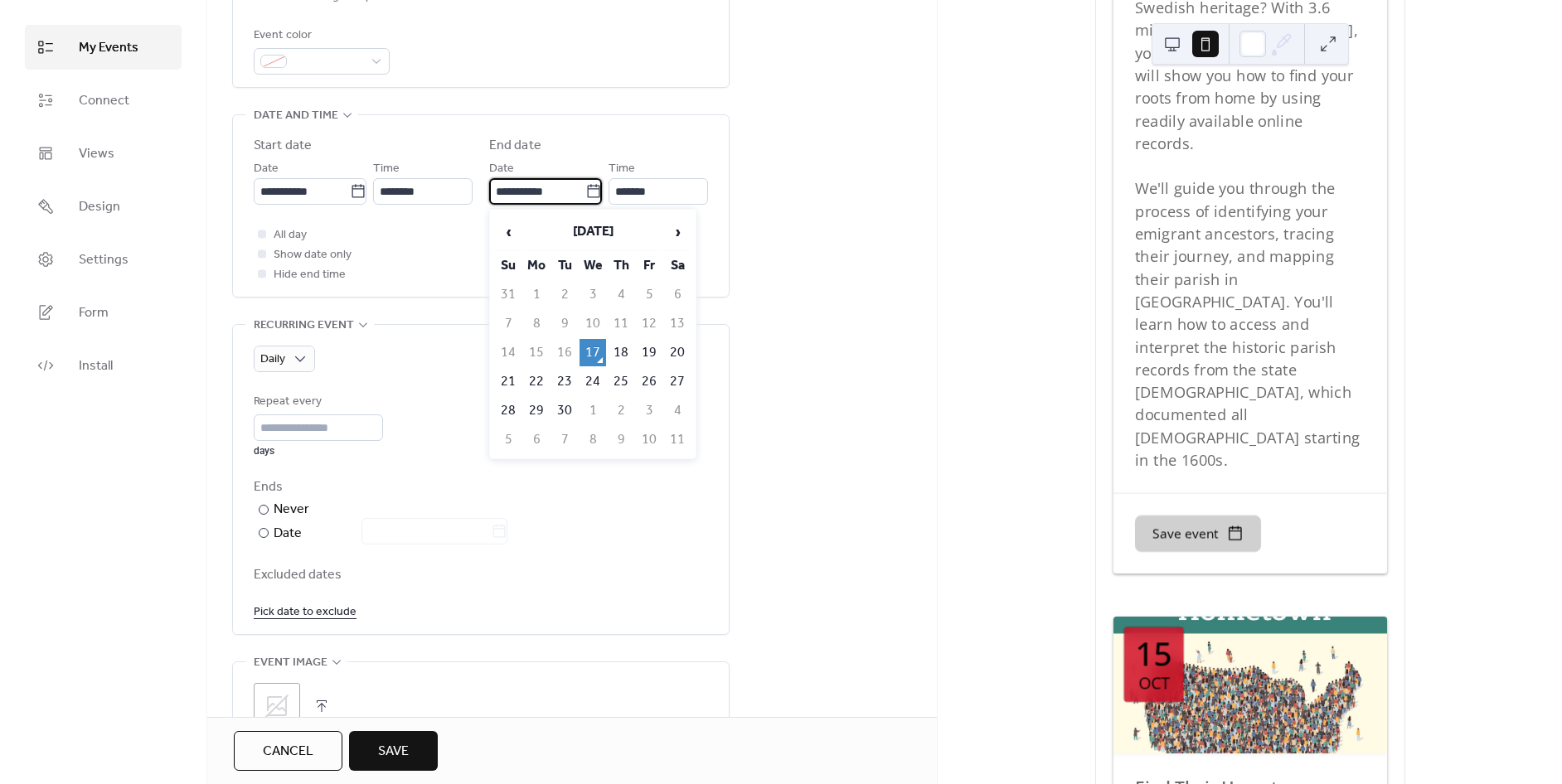
click at [556, 195] on input "**********" at bounding box center [537, 191] width 96 height 27
click at [556, 195] on input "**********" at bounding box center [537, 191] width 96 height 27
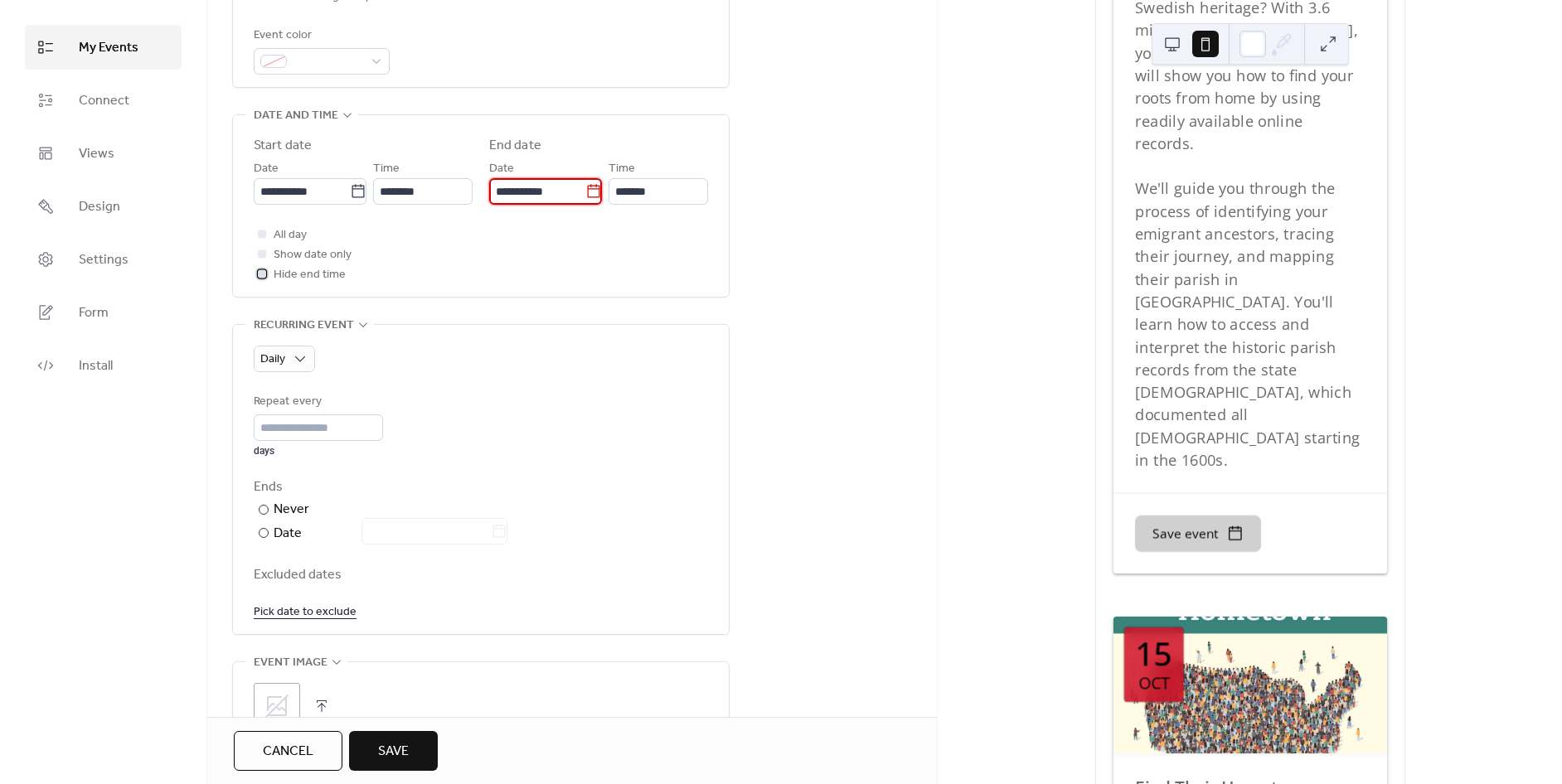
click at [318, 275] on span "Hide end time" at bounding box center [309, 275] width 72 height 20
click at [587, 181] on label "**********" at bounding box center [546, 191] width 113 height 27
click at [586, 181] on input "**********" at bounding box center [537, 191] width 96 height 27
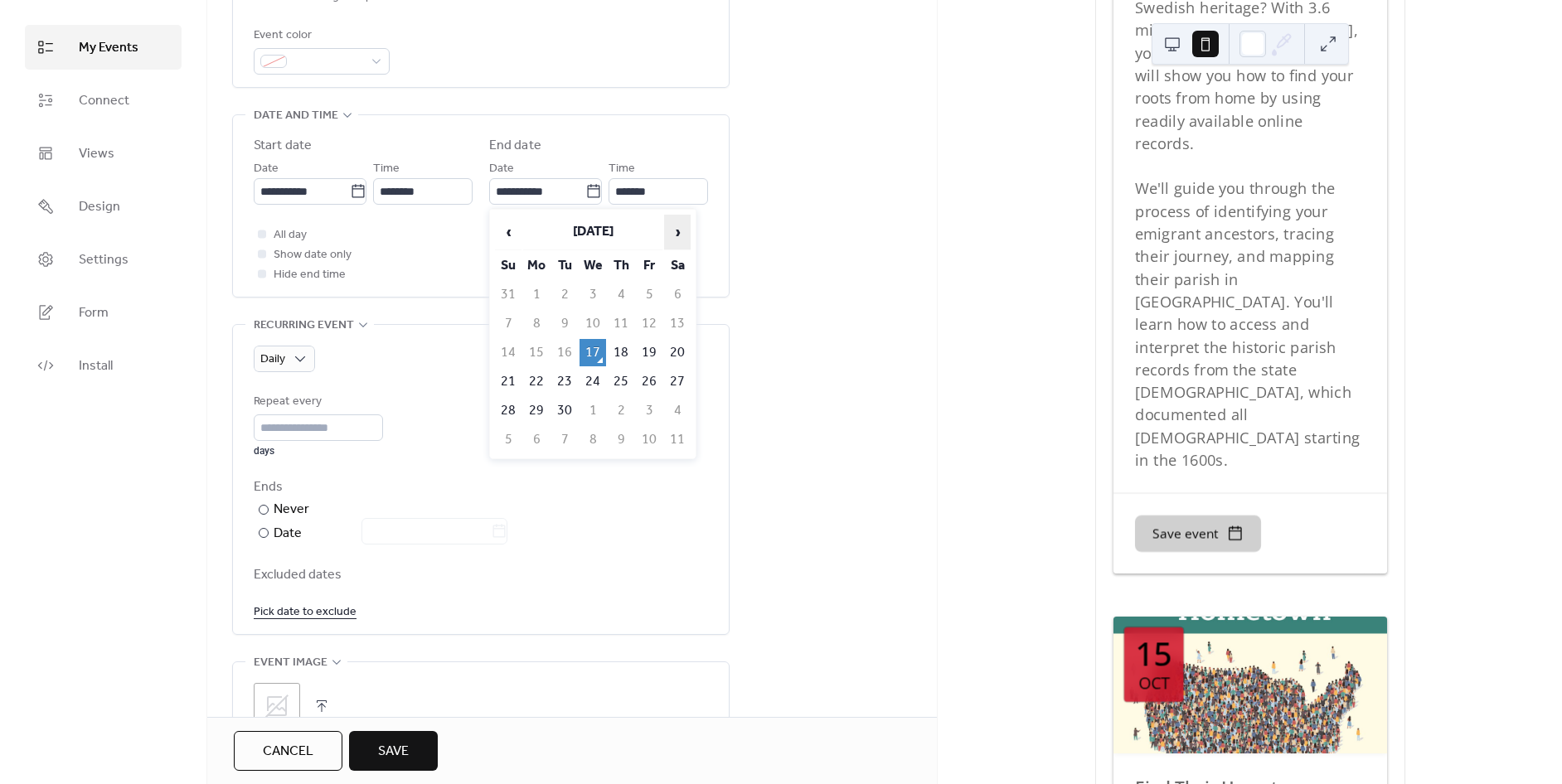
click at [668, 226] on span "›" at bounding box center [677, 232] width 25 height 33
click at [673, 412] on td "31" at bounding box center [677, 410] width 27 height 27
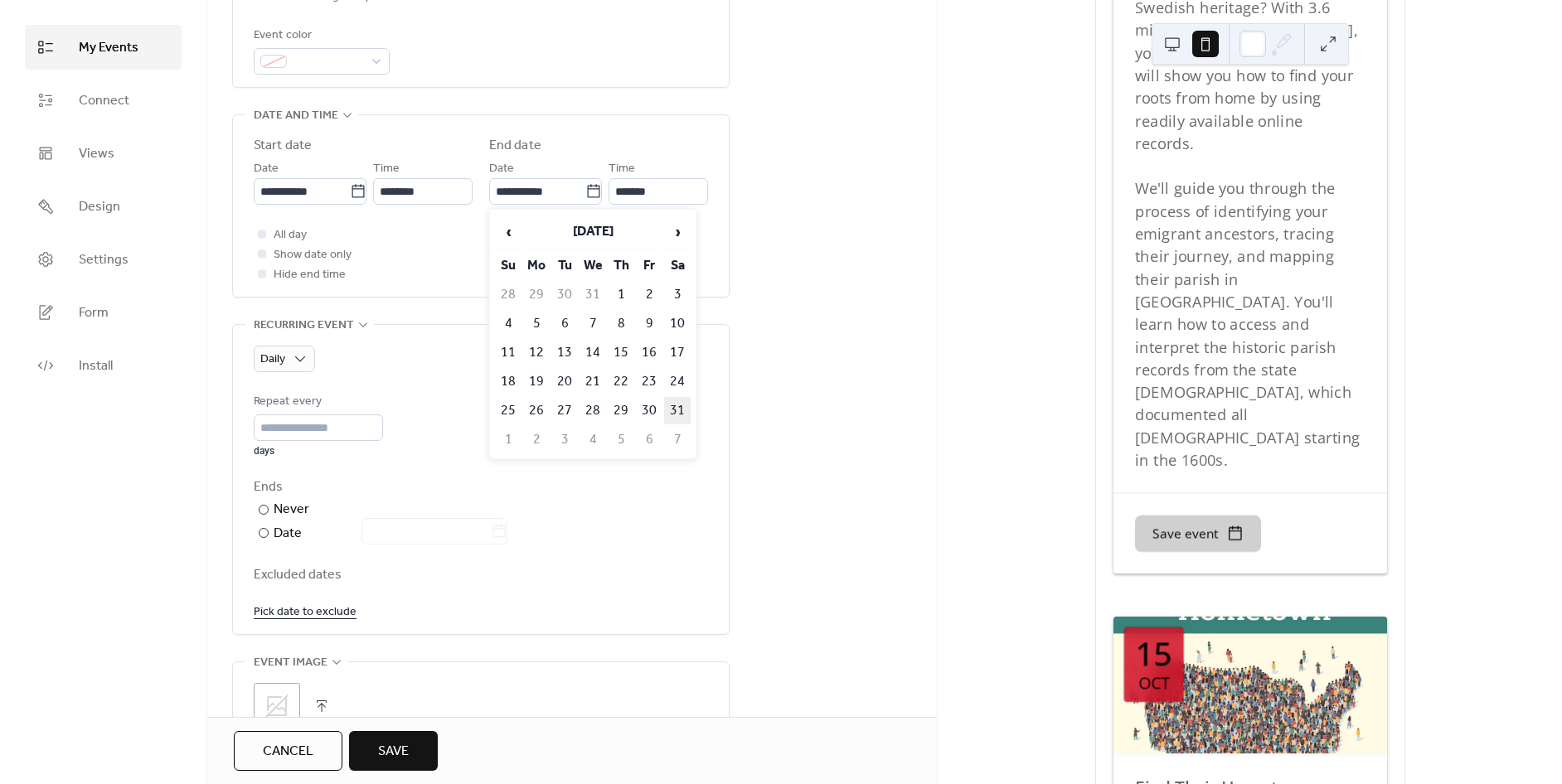
type input "**********"
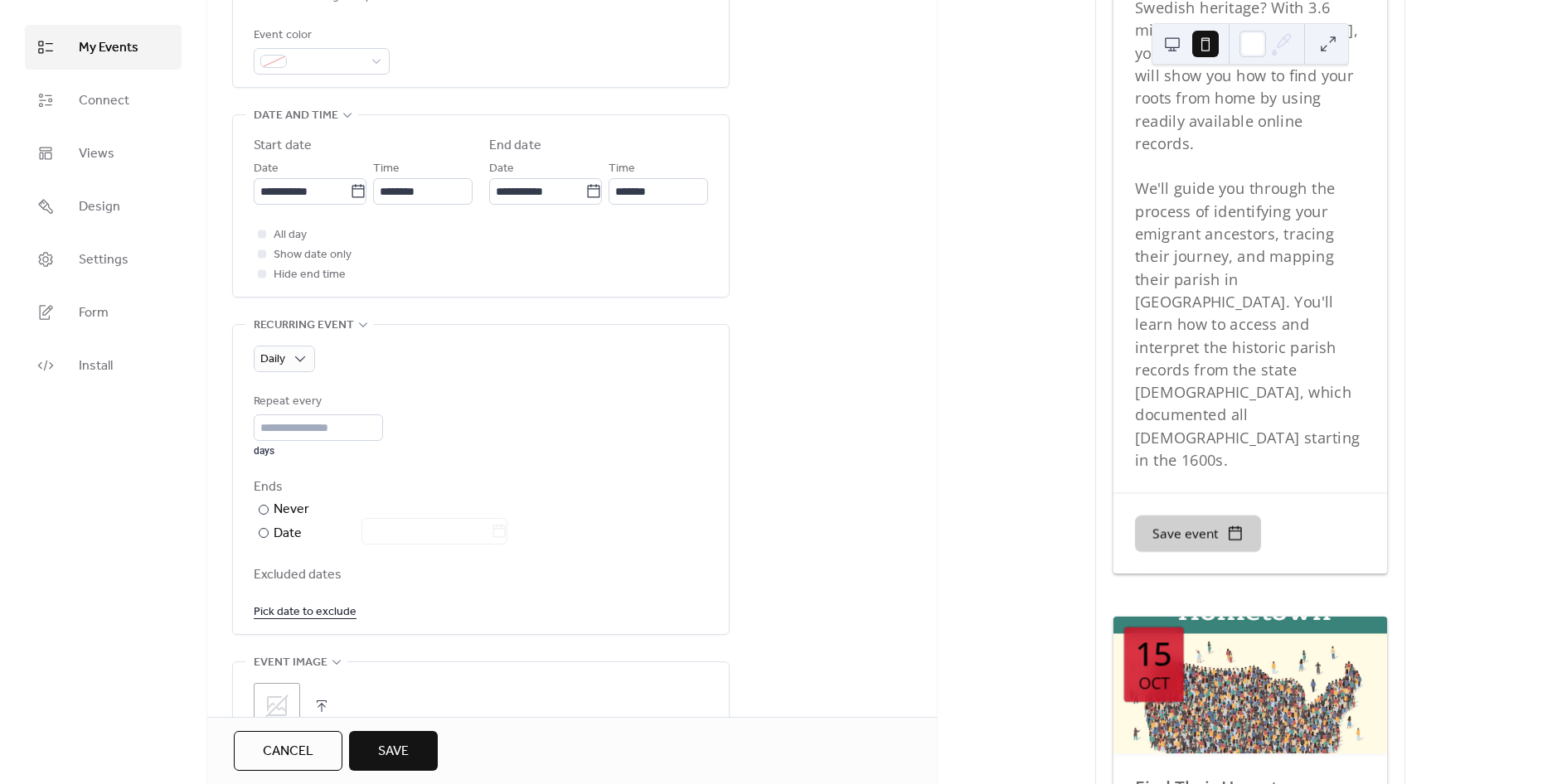
click at [843, 343] on div "**********" at bounding box center [571, 445] width 729 height 1626
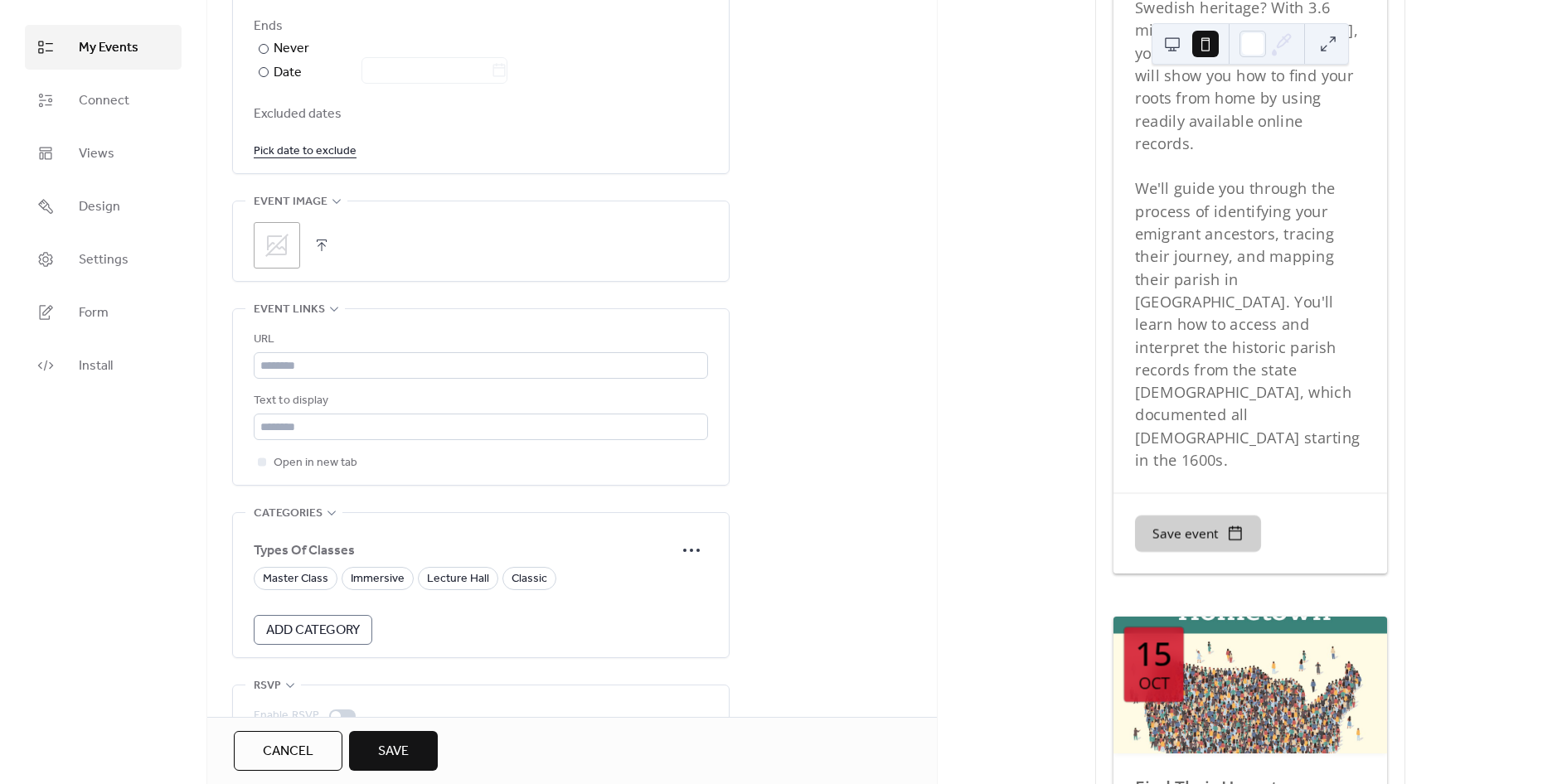
scroll to position [1003, 0]
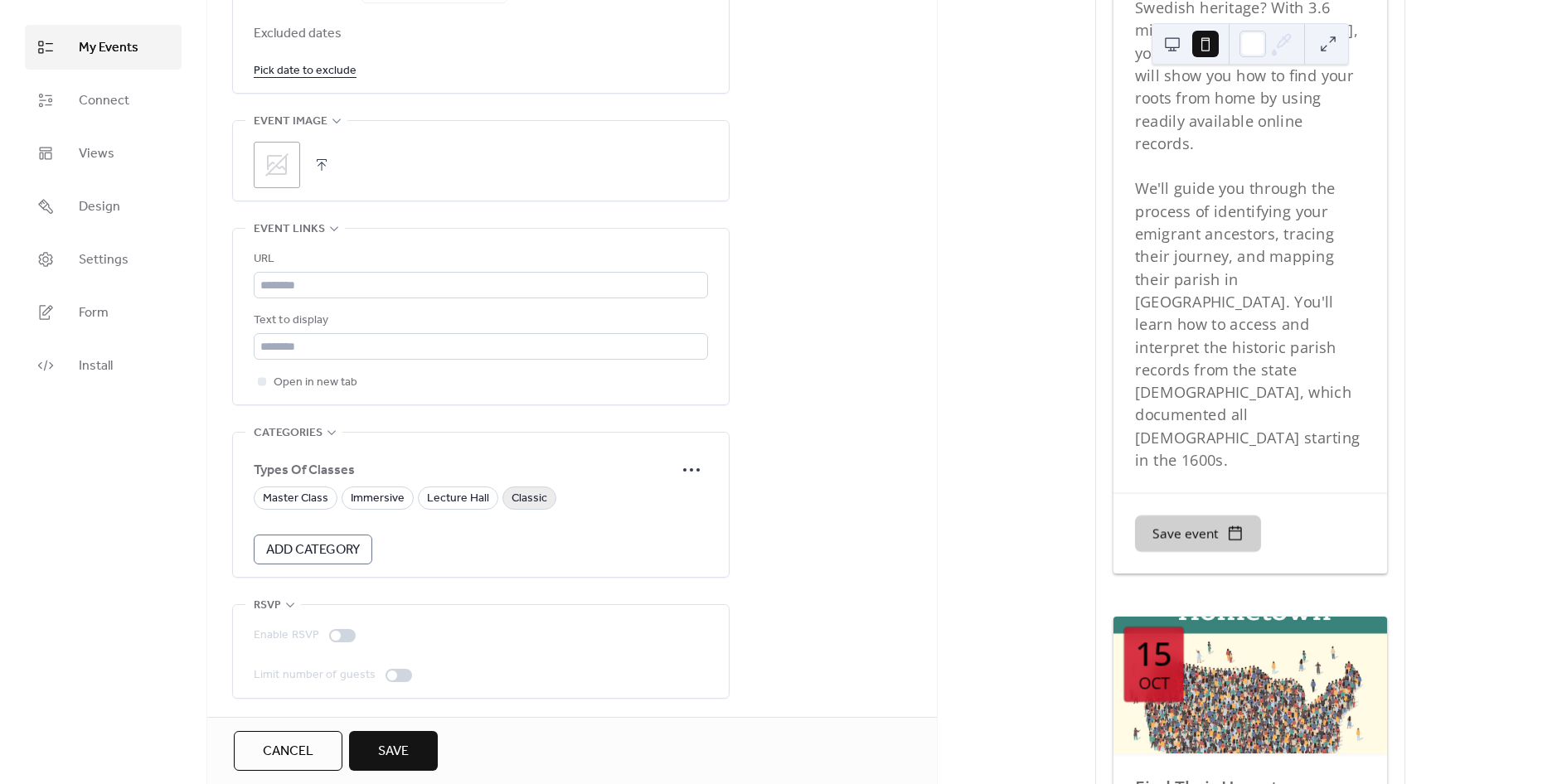
click at [529, 499] on span "Classic" at bounding box center [529, 499] width 36 height 20
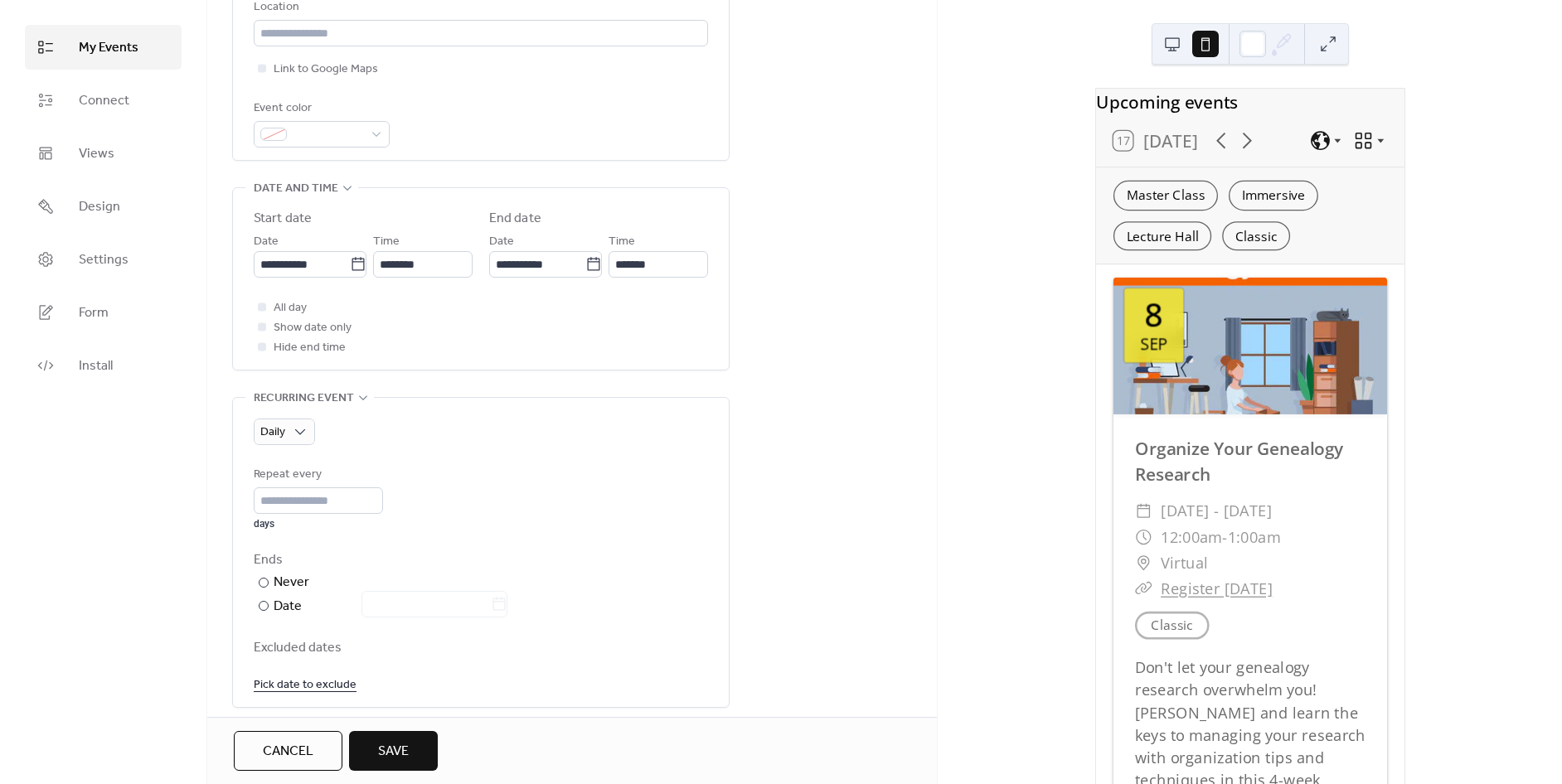
scroll to position [359, 0]
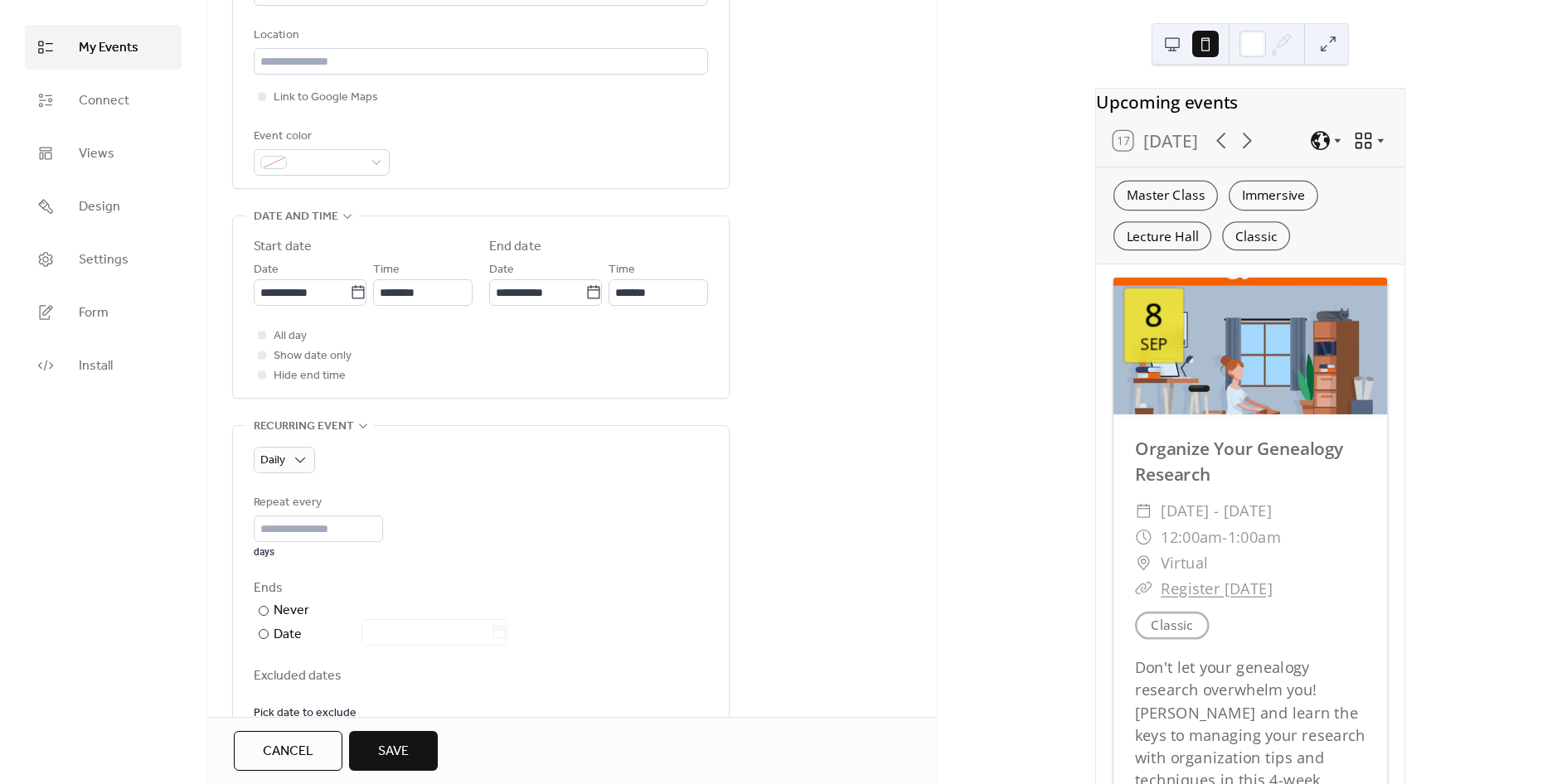
click at [1168, 42] on button at bounding box center [1173, 44] width 27 height 27
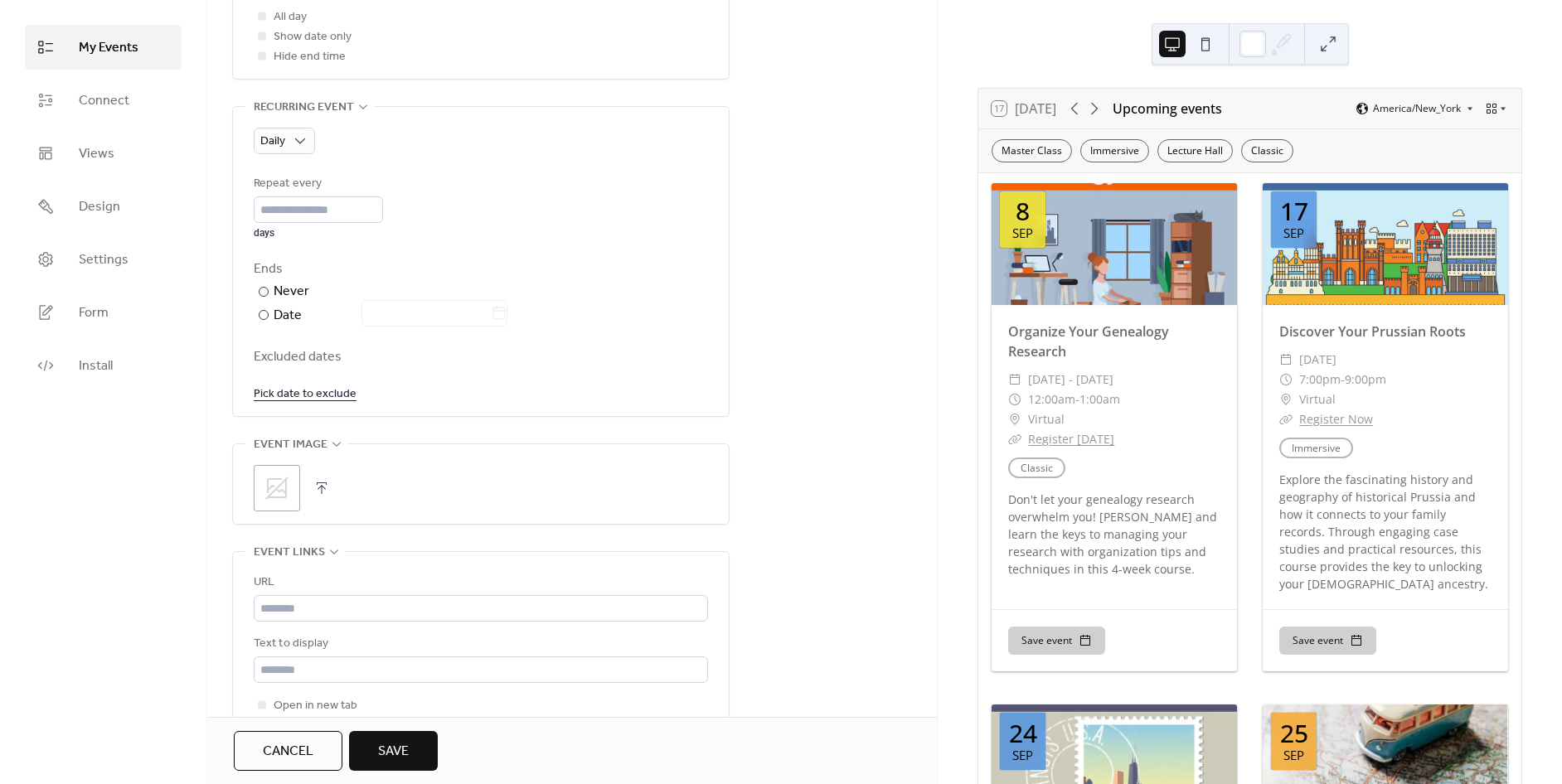
scroll to position [727, 0]
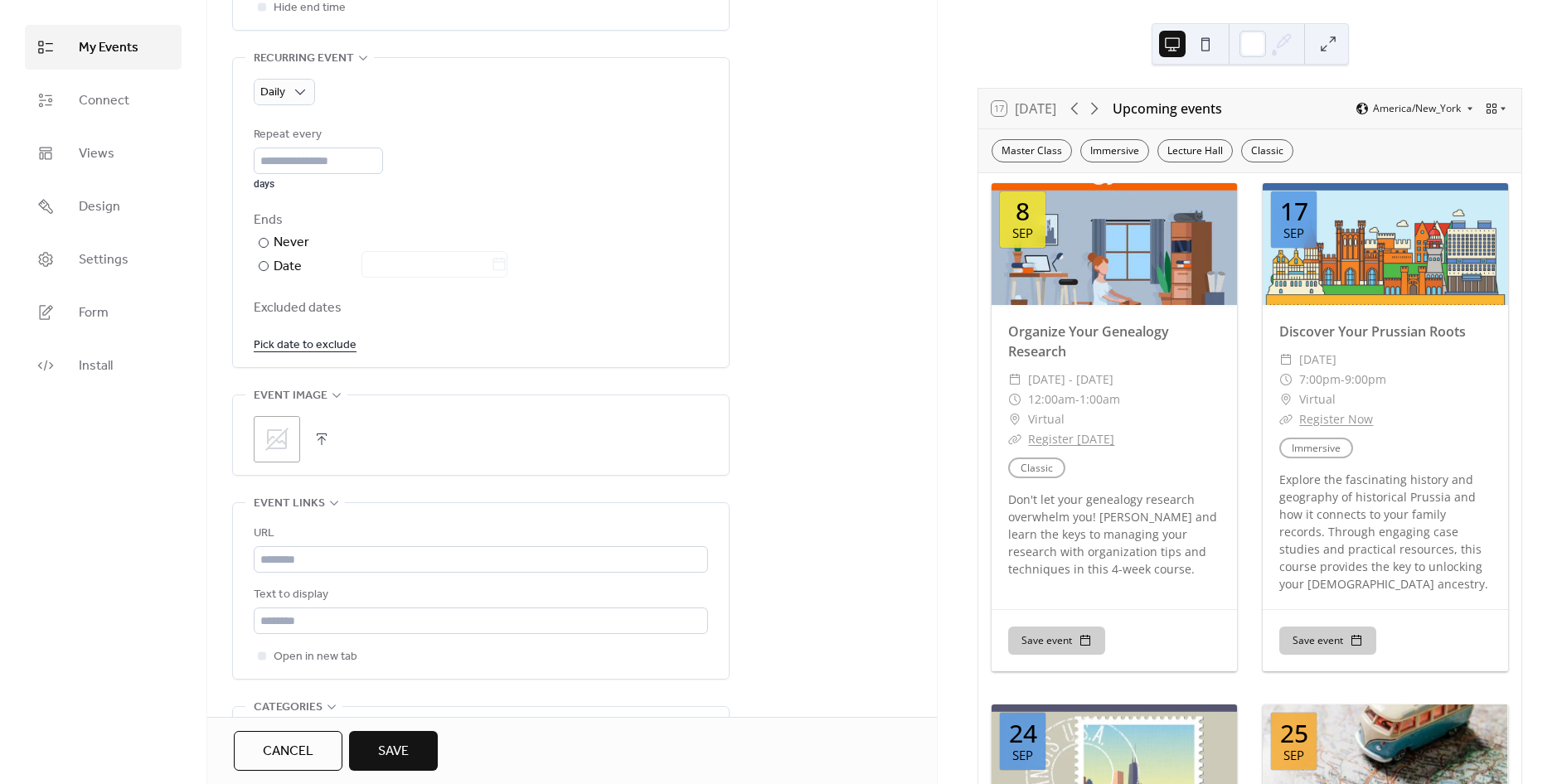
click at [283, 440] on icon at bounding box center [277, 439] width 23 height 23
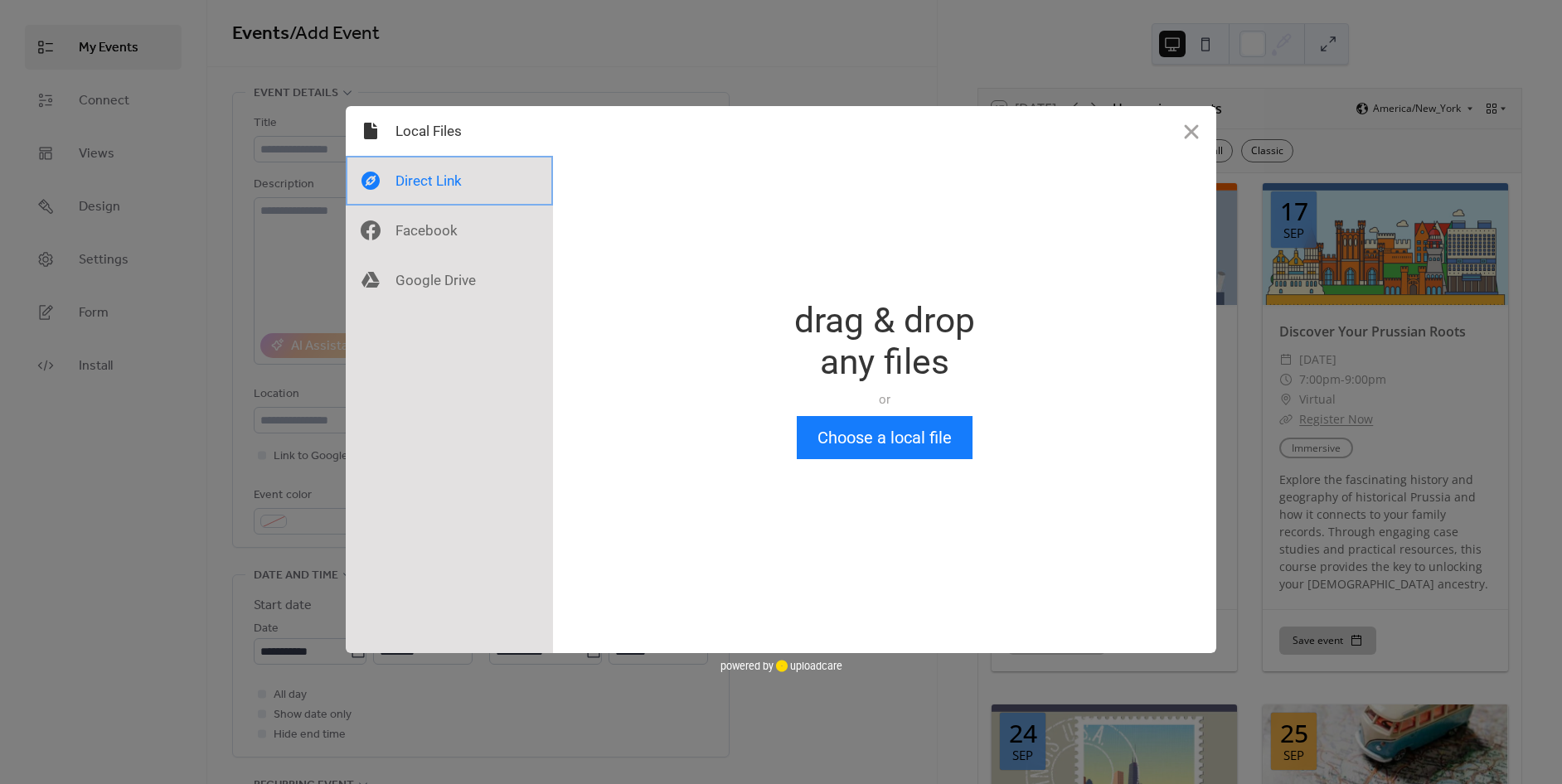
click at [432, 191] on div at bounding box center [449, 180] width 207 height 50
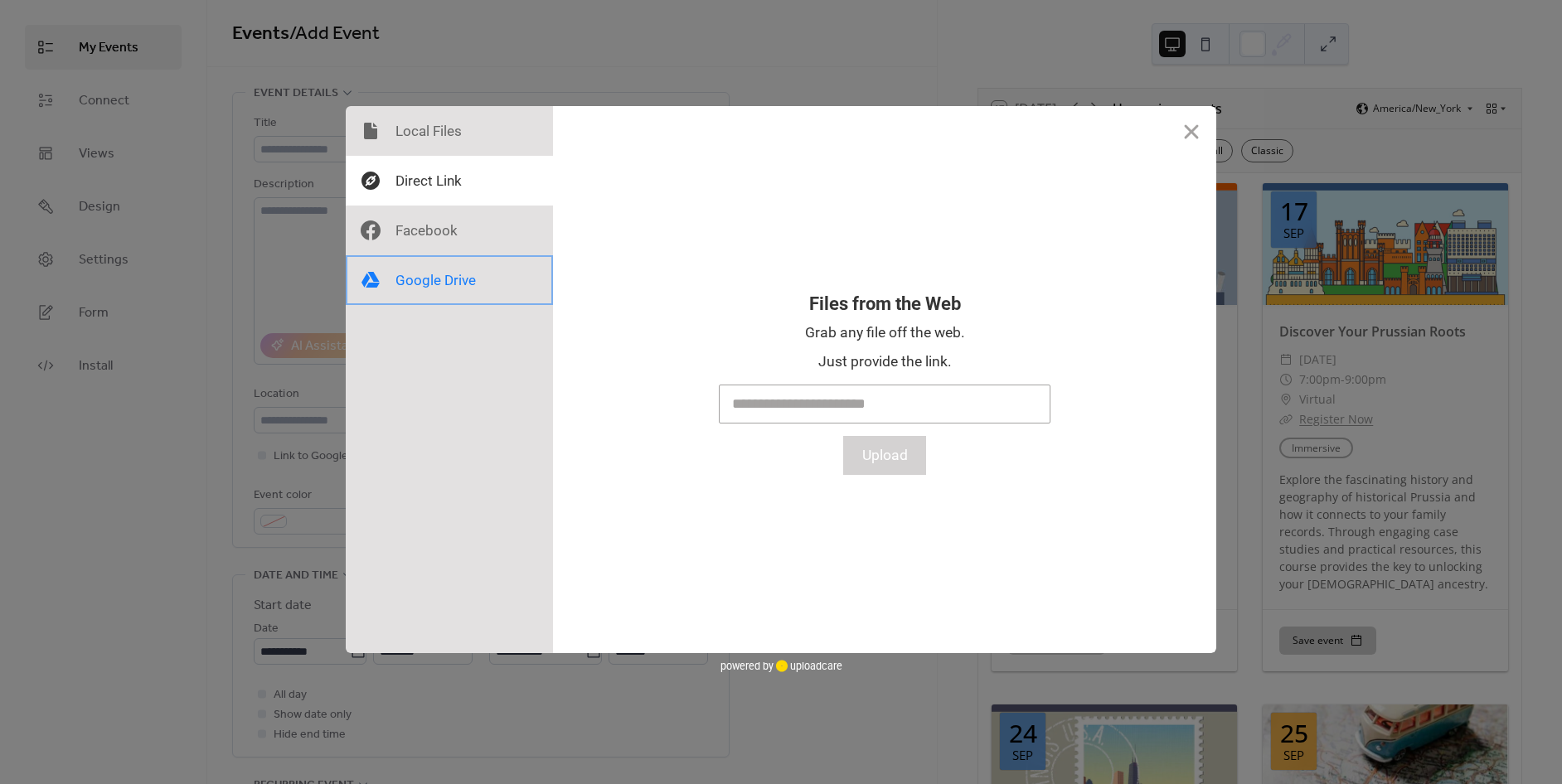
click at [407, 278] on div at bounding box center [449, 280] width 207 height 50
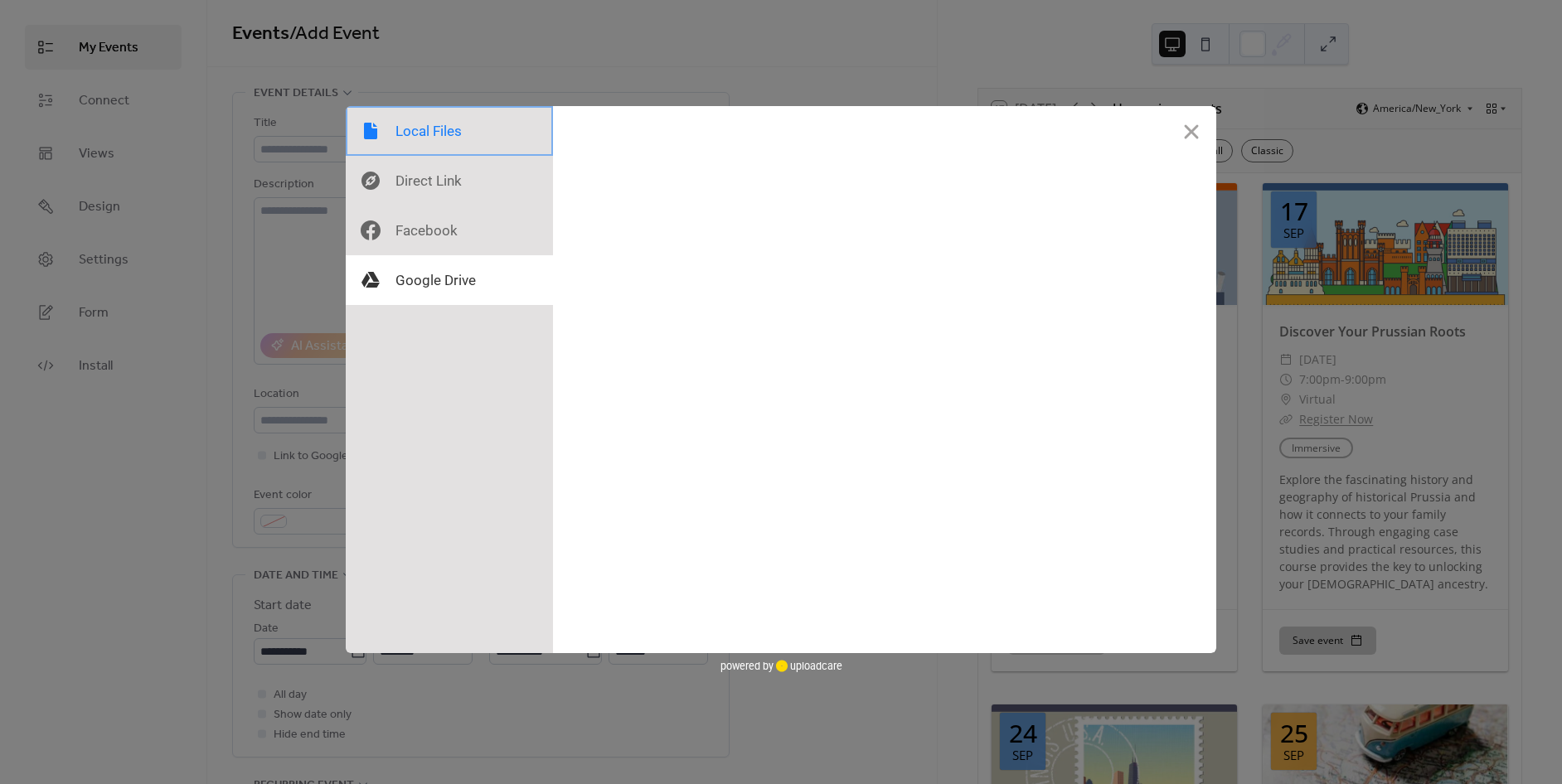
click at [432, 121] on div at bounding box center [449, 131] width 207 height 50
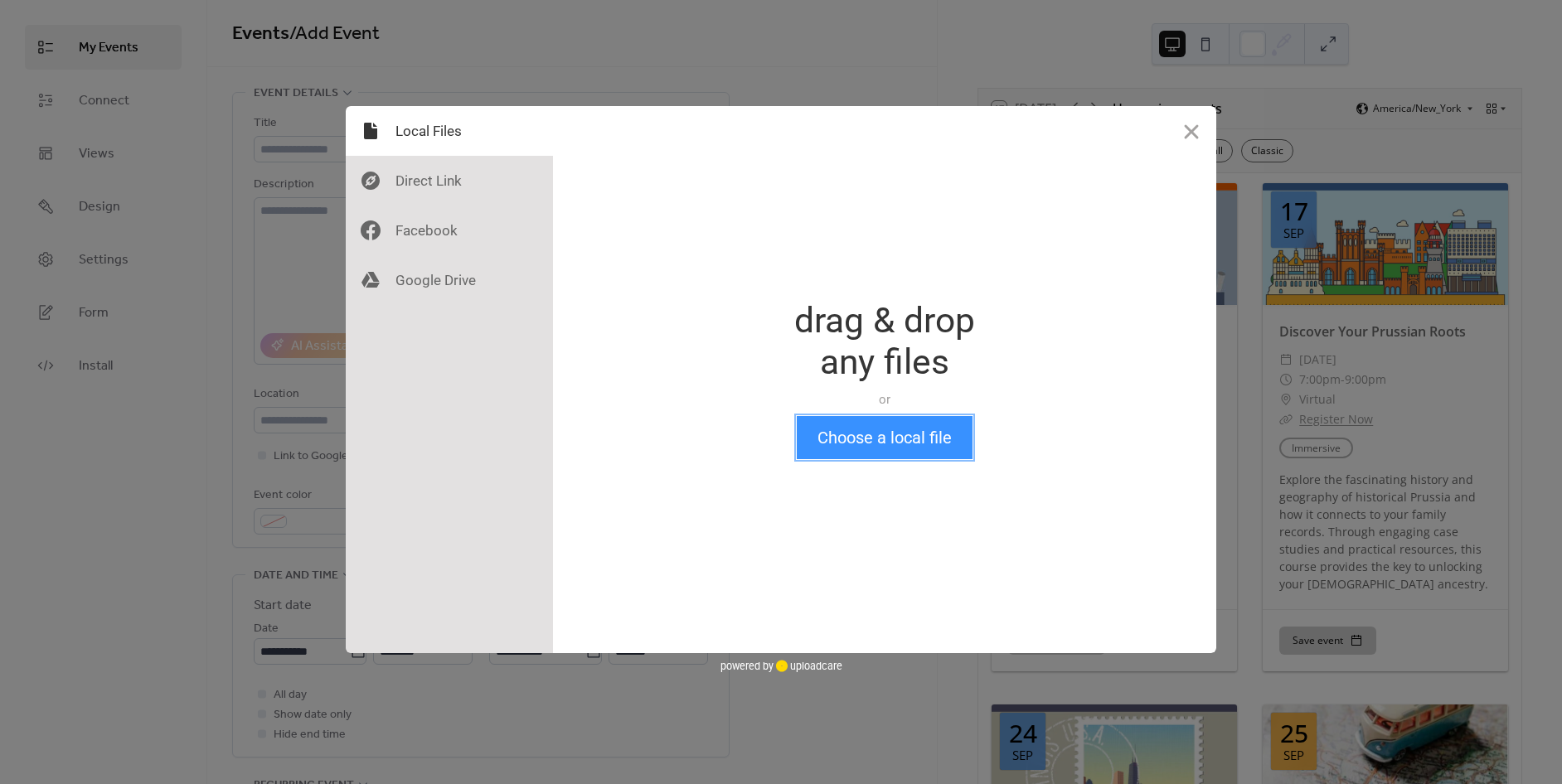
click at [867, 436] on button "Choose a local file" at bounding box center [884, 437] width 175 height 43
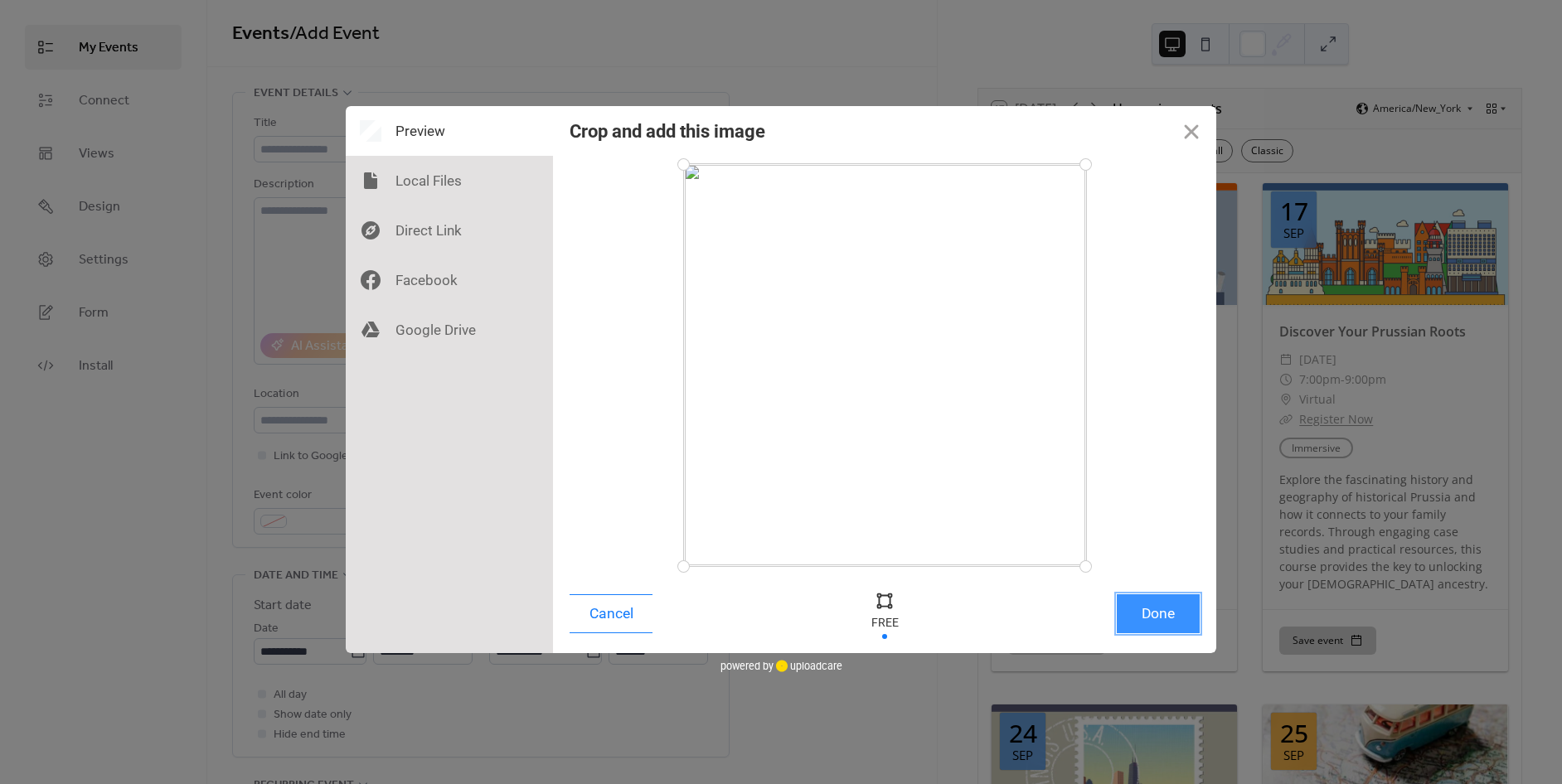
click at [1178, 627] on button "Done" at bounding box center [1159, 614] width 83 height 39
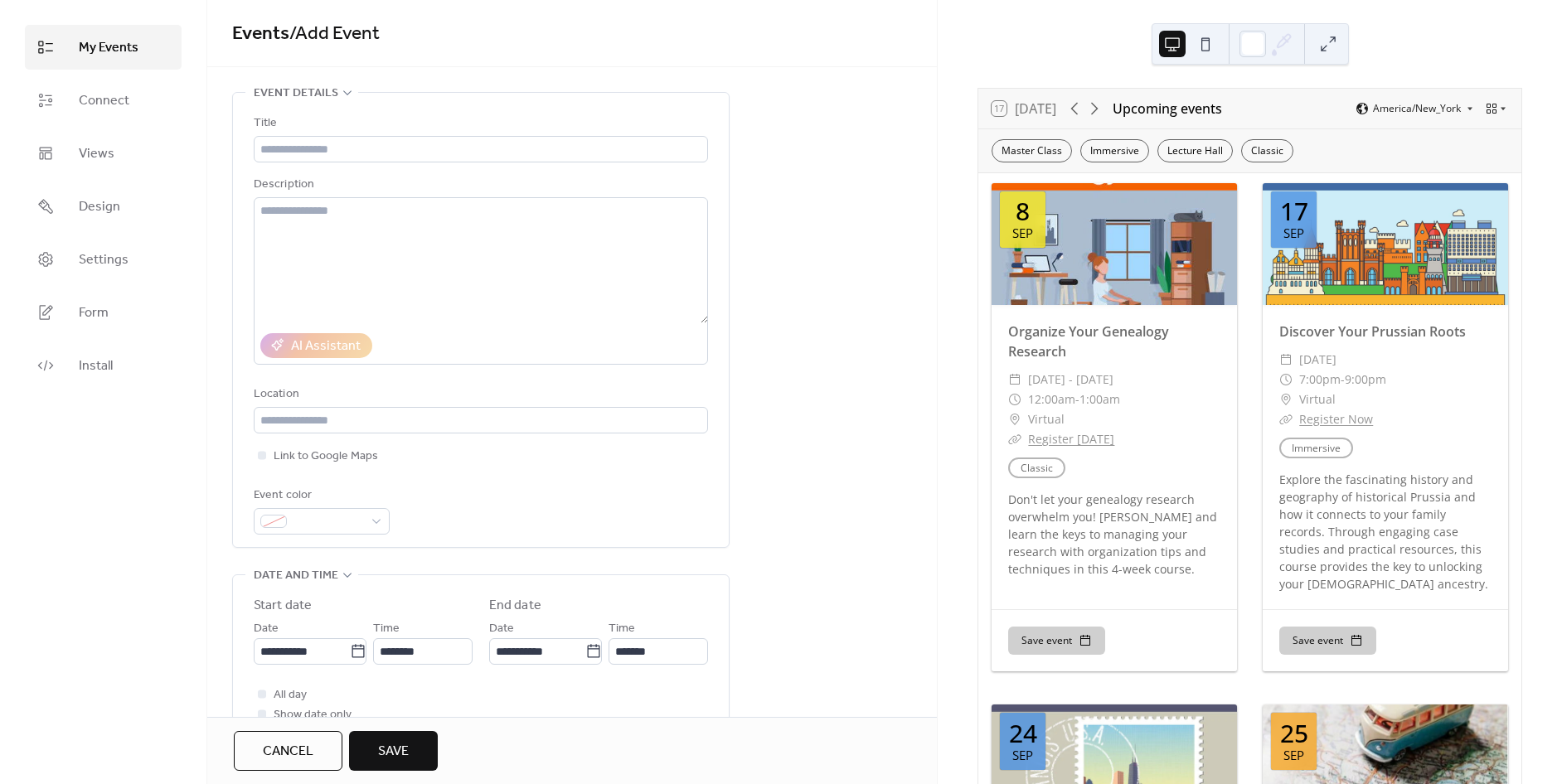
scroll to position [184, 0]
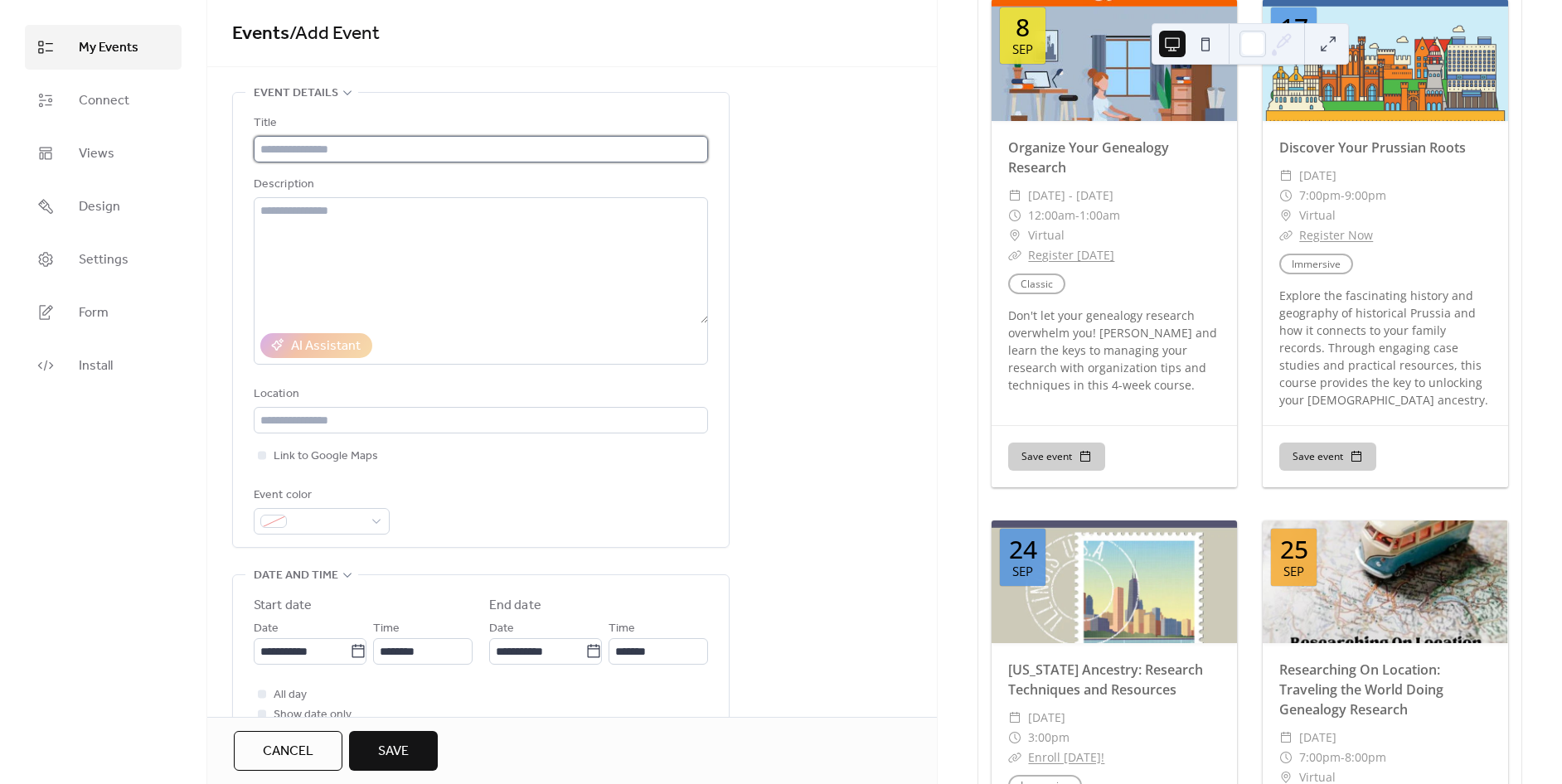
click at [361, 150] on input "text" at bounding box center [481, 149] width 454 height 27
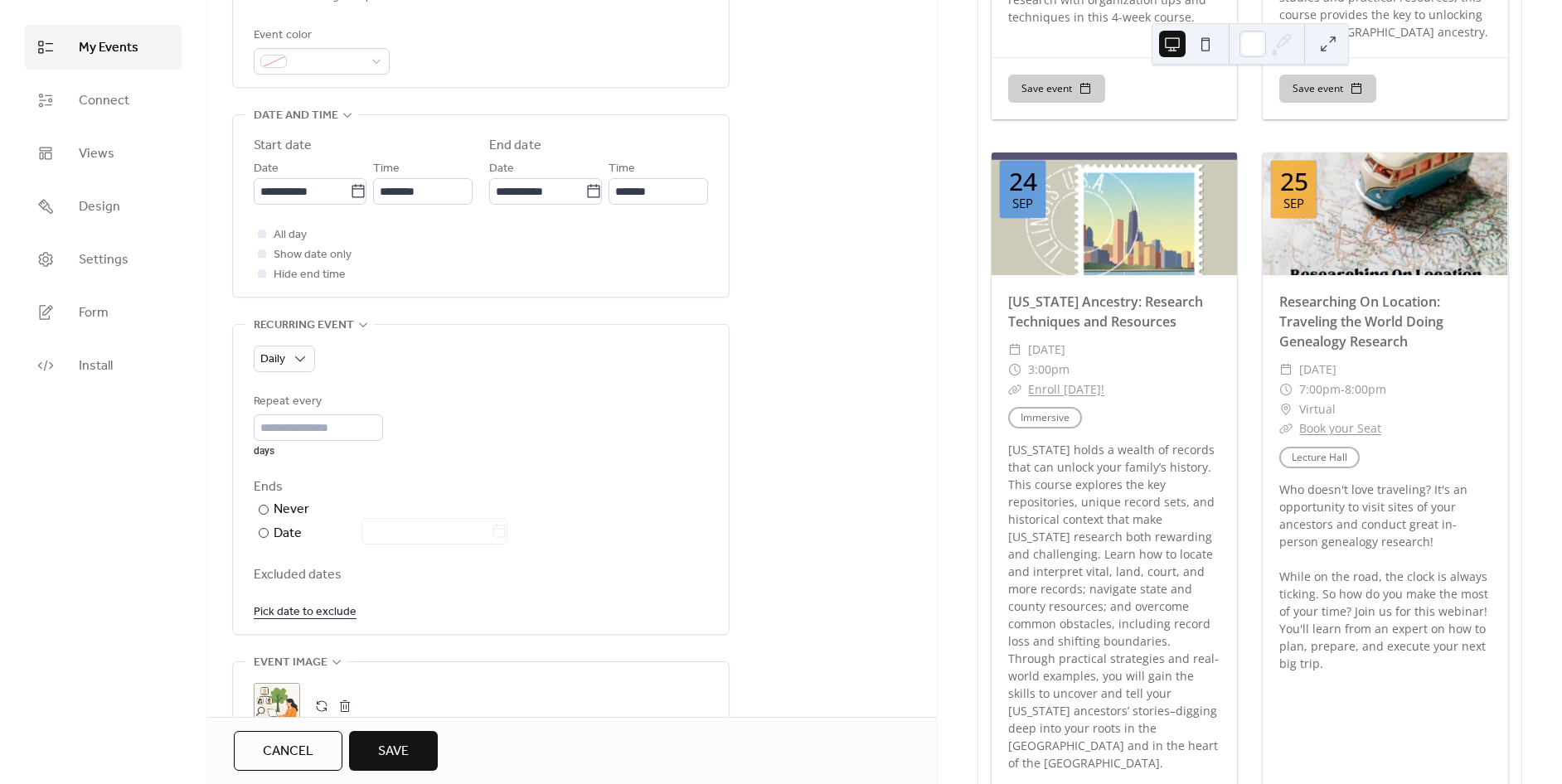
scroll to position [1003, 0]
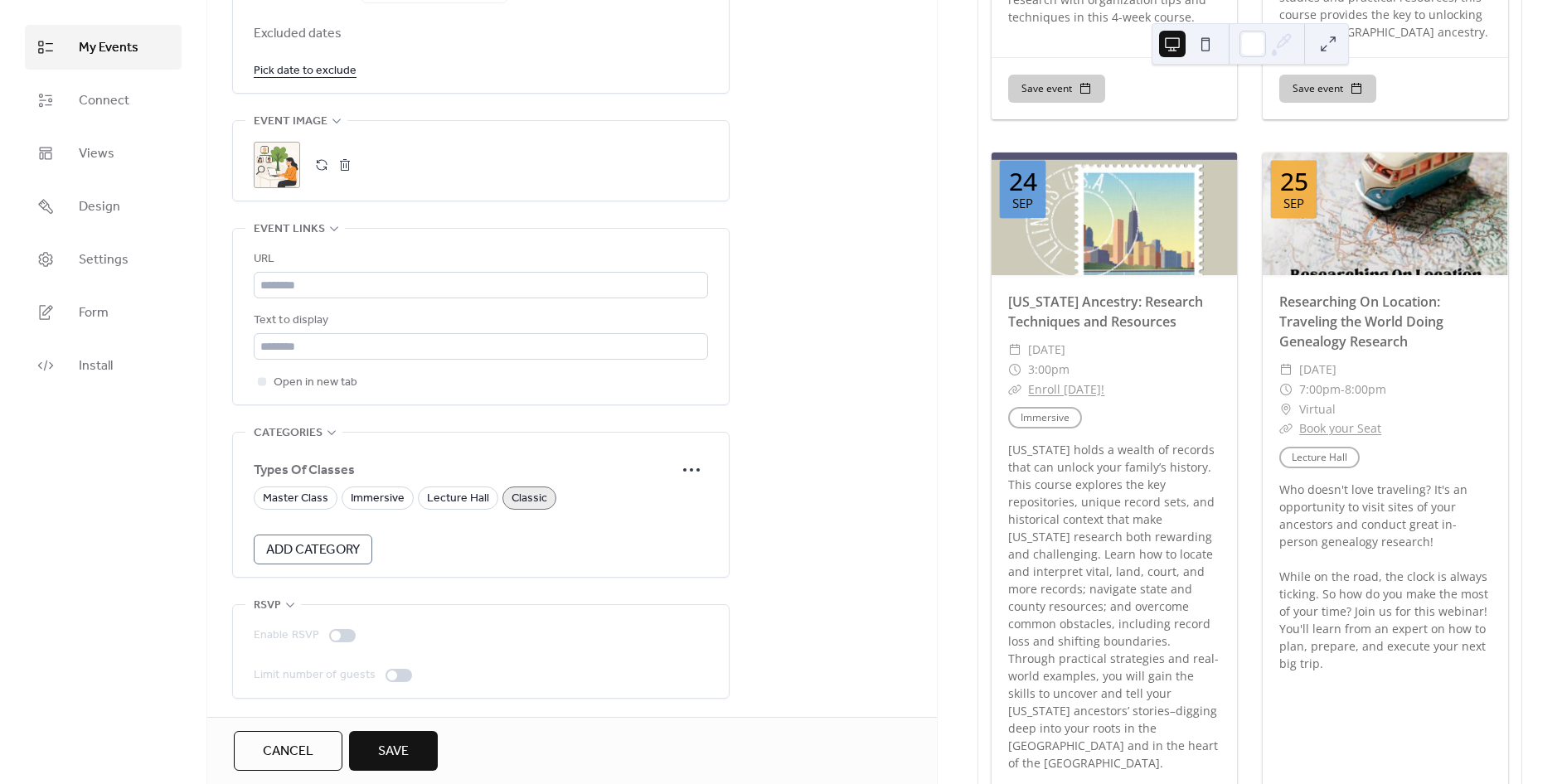
type input "**********"
drag, startPoint x: 390, startPoint y: 756, endPoint x: 396, endPoint y: 734, distance: 22.8
click at [390, 757] on span "Save" at bounding box center [393, 752] width 31 height 20
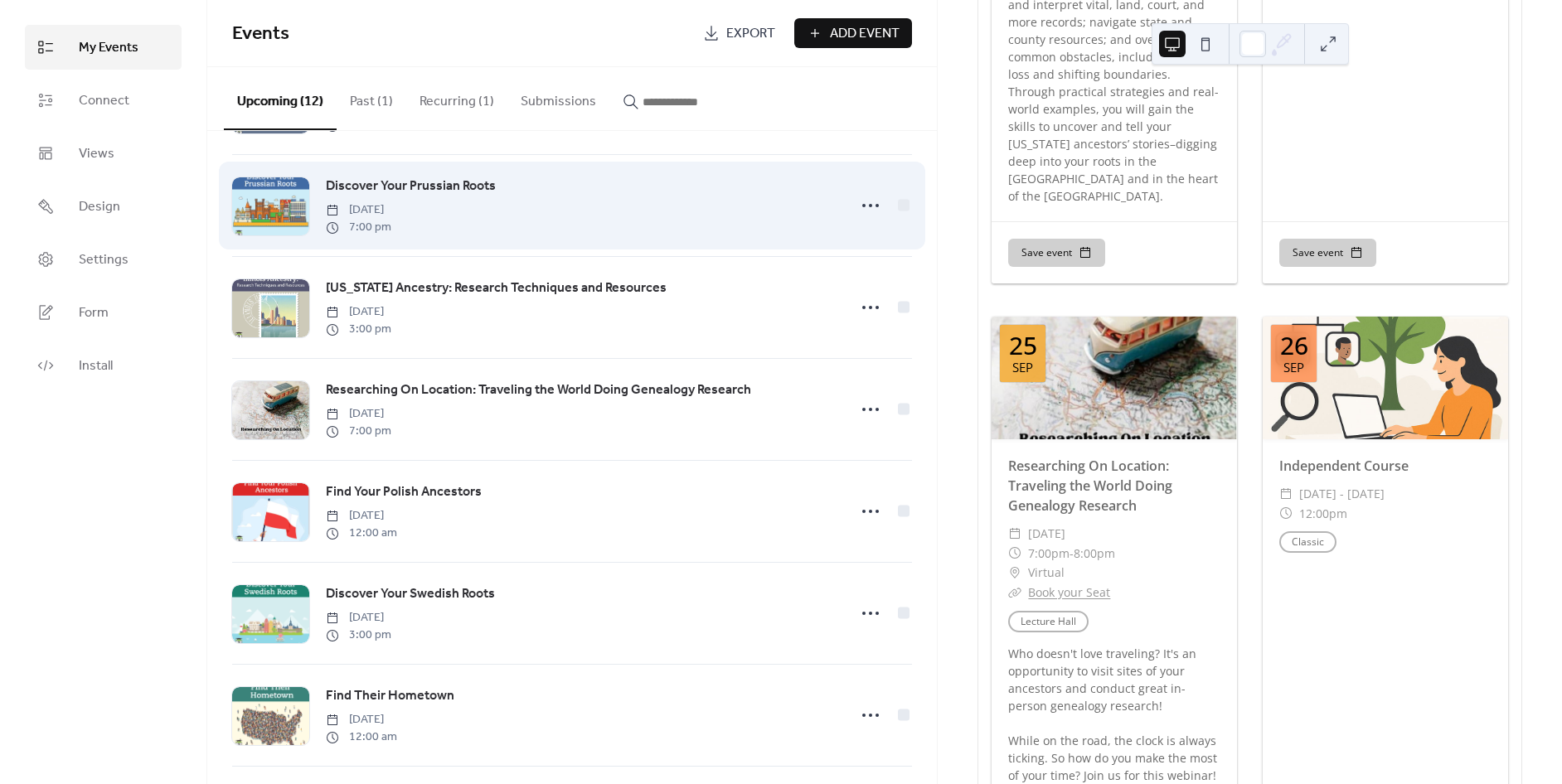
scroll to position [68, 0]
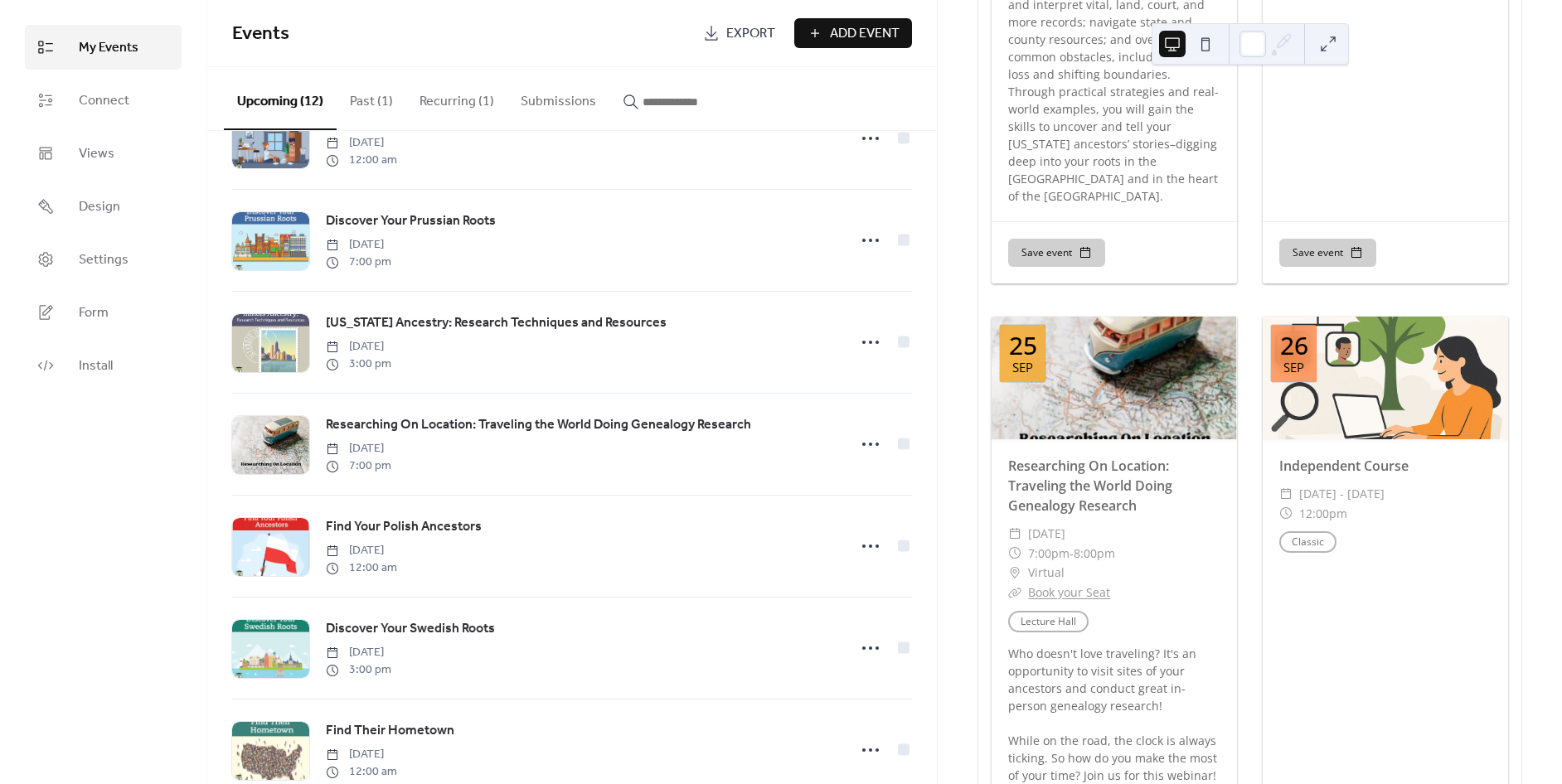
click at [452, 78] on button "Recurring (1)" at bounding box center [457, 98] width 101 height 62
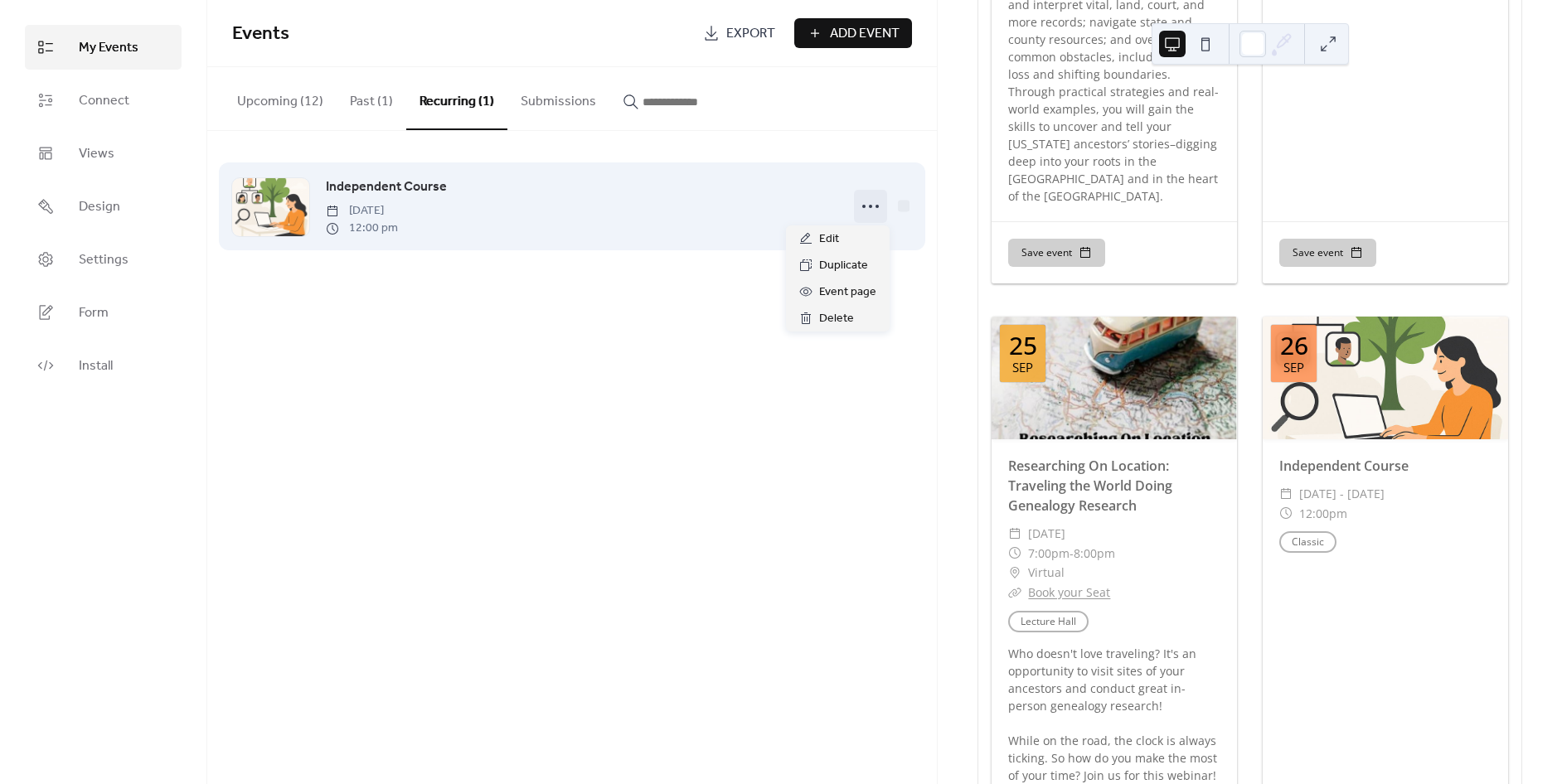
click at [873, 211] on icon at bounding box center [871, 206] width 27 height 27
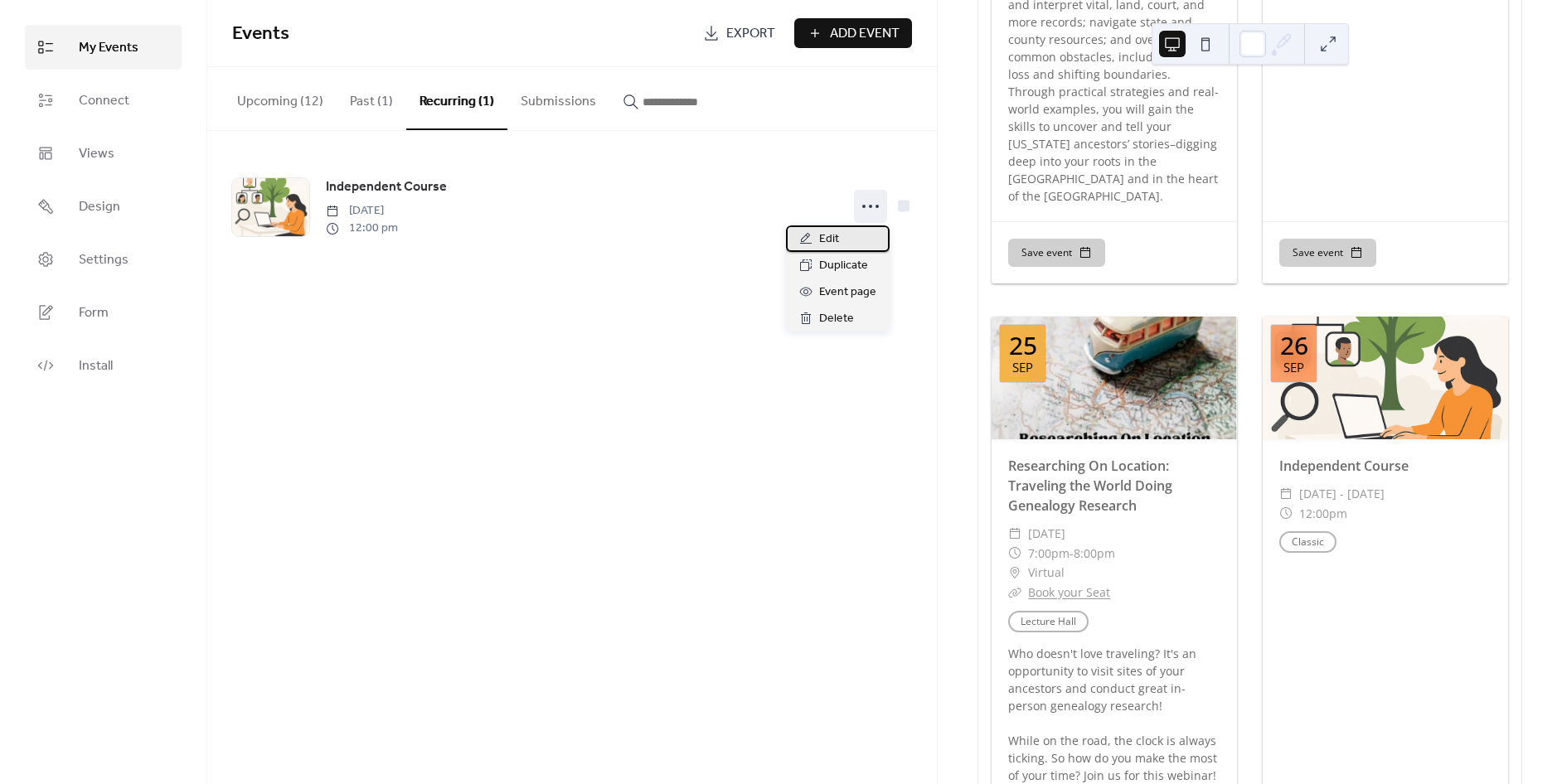
click at [848, 232] on div "Edit" at bounding box center [838, 239] width 104 height 27
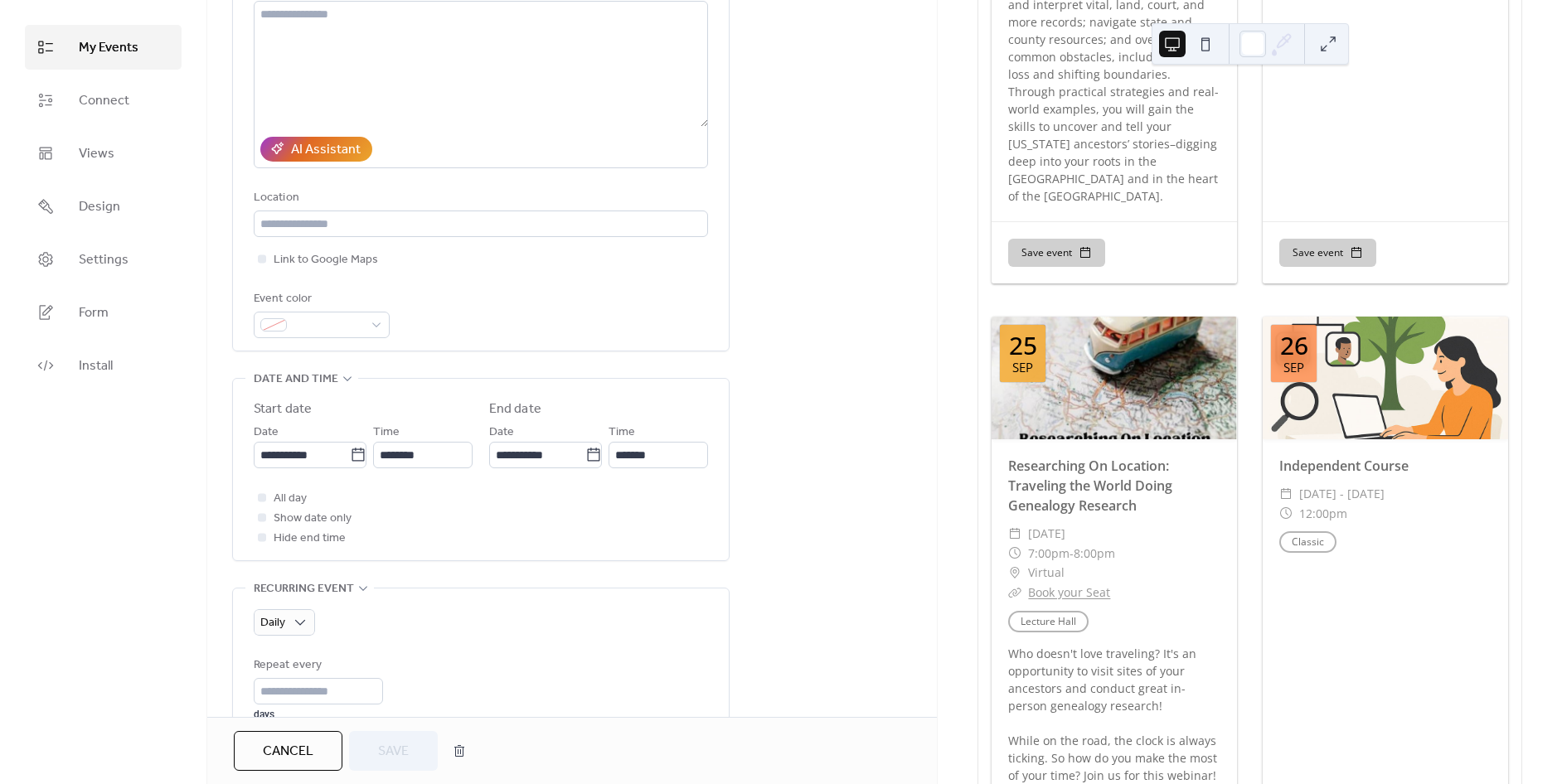
scroll to position [276, 0]
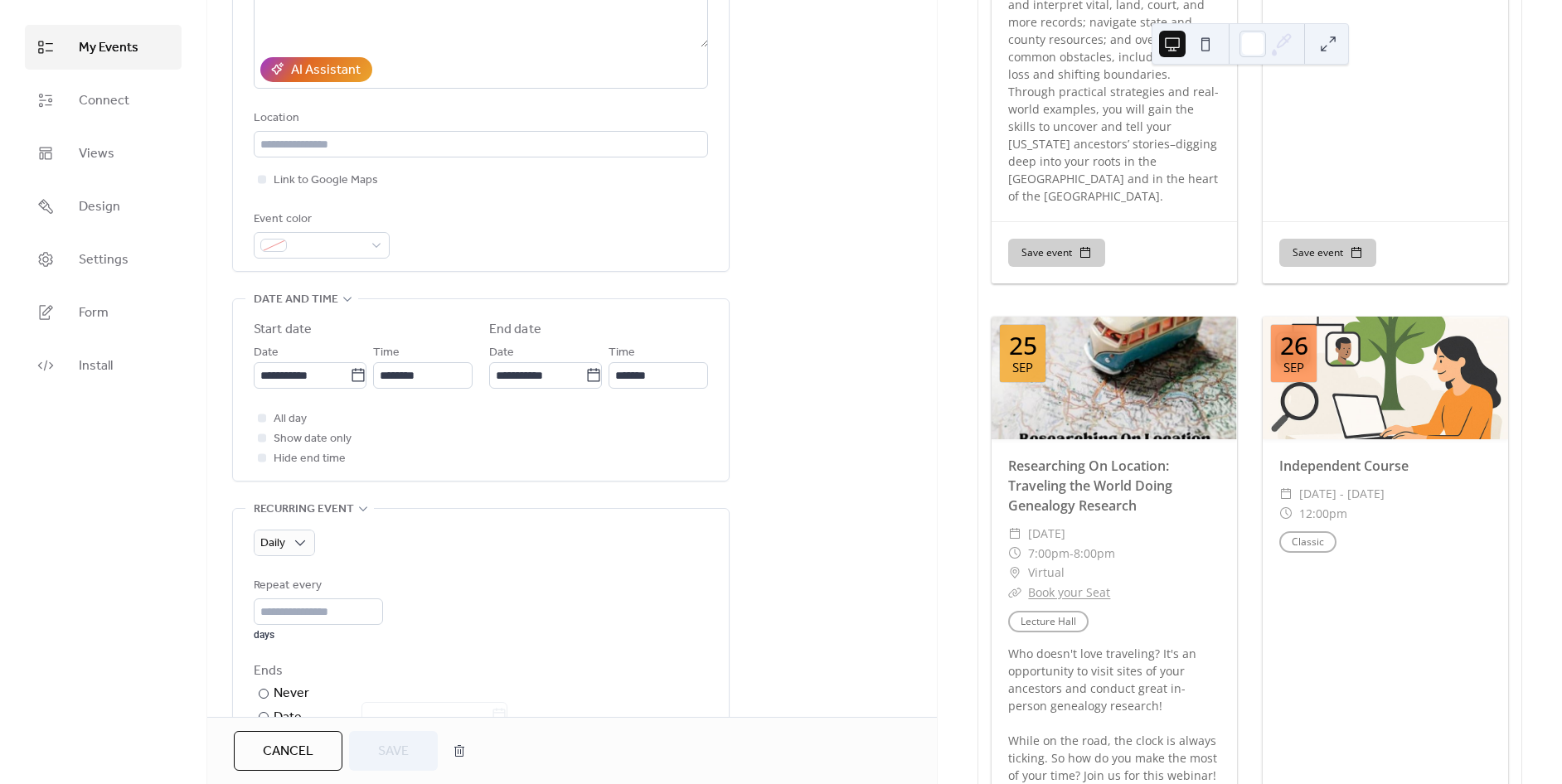
click at [344, 438] on span "Show date only" at bounding box center [313, 439] width 78 height 20
click at [263, 436] on div at bounding box center [262, 437] width 8 height 8
click at [260, 454] on div at bounding box center [262, 457] width 8 height 8
click at [260, 458] on div at bounding box center [262, 457] width 8 height 8
click at [263, 420] on div at bounding box center [262, 417] width 17 height 17
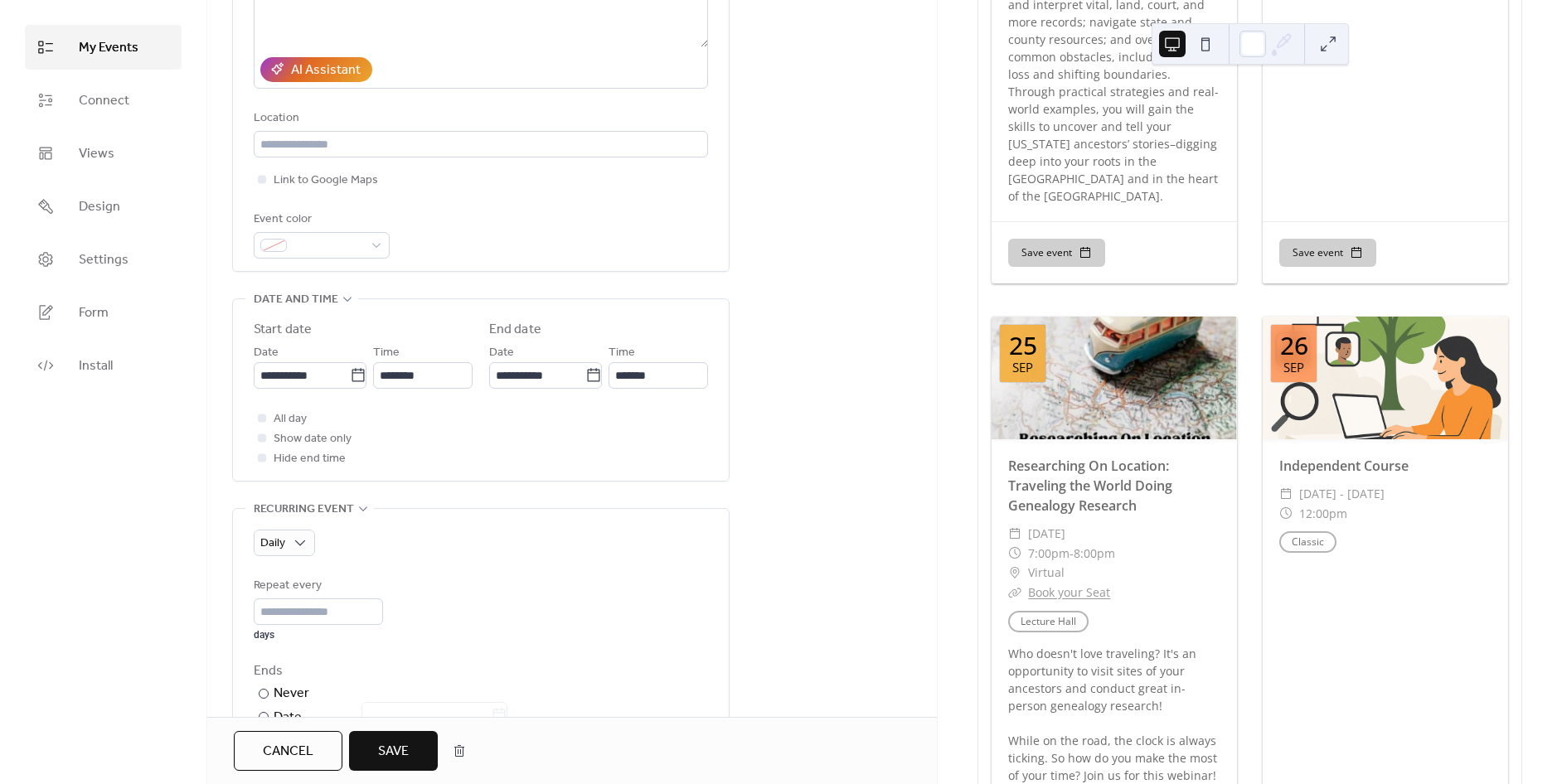
click at [265, 417] on div at bounding box center [262, 417] width 8 height 8
drag, startPoint x: 261, startPoint y: 458, endPoint x: 266, endPoint y: 451, distance: 8.6
click at [262, 459] on icon at bounding box center [262, 457] width 5 height 5
click at [258, 416] on div at bounding box center [262, 417] width 8 height 8
click at [265, 441] on div at bounding box center [262, 437] width 17 height 17
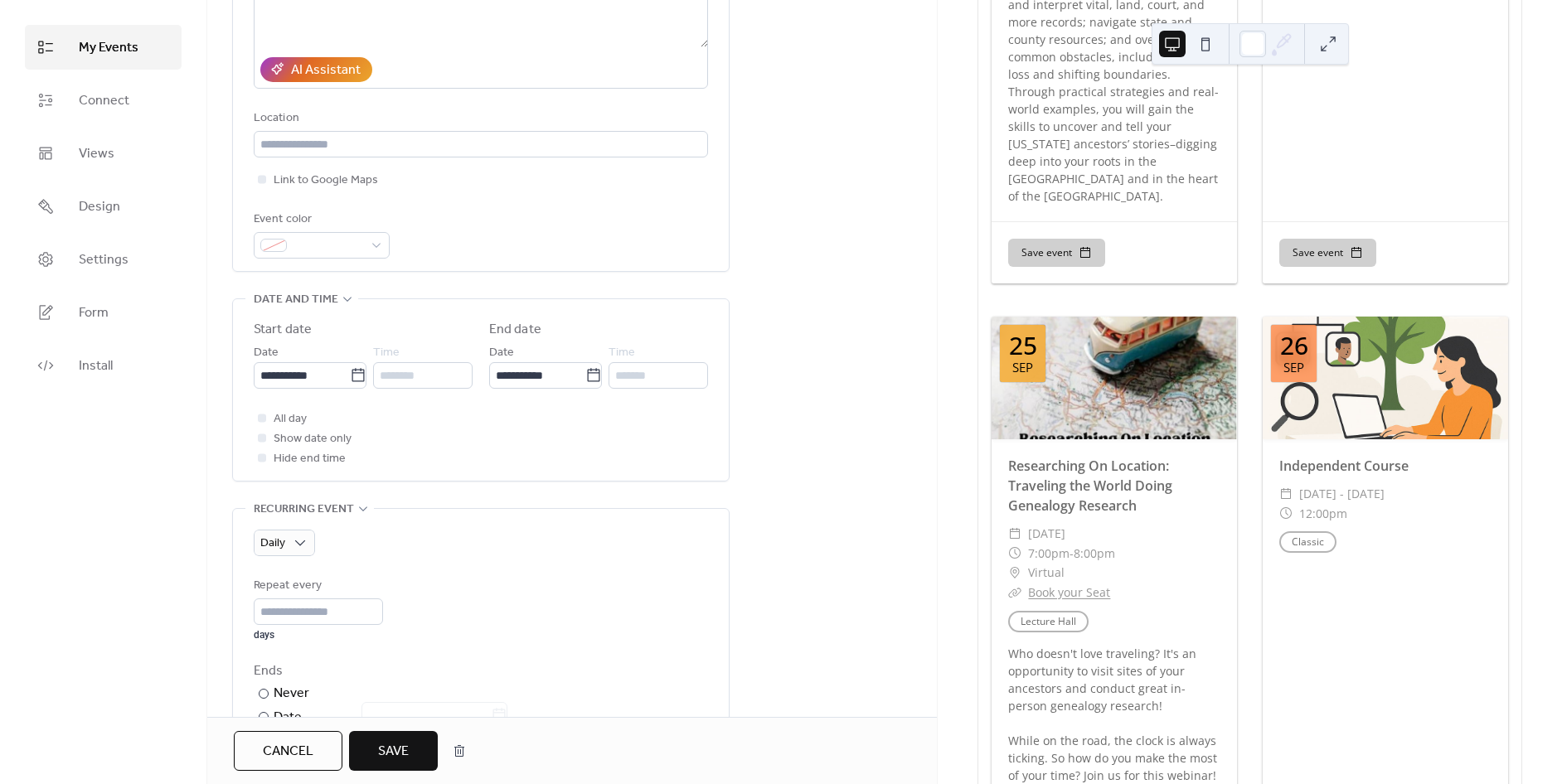
click at [265, 438] on div at bounding box center [262, 437] width 8 height 8
click at [262, 434] on div at bounding box center [262, 437] width 8 height 8
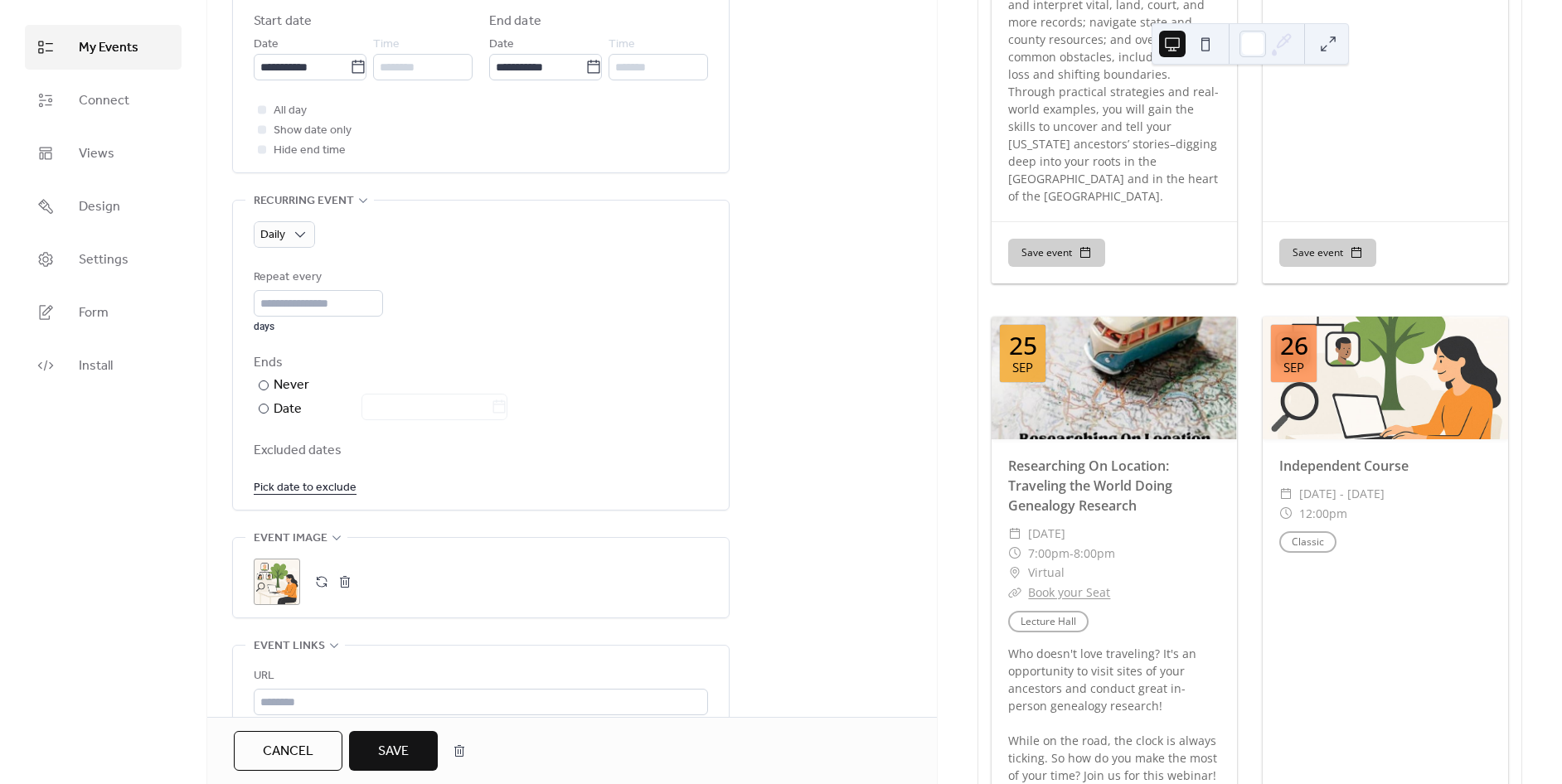
scroll to position [543, 0]
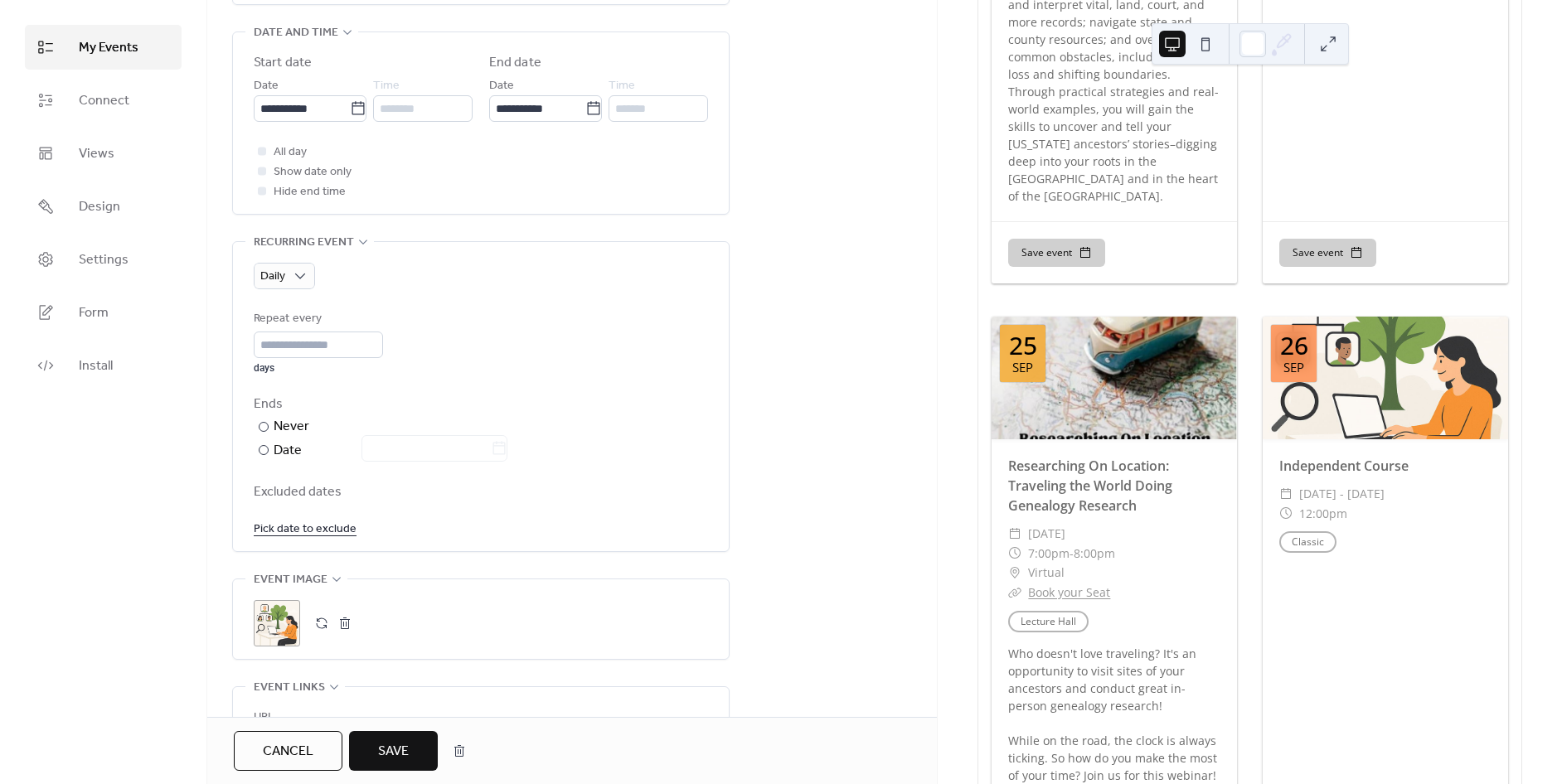
click at [419, 754] on button "Save" at bounding box center [393, 751] width 89 height 40
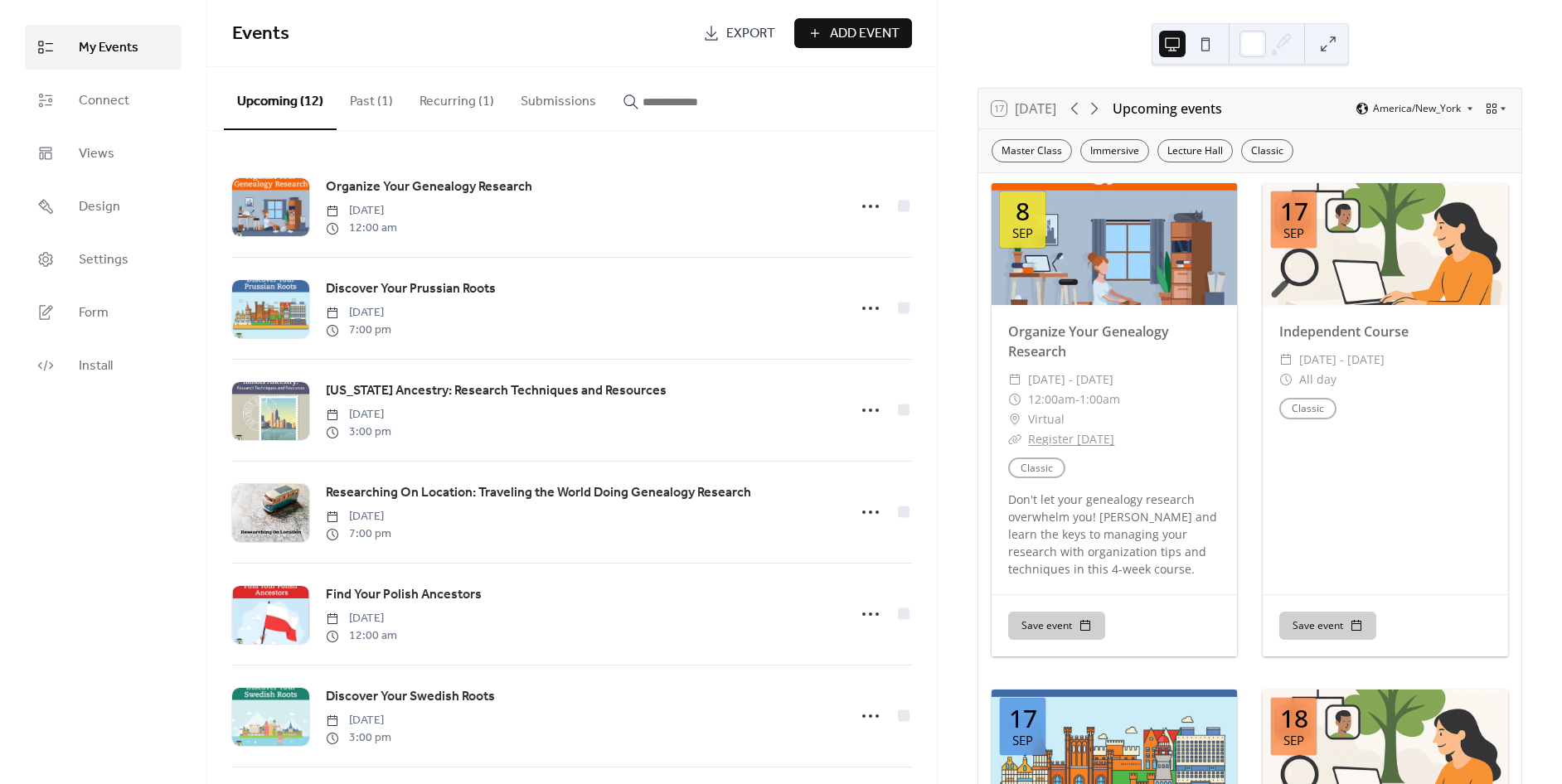
click at [441, 94] on button "Recurring (1)" at bounding box center [457, 98] width 101 height 62
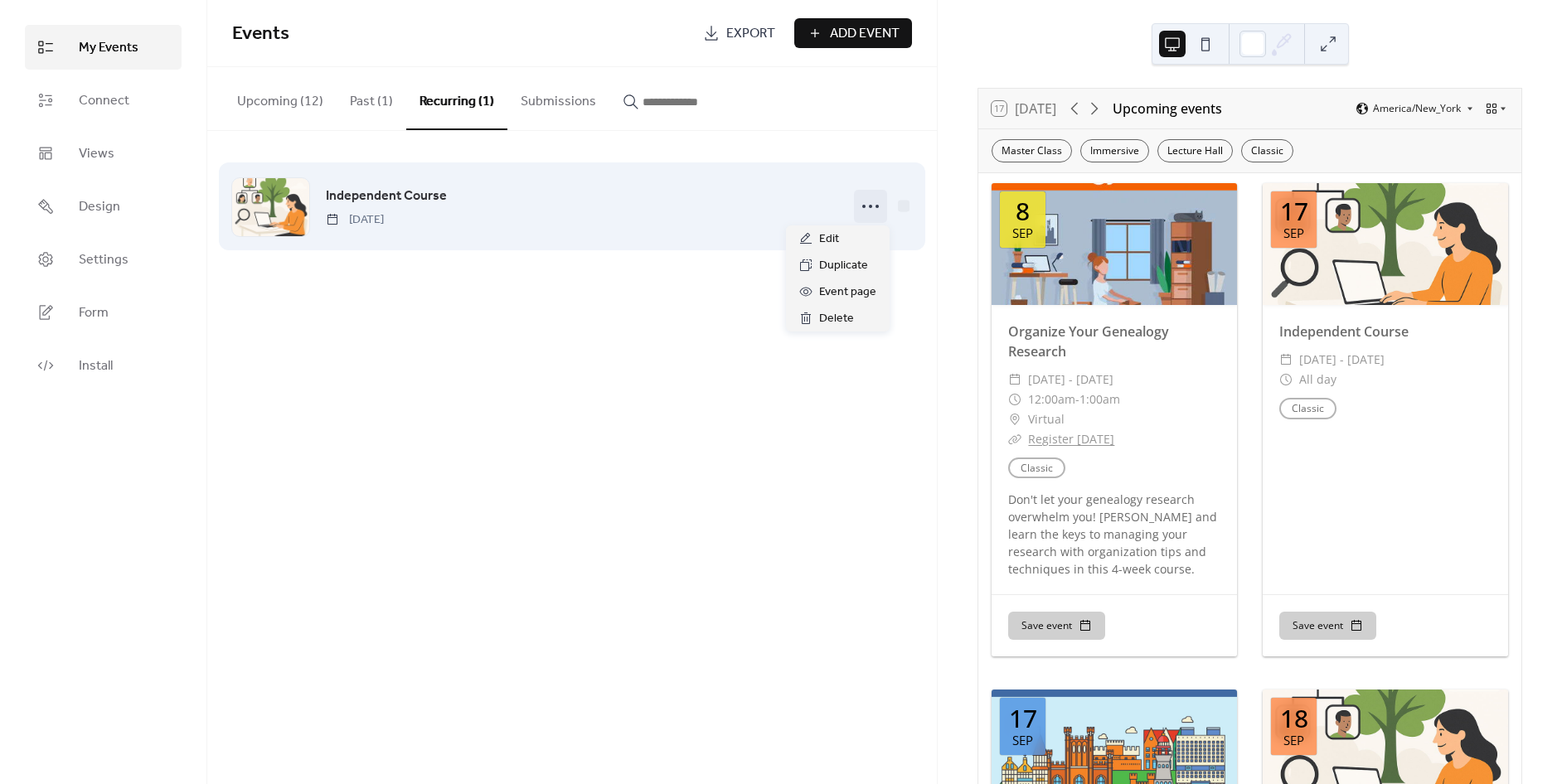
click at [860, 204] on icon at bounding box center [871, 206] width 27 height 27
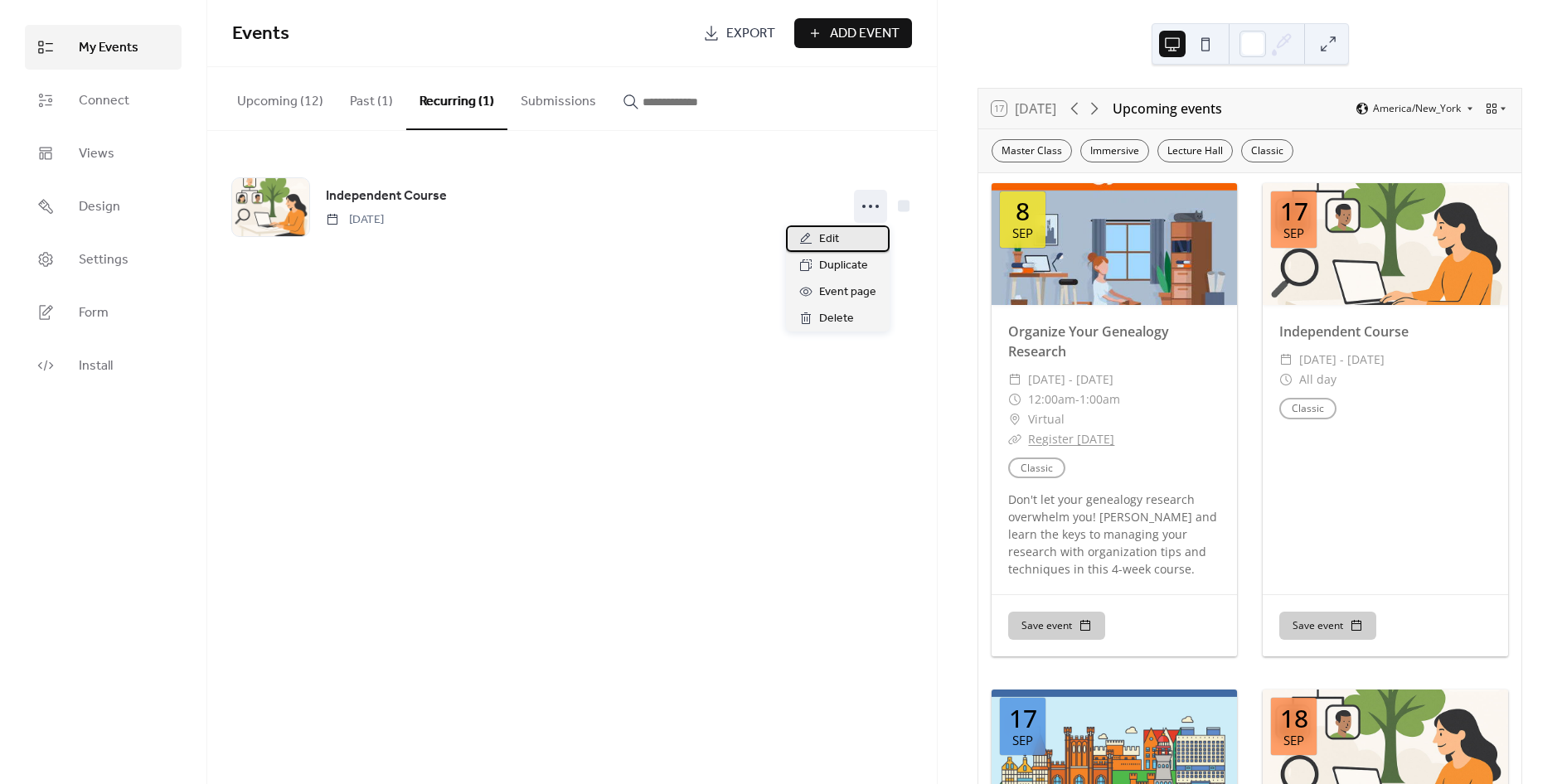
click at [841, 231] on div "Edit" at bounding box center [838, 239] width 104 height 27
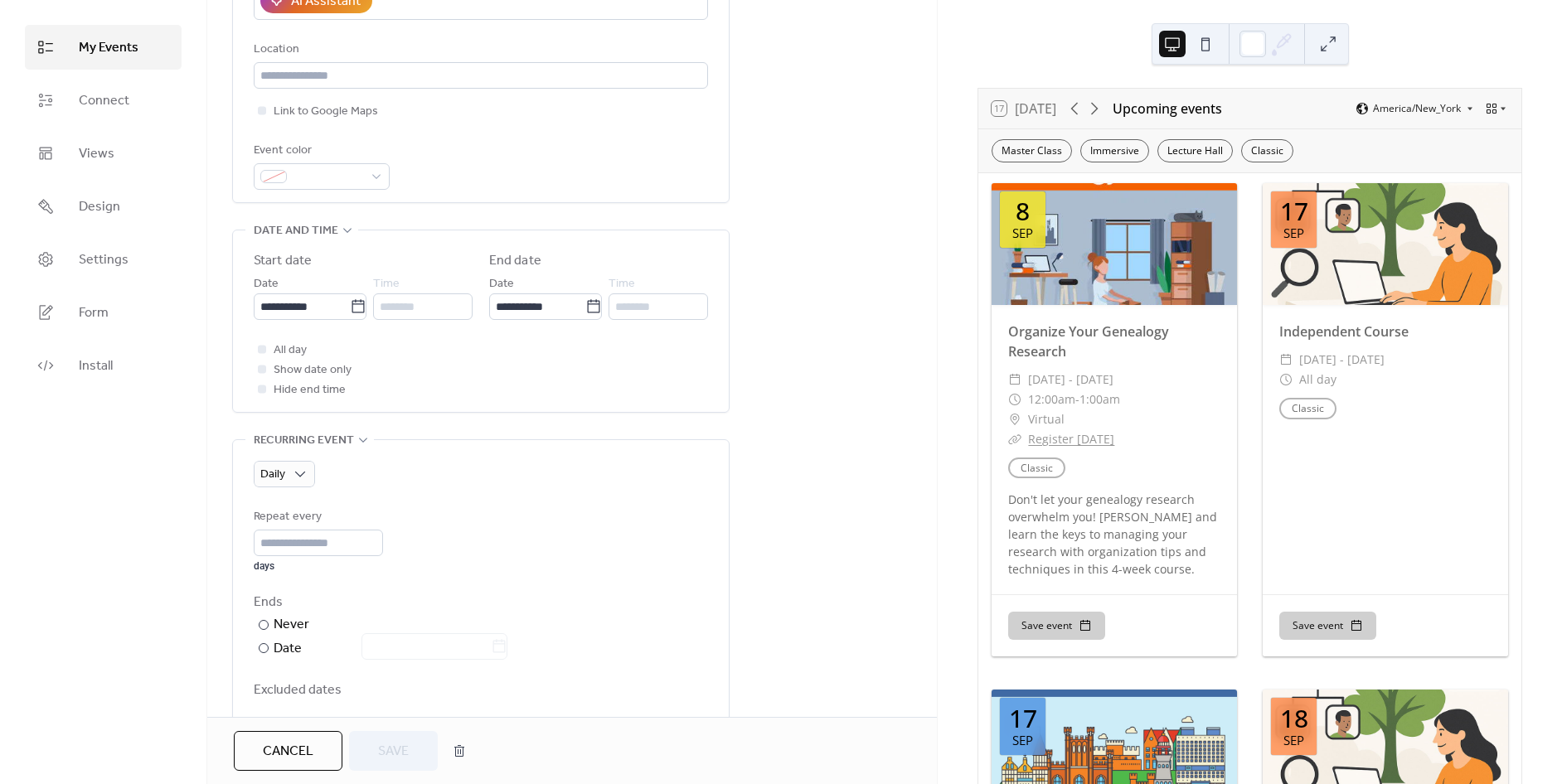
scroll to position [368, 0]
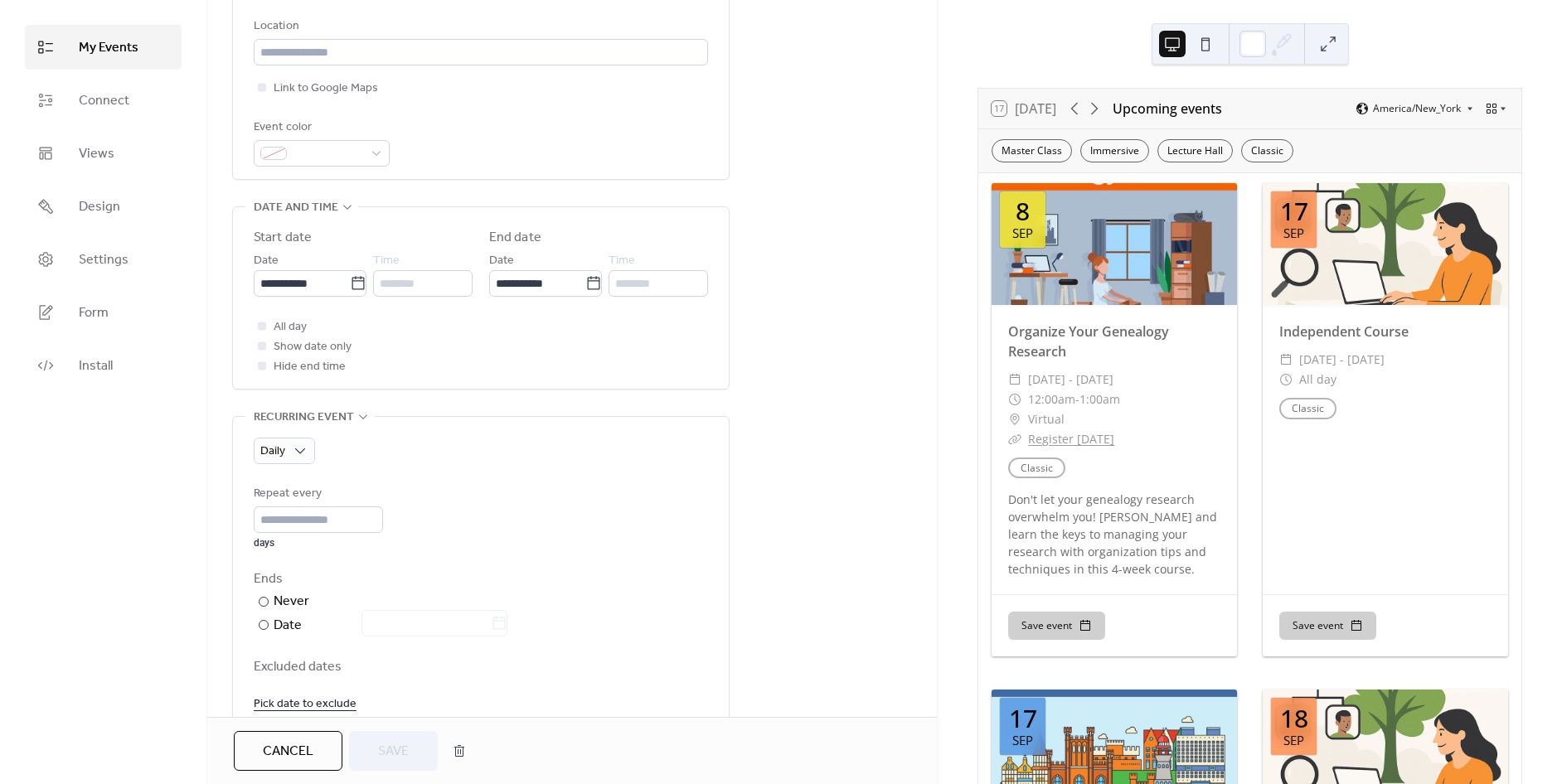
click at [307, 466] on div "Daily Repeat every * days Ends ​ Never ​ Date Excluded dates Pick date to exclu…" at bounding box center [481, 575] width 454 height 276
click at [259, 559] on div "Weekly" at bounding box center [307, 550] width 107 height 33
click at [896, 383] on div "**********" at bounding box center [571, 568] width 729 height 1689
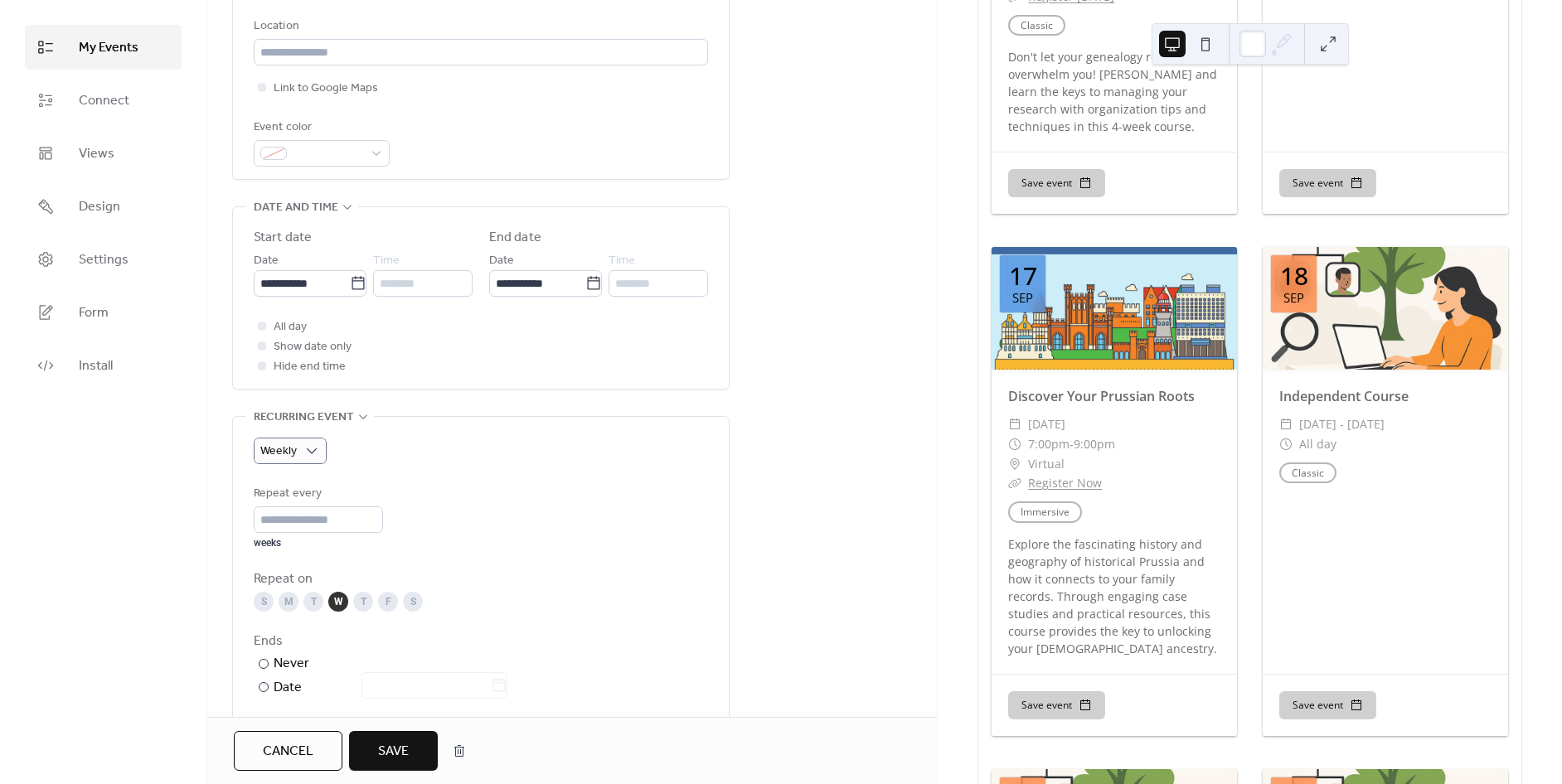
scroll to position [552, 0]
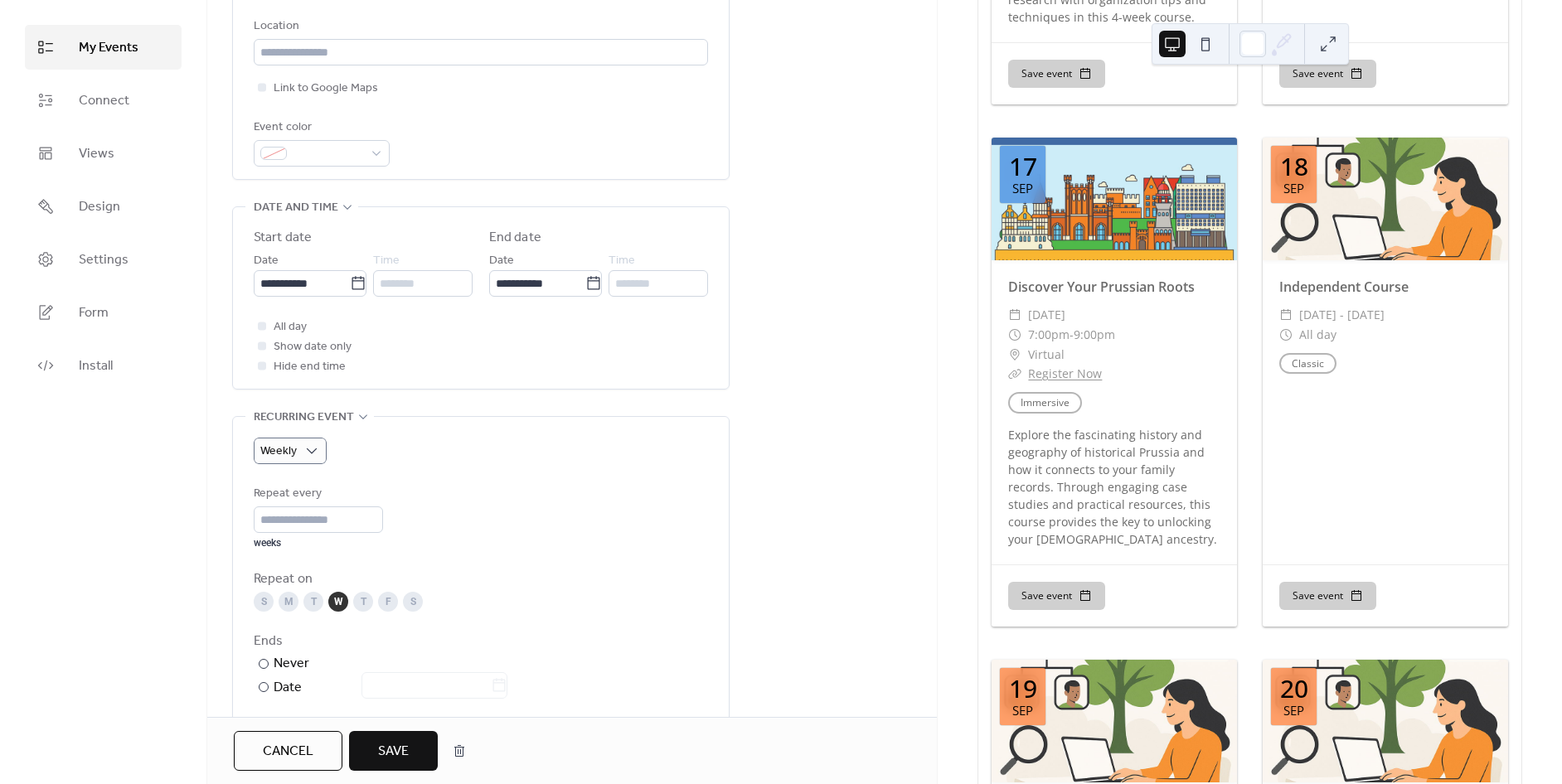
click at [368, 604] on div "T" at bounding box center [363, 602] width 20 height 20
click at [365, 603] on div "T" at bounding box center [363, 602] width 20 height 20
click at [400, 756] on span "Save" at bounding box center [393, 752] width 31 height 20
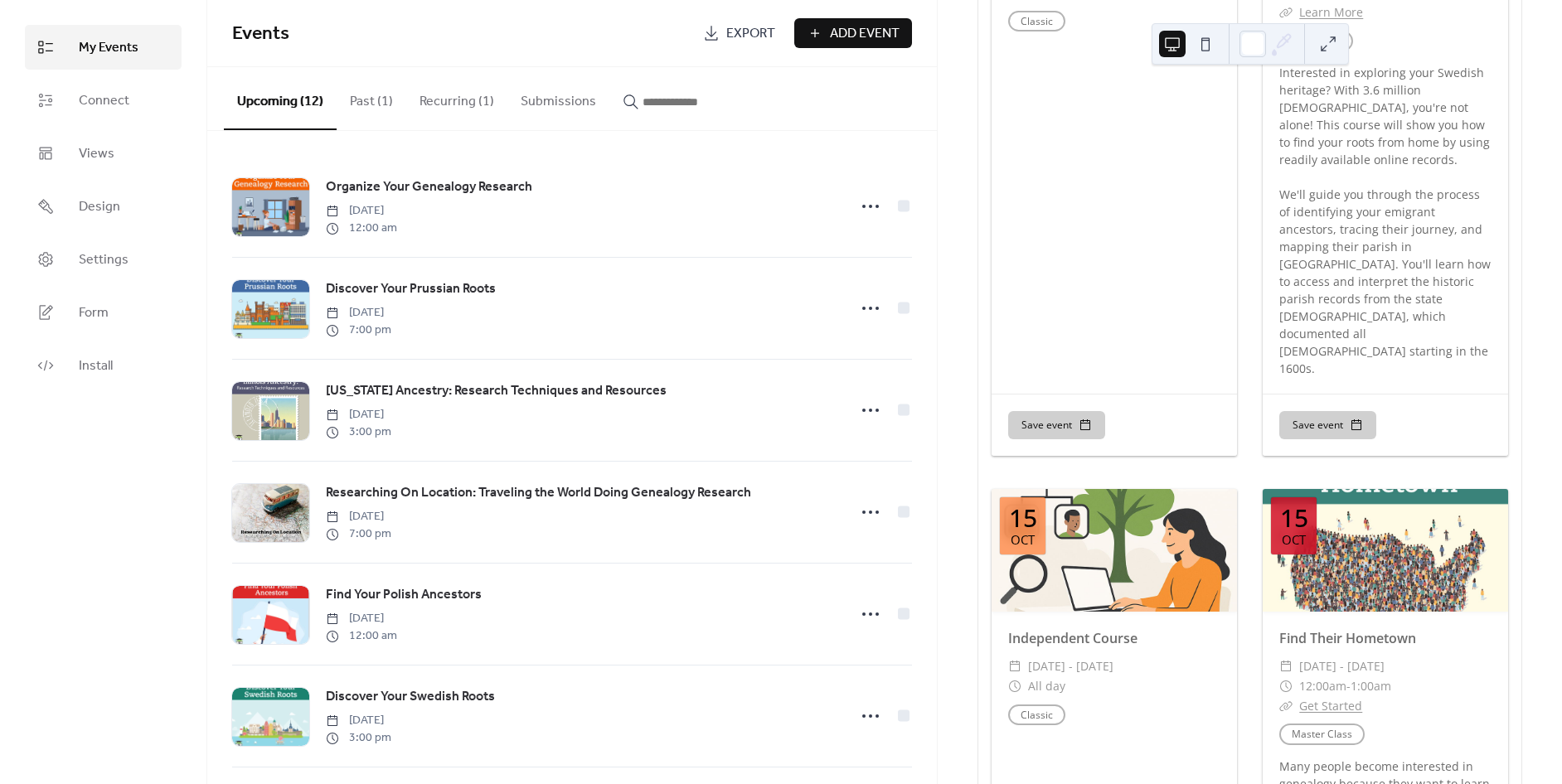
scroll to position [2946, 0]
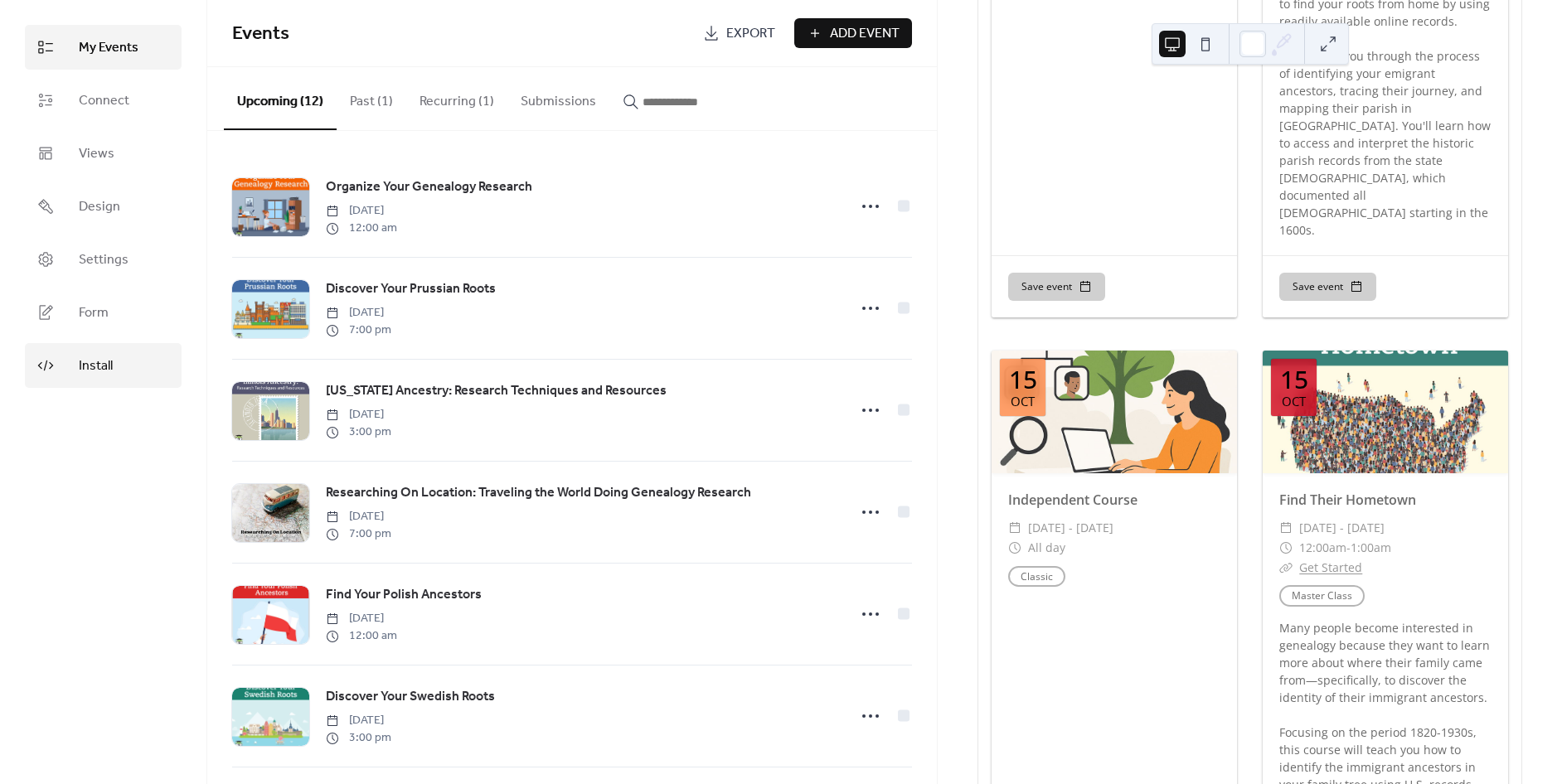
click at [115, 362] on link "Install" at bounding box center [103, 366] width 156 height 45
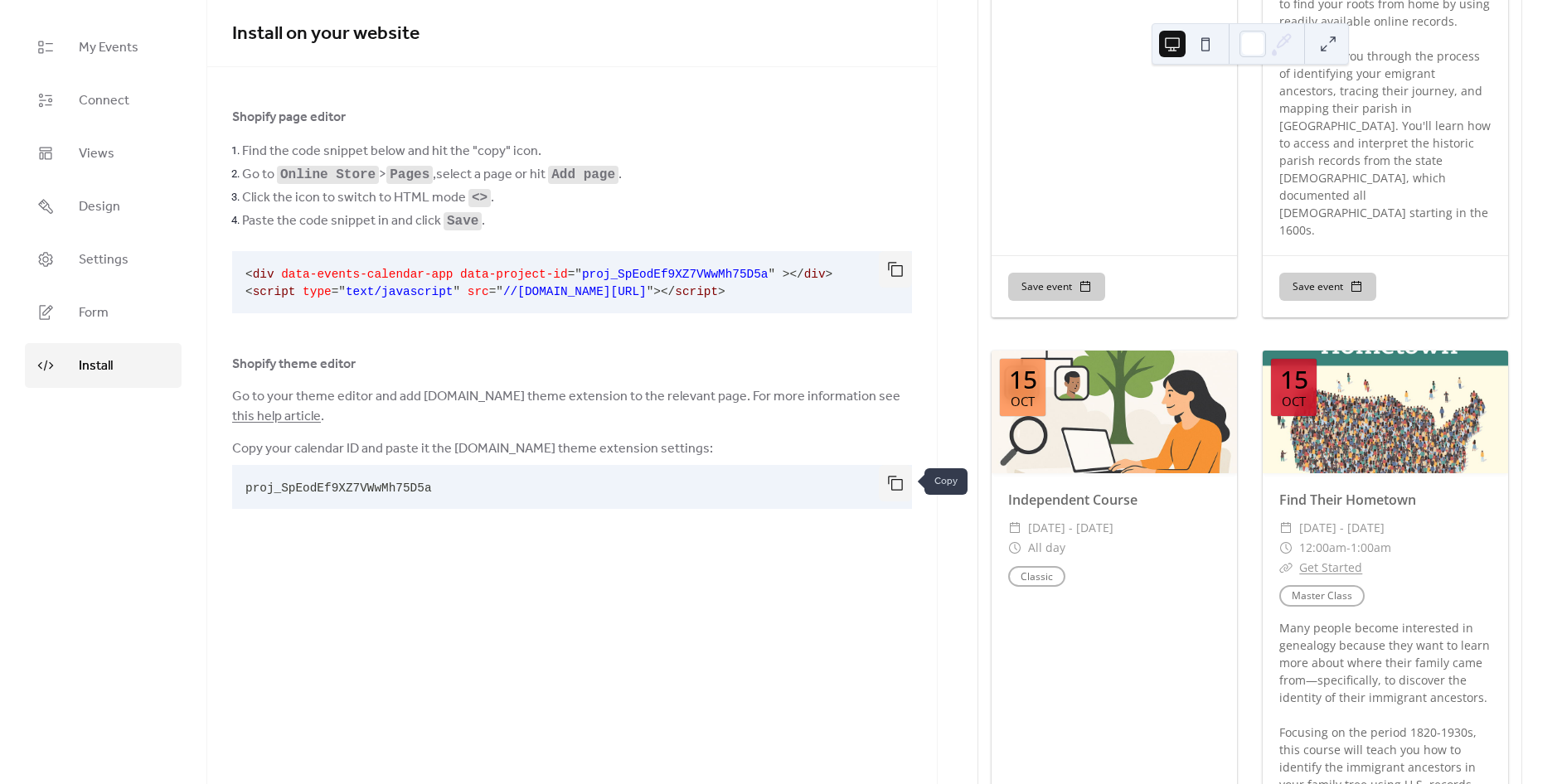
click at [902, 479] on button "button" at bounding box center [896, 483] width 33 height 37
